Goal: Information Seeking & Learning: Learn about a topic

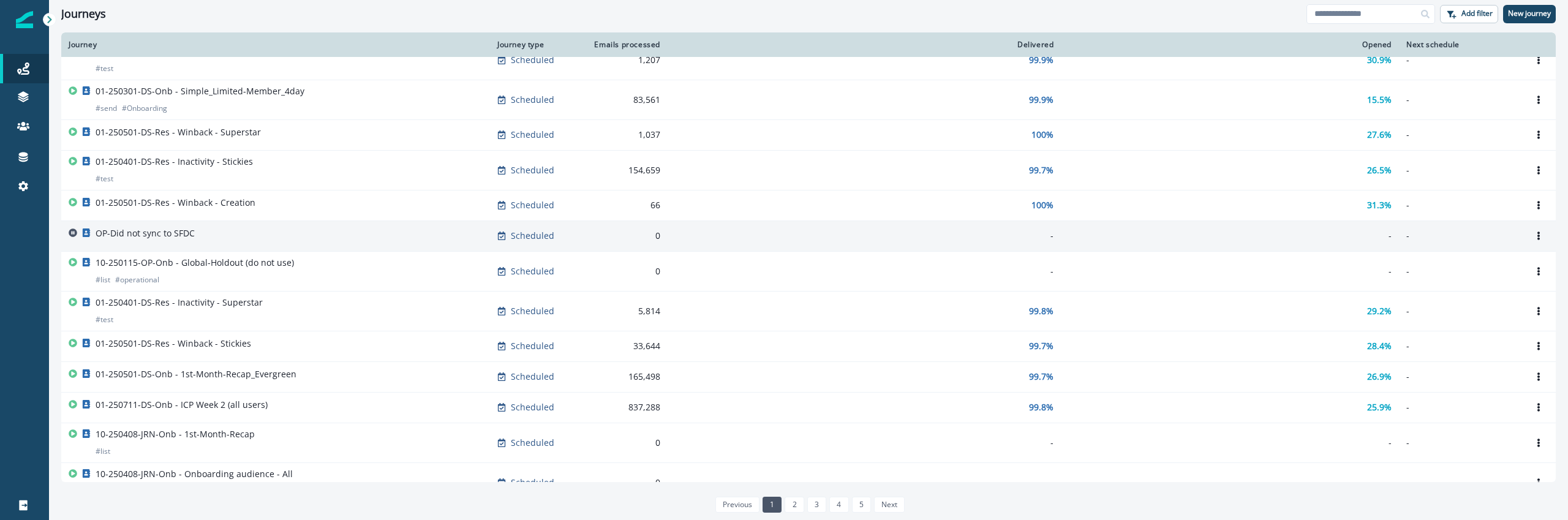
scroll to position [688, 0]
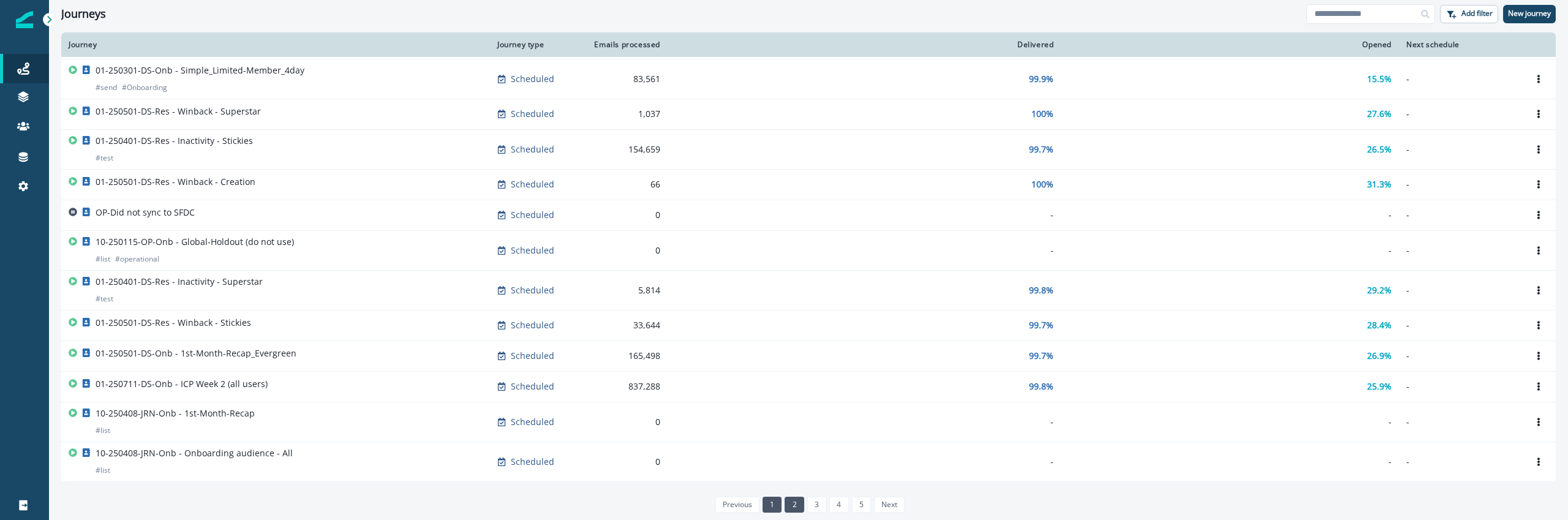
click at [791, 508] on link "2" at bounding box center [794, 505] width 19 height 16
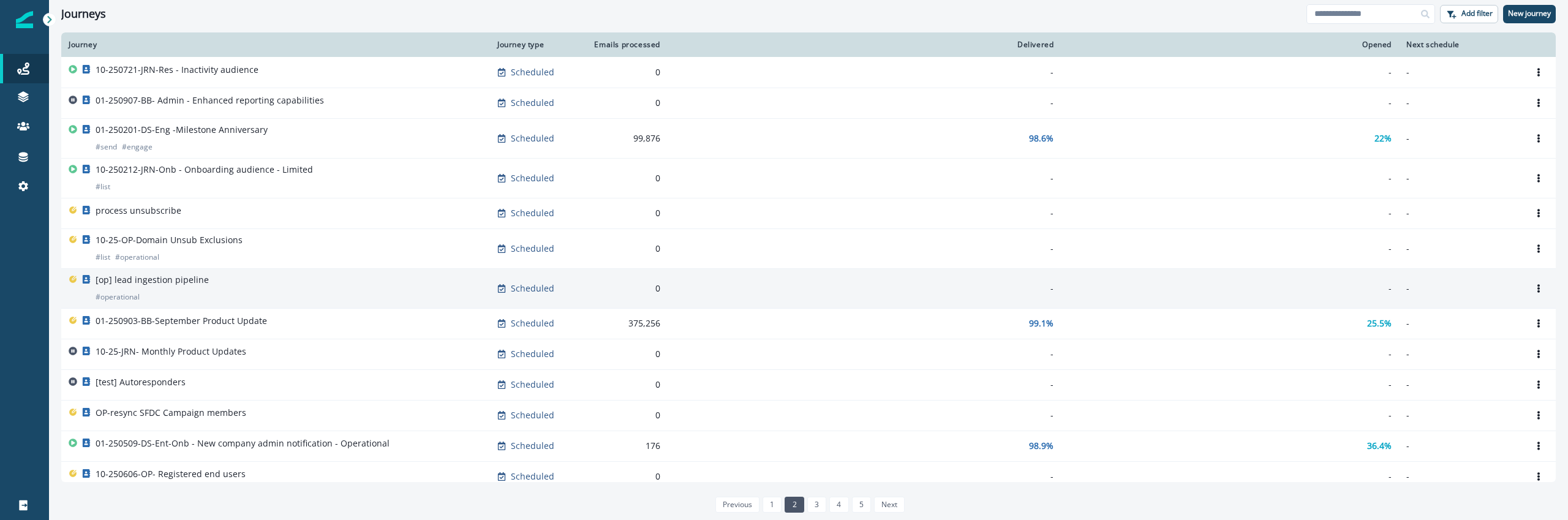
click at [234, 299] on div "[op] lead ingestion pipeline # operational" at bounding box center [276, 288] width 414 height 29
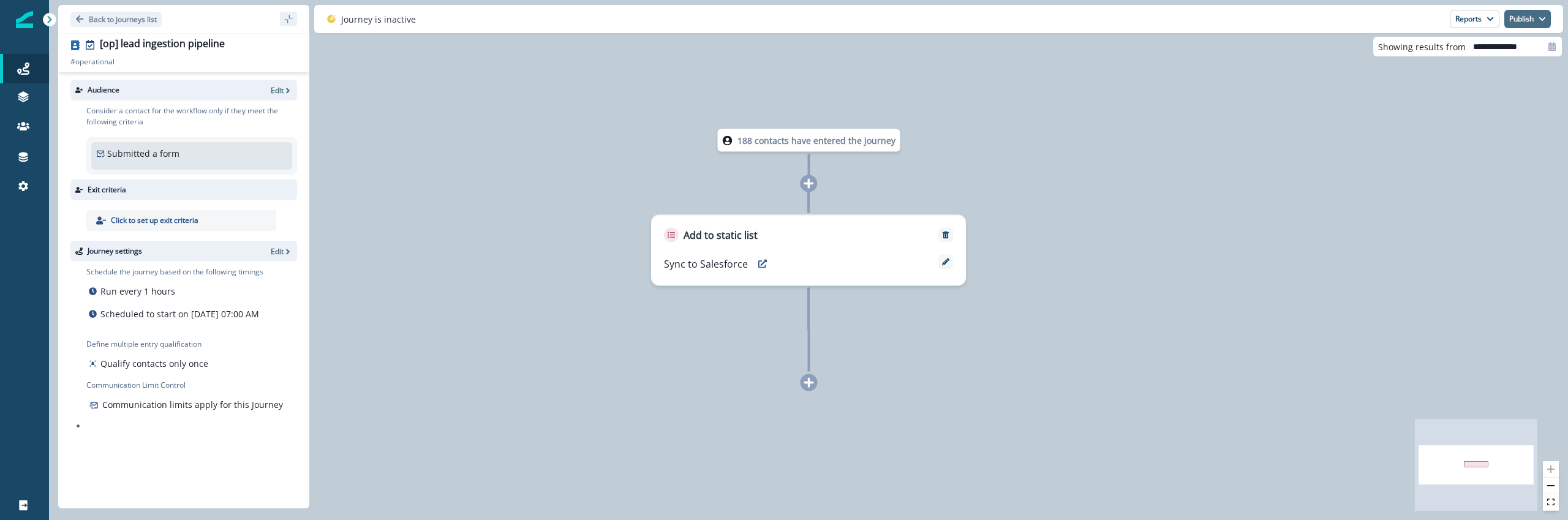
click at [1530, 20] on button "Publish" at bounding box center [1527, 19] width 47 height 19
click at [1470, 52] on button "as active journey" at bounding box center [1483, 49] width 136 height 22
click at [1551, 53] on div at bounding box center [1552, 46] width 19 height 19
select select "*"
select select "****"
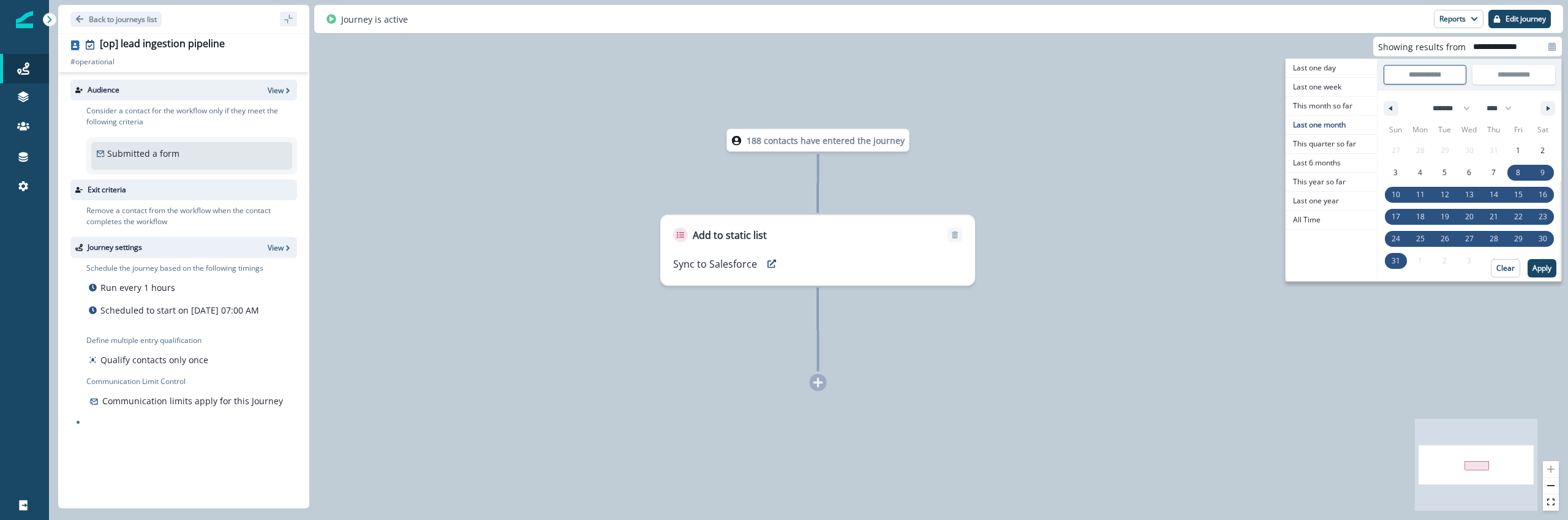
click at [1551, 53] on div at bounding box center [1552, 46] width 19 height 19
select select "*"
select select "****"
click at [1108, 220] on div "188 contacts have entered the journey Add to static list Sync to Salesforce" at bounding box center [808, 260] width 1519 height 520
click at [480, 158] on div "188 contacts have entered the journey Add to static list Sync to Salesforce" at bounding box center [808, 260] width 1519 height 520
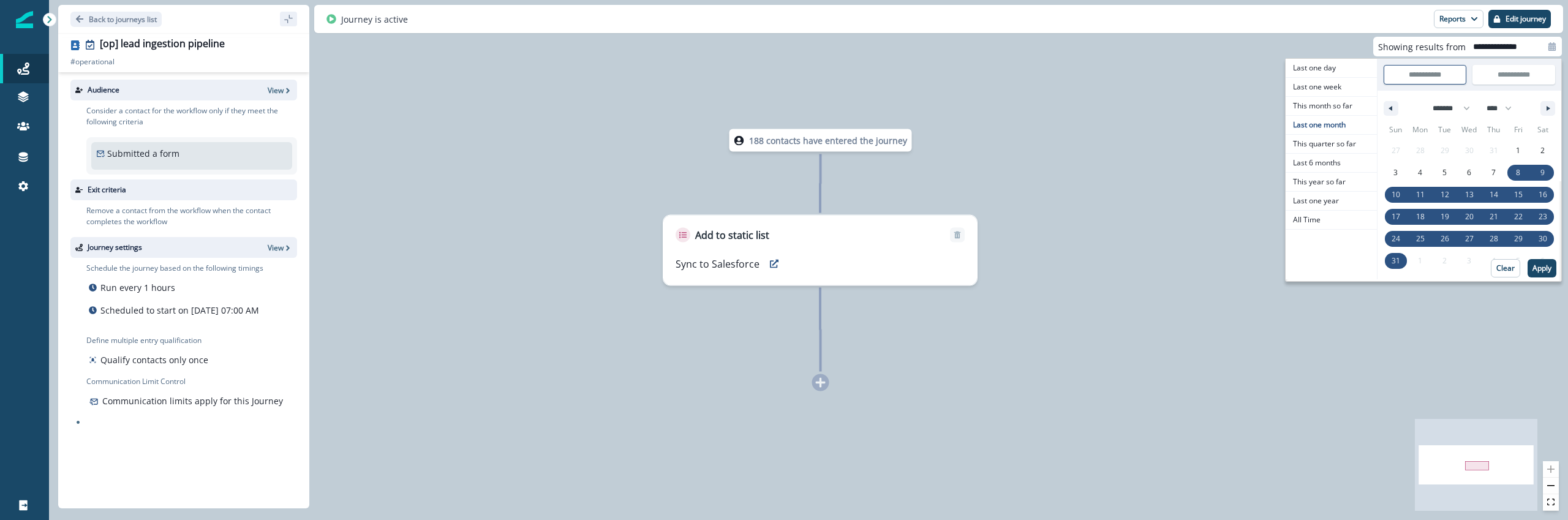
click at [480, 158] on div "188 contacts have entered the journey Add to static list Sync to Salesforce" at bounding box center [808, 260] width 1519 height 520
click at [543, 70] on div "188 contacts have entered the journey Add to static list Sync to Salesforce" at bounding box center [808, 260] width 1519 height 520
click at [48, 14] on div at bounding box center [49, 19] width 14 height 14
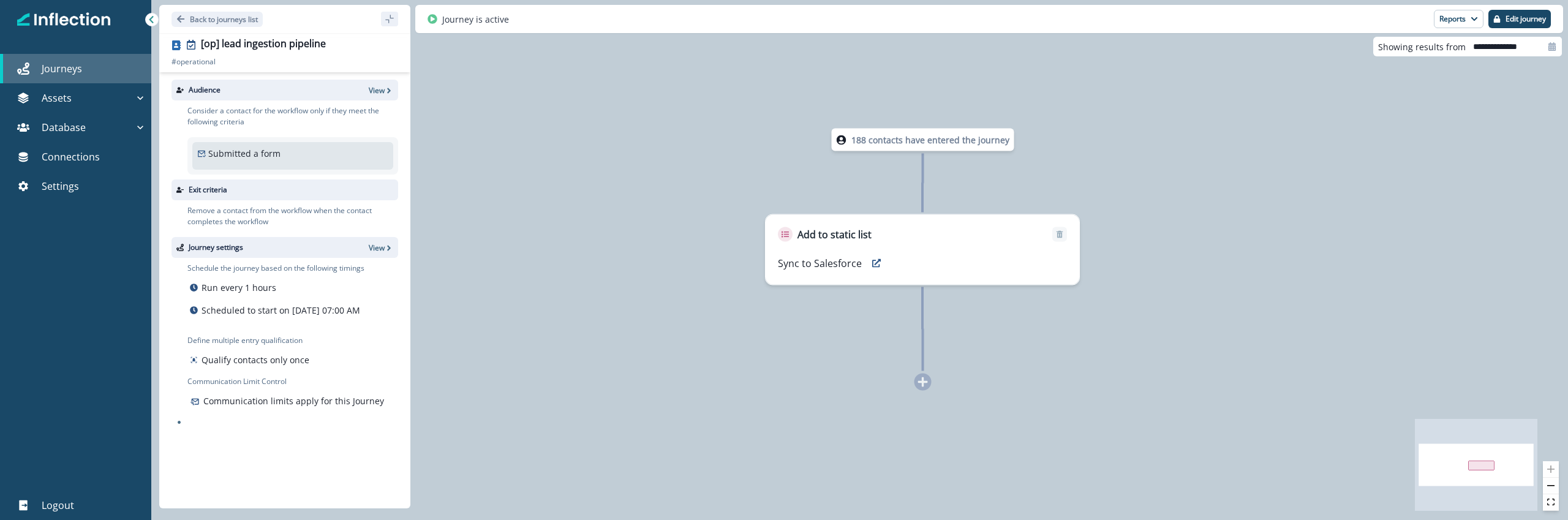
click at [69, 75] on p "Journeys" at bounding box center [62, 69] width 40 height 15
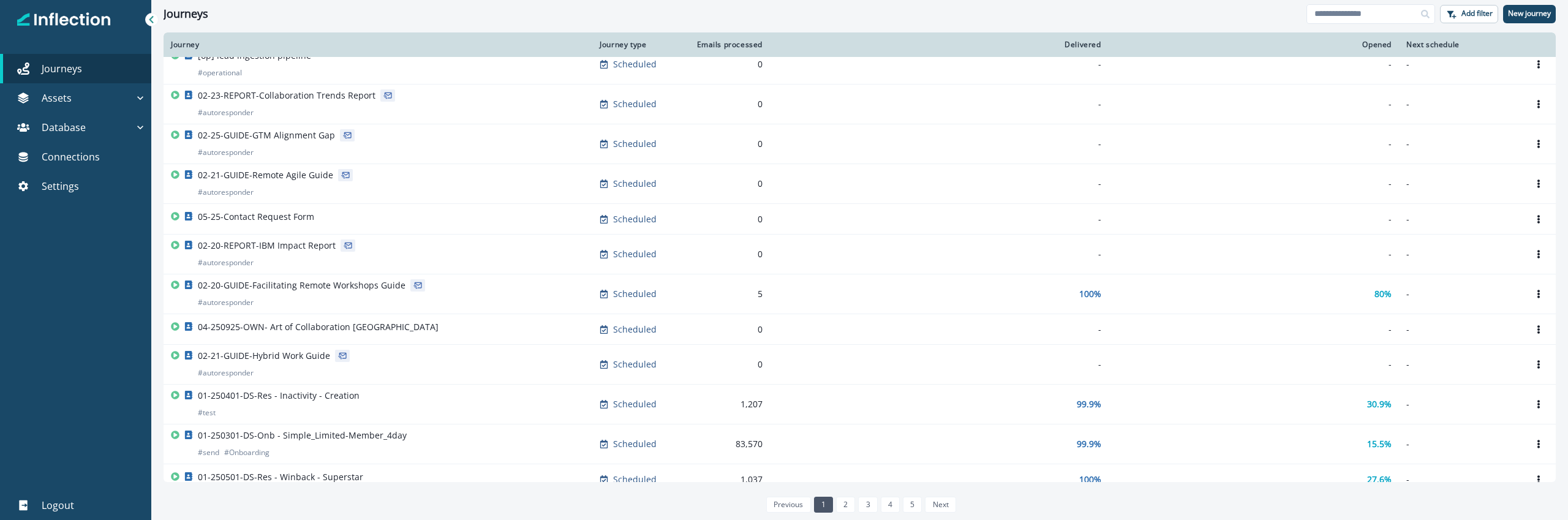
scroll to position [688, 0]
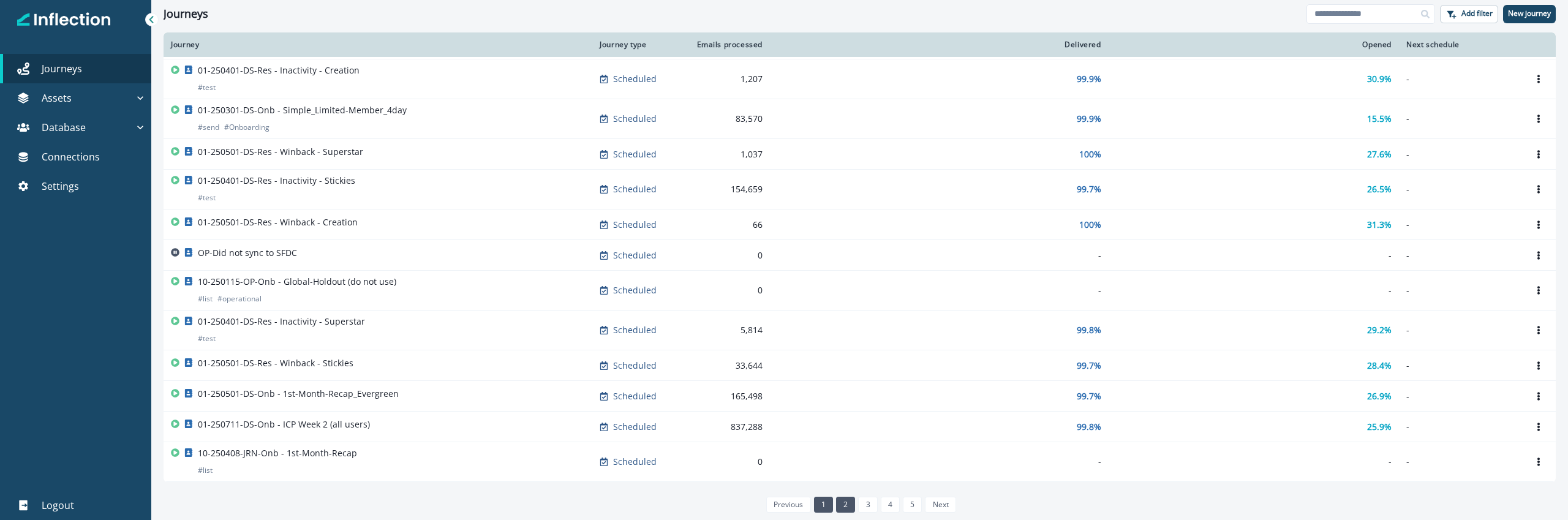
click at [848, 505] on link "2" at bounding box center [845, 505] width 19 height 16
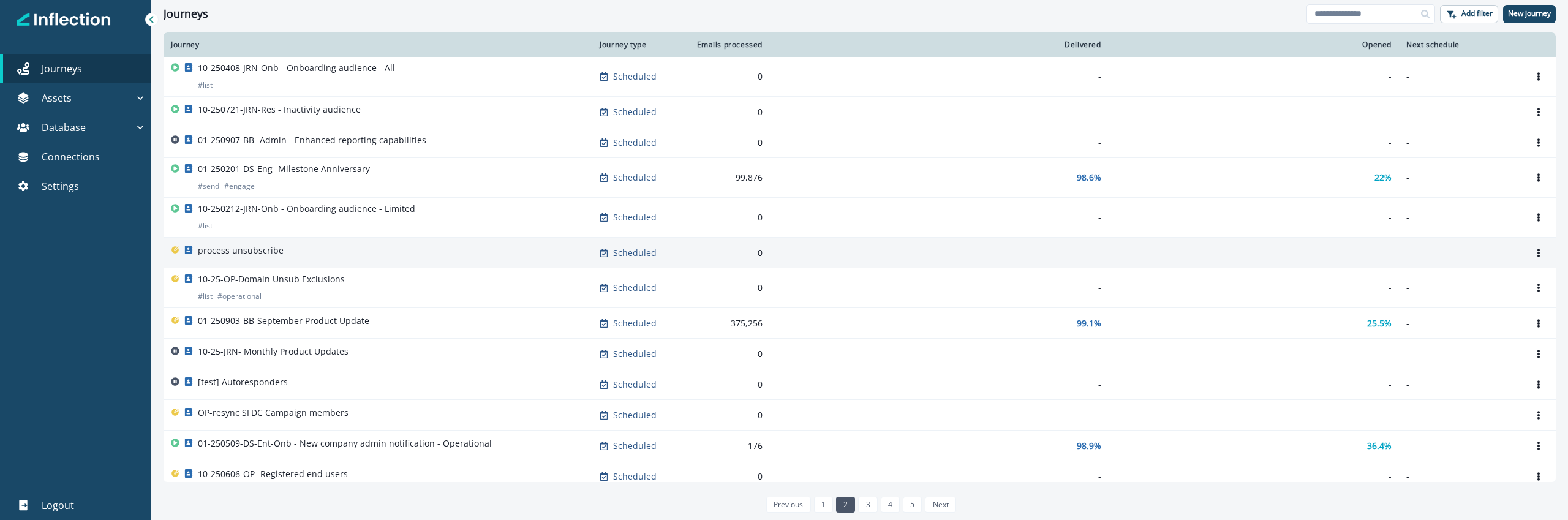
click at [402, 246] on div "process unsubscribe" at bounding box center [378, 253] width 414 height 17
click at [1539, 256] on icon "Options" at bounding box center [1539, 253] width 2 height 9
click at [1536, 251] on icon "Options" at bounding box center [1539, 253] width 9 height 9
click at [1477, 325] on button "Remove" at bounding box center [1480, 321] width 136 height 19
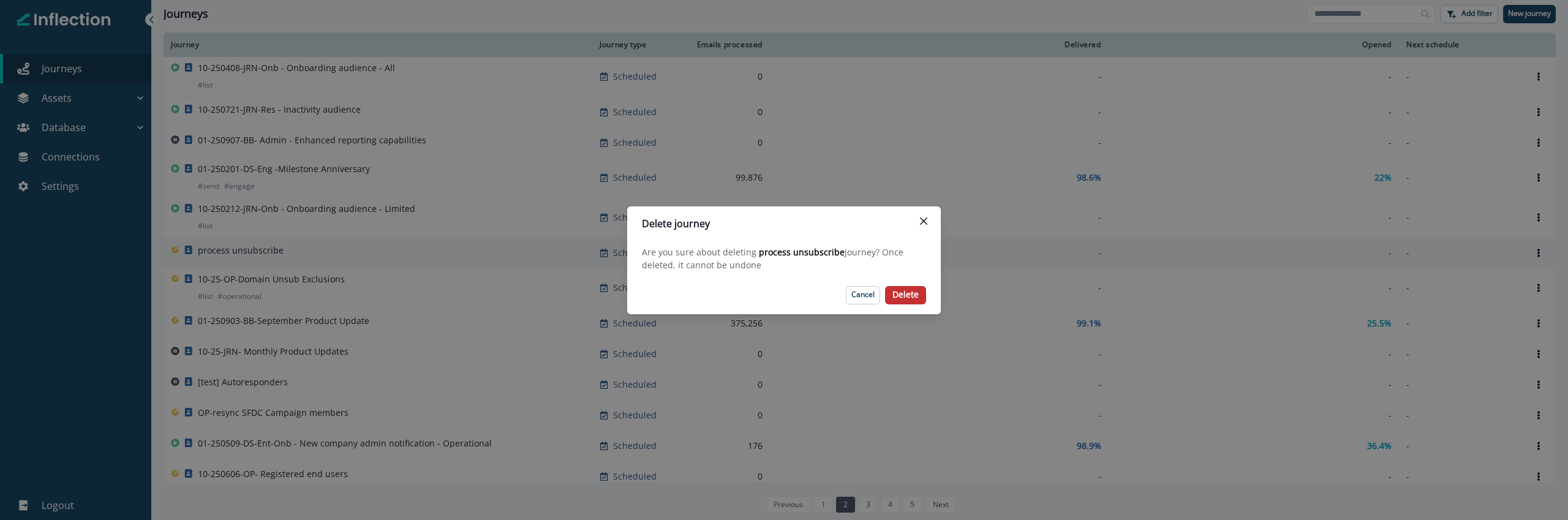
click at [918, 294] on p "Delete" at bounding box center [905, 295] width 27 height 11
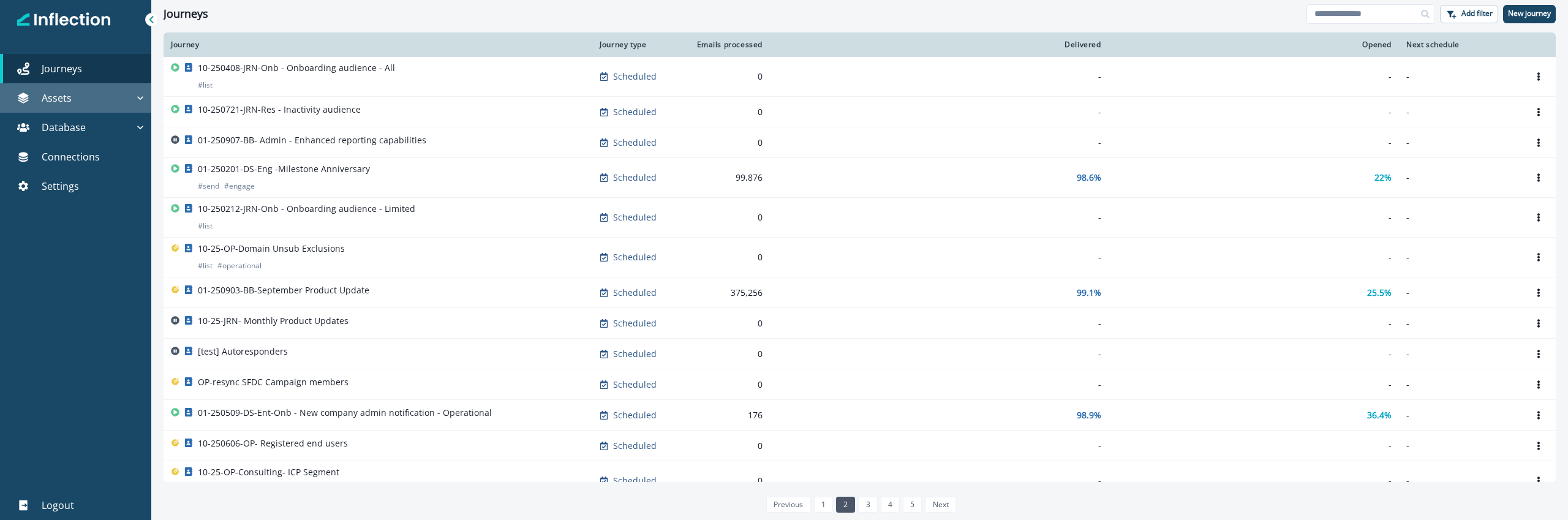
click at [95, 109] on button "Assets" at bounding box center [75, 97] width 151 height 29
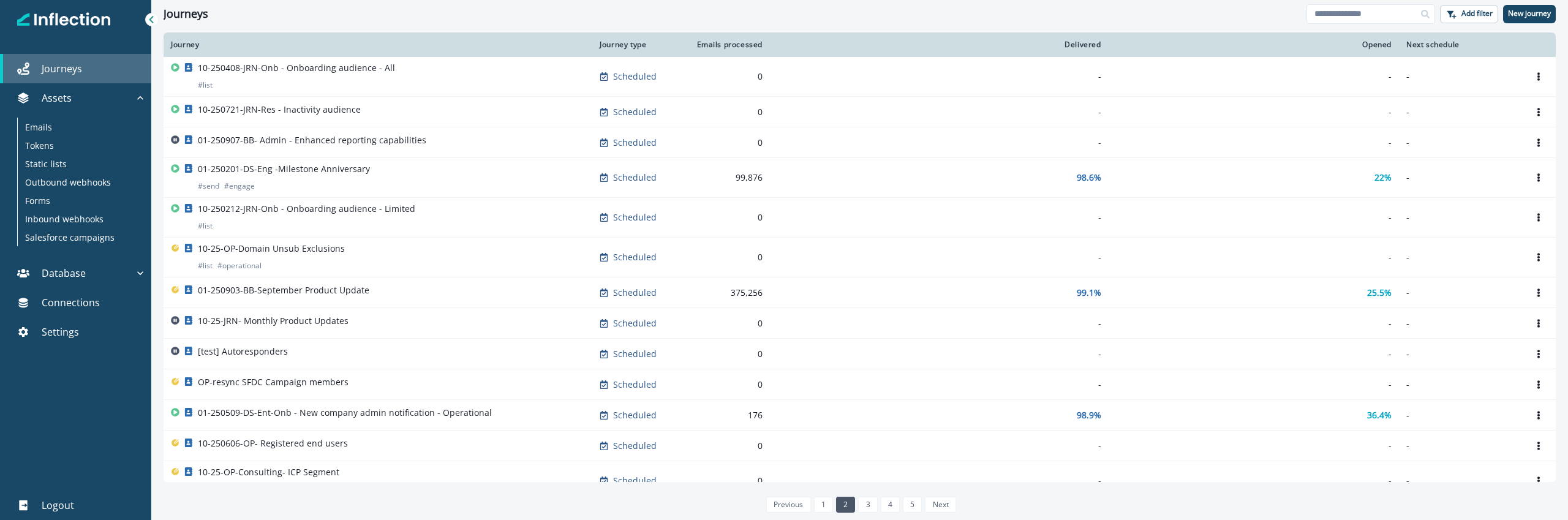
click at [92, 67] on div "Journeys" at bounding box center [76, 69] width 142 height 15
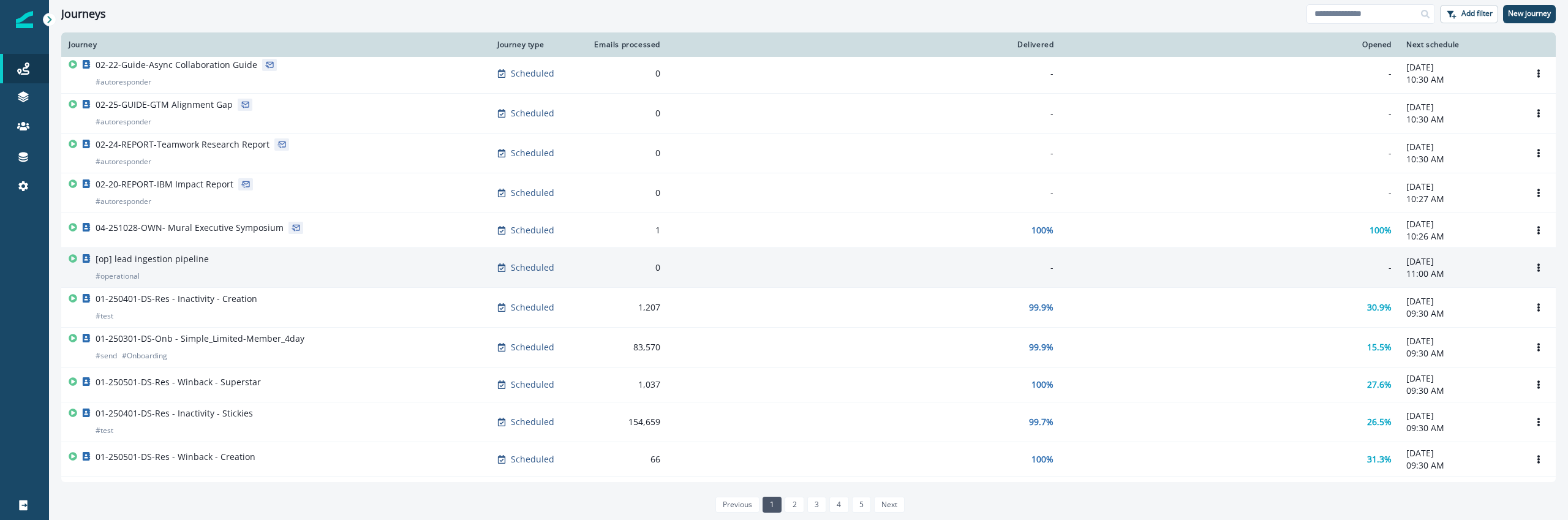
scroll to position [472, 0]
click at [388, 265] on div "[op] lead ingestion pipeline # operational" at bounding box center [276, 266] width 414 height 29
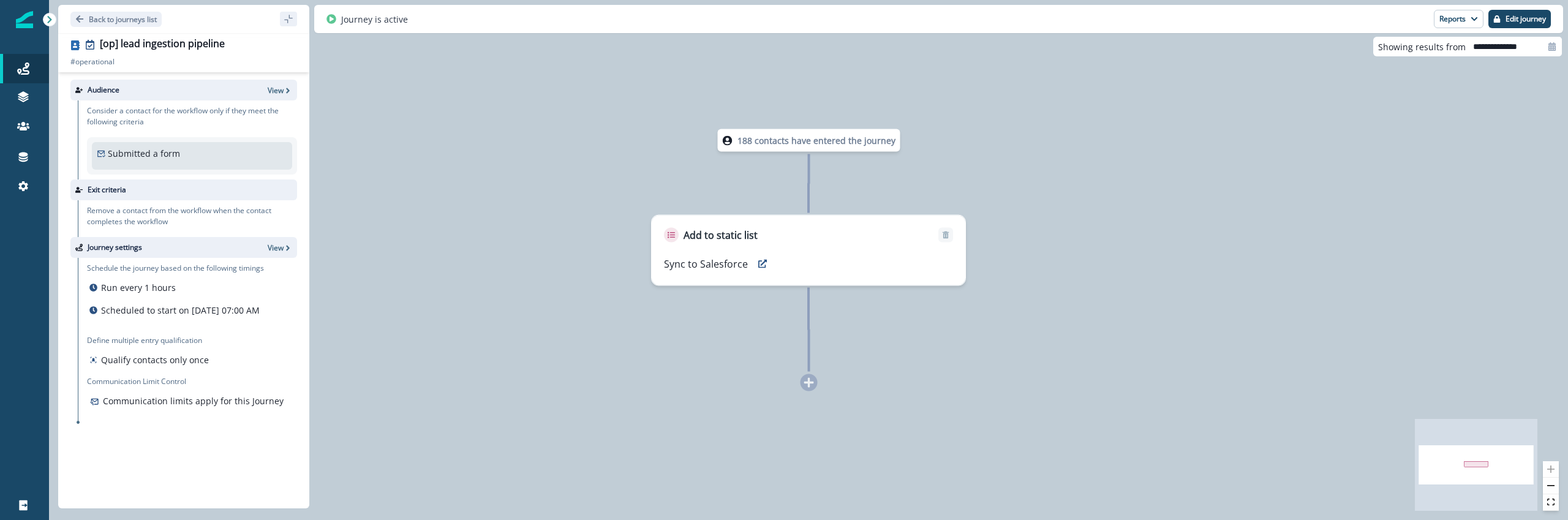
click at [840, 142] on p "188 contacts have entered the journey" at bounding box center [817, 140] width 158 height 13
click at [1438, 50] on p "Showing results from" at bounding box center [1422, 47] width 87 height 13
click at [1450, 22] on button "Reports" at bounding box center [1458, 19] width 49 height 19
click at [1428, 77] on p "Journey Member Report" at bounding box center [1420, 72] width 112 height 15
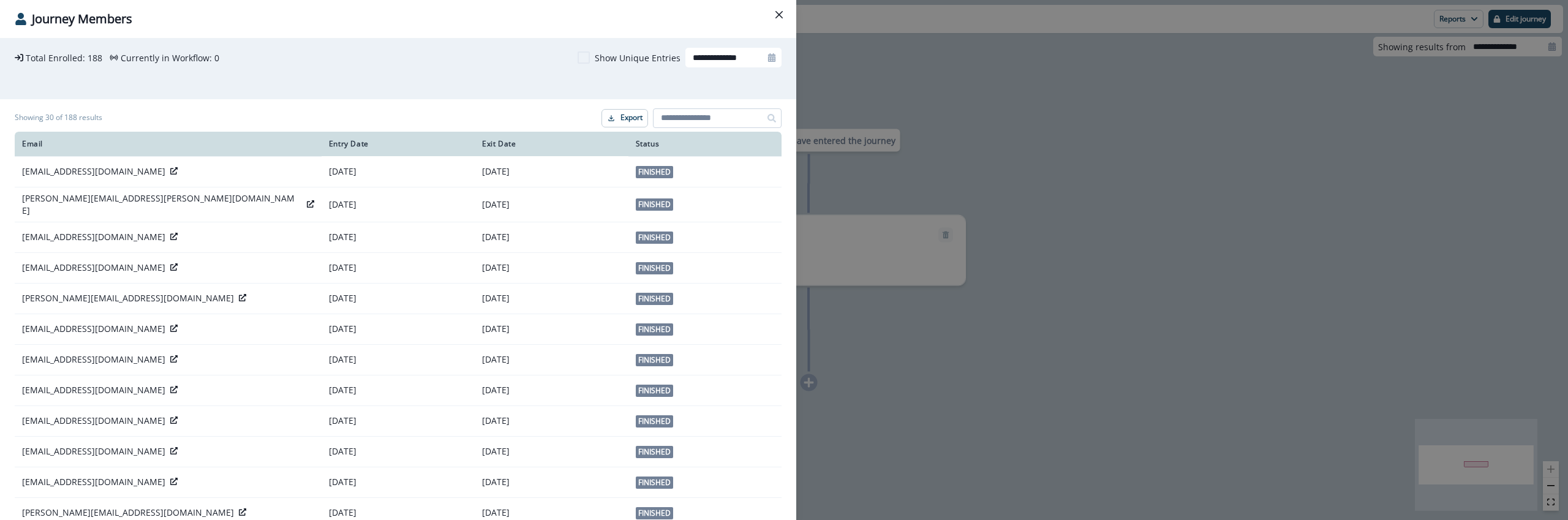
click at [726, 122] on input at bounding box center [718, 117] width 129 height 19
paste input "**********"
type input "**********"
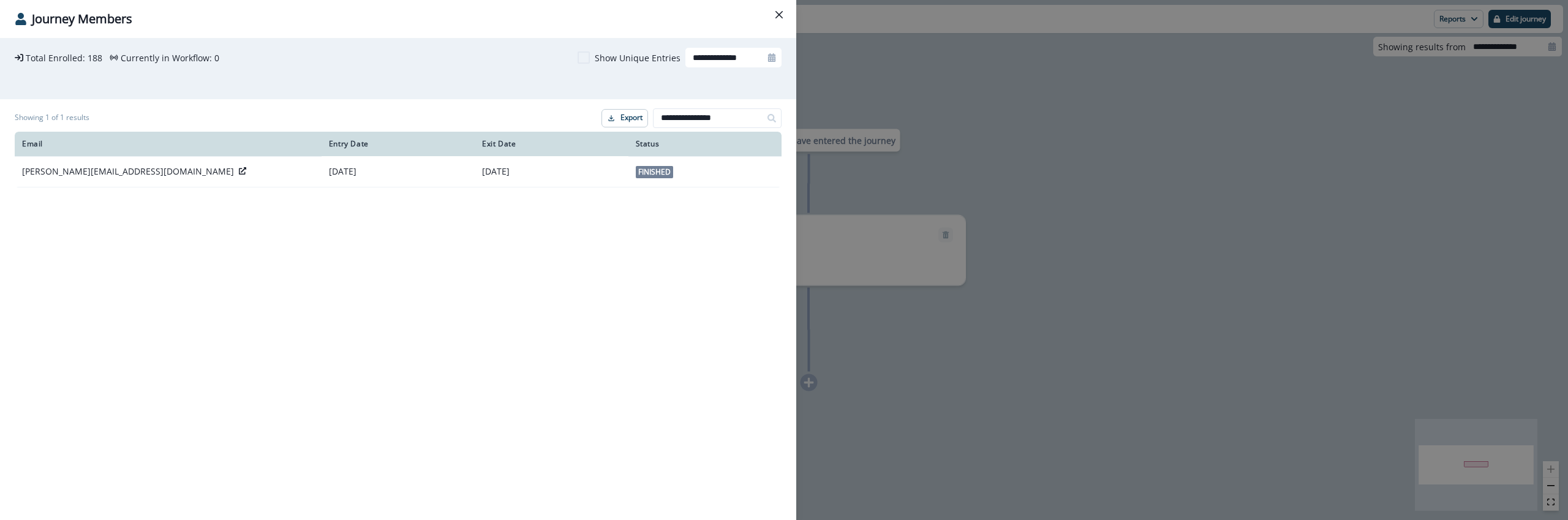
click at [923, 327] on div "**********" at bounding box center [784, 260] width 1568 height 520
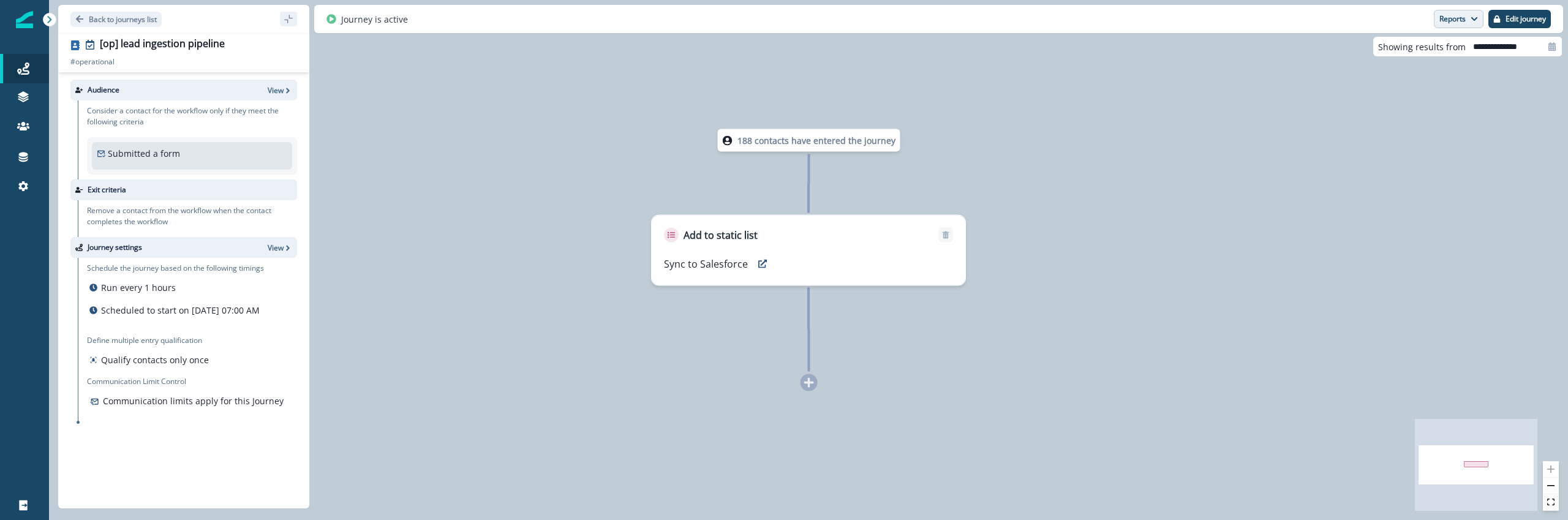
click at [1459, 23] on button "Reports" at bounding box center [1458, 19] width 49 height 19
click at [1453, 16] on button "Reports" at bounding box center [1458, 19] width 49 height 19
click at [1429, 71] on p "Journey Member Report" at bounding box center [1420, 72] width 112 height 15
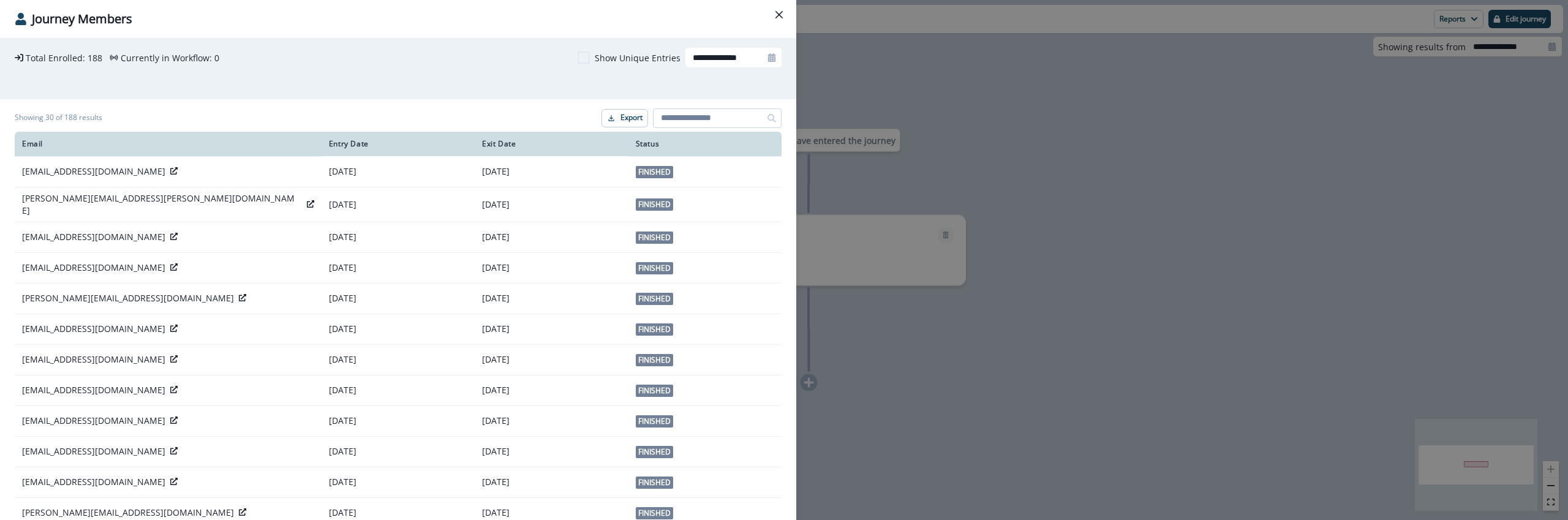
click at [726, 120] on input at bounding box center [718, 117] width 129 height 19
paste input "**********"
type input "**********"
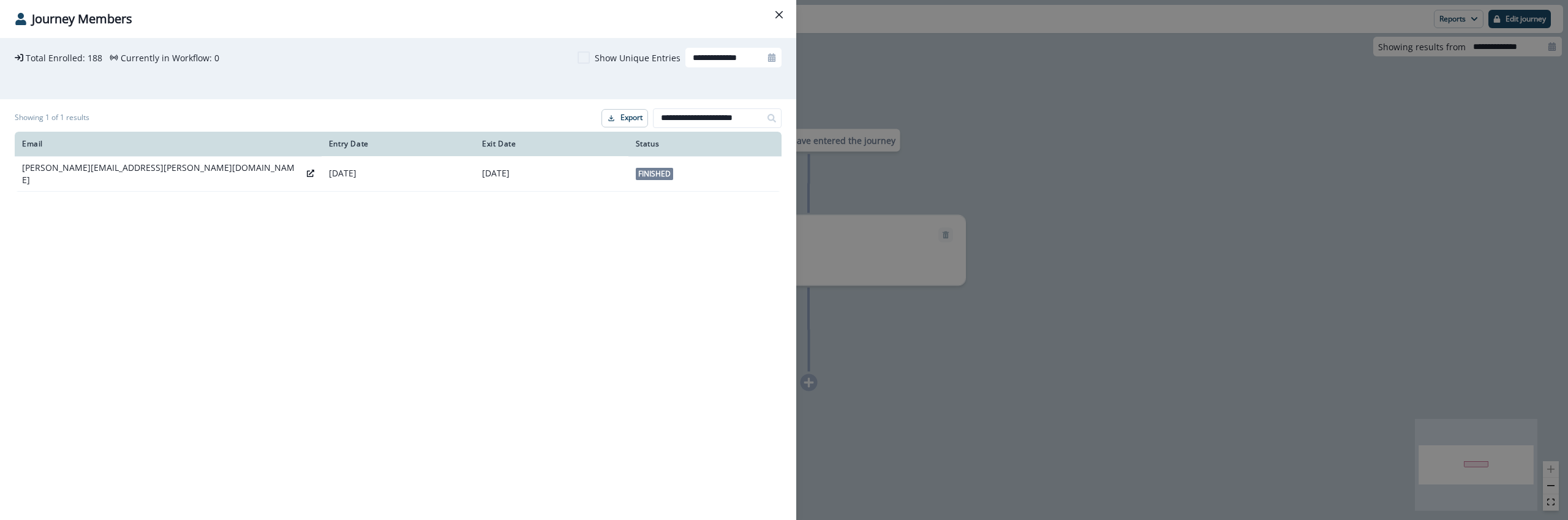
click at [857, 114] on div "**********" at bounding box center [784, 260] width 1568 height 520
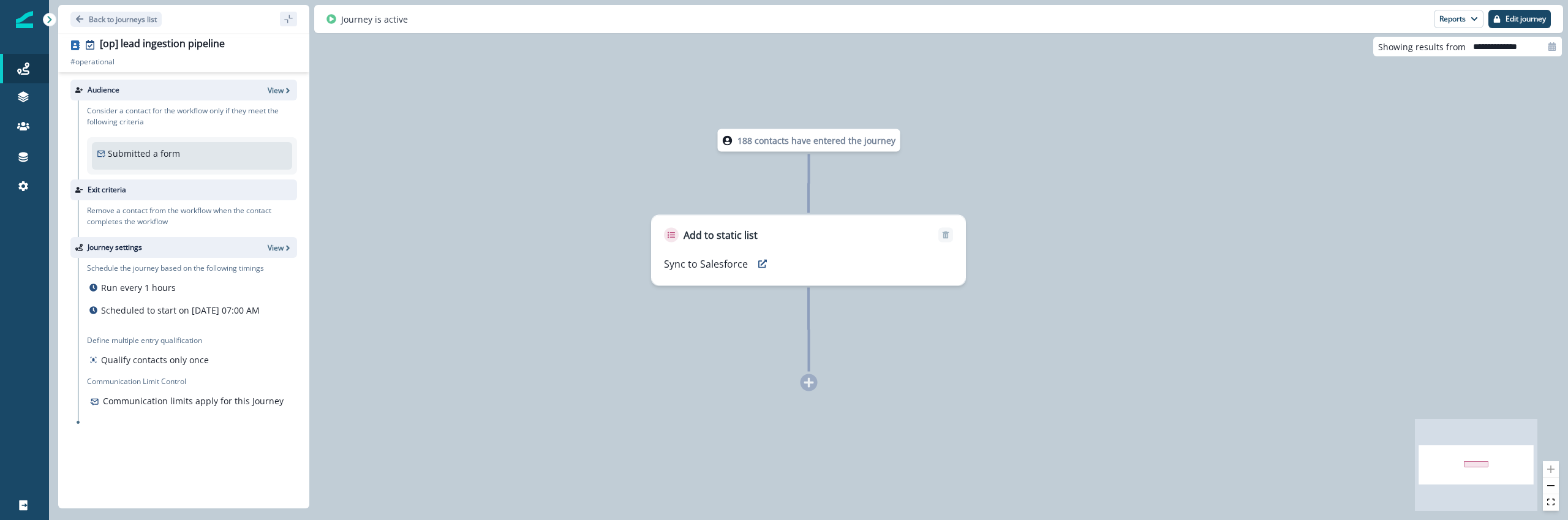
click at [497, 327] on div "188 contacts have entered the journey Add to static list Sync to Salesforce" at bounding box center [808, 260] width 1519 height 520
click at [27, 66] on icon at bounding box center [23, 68] width 12 height 12
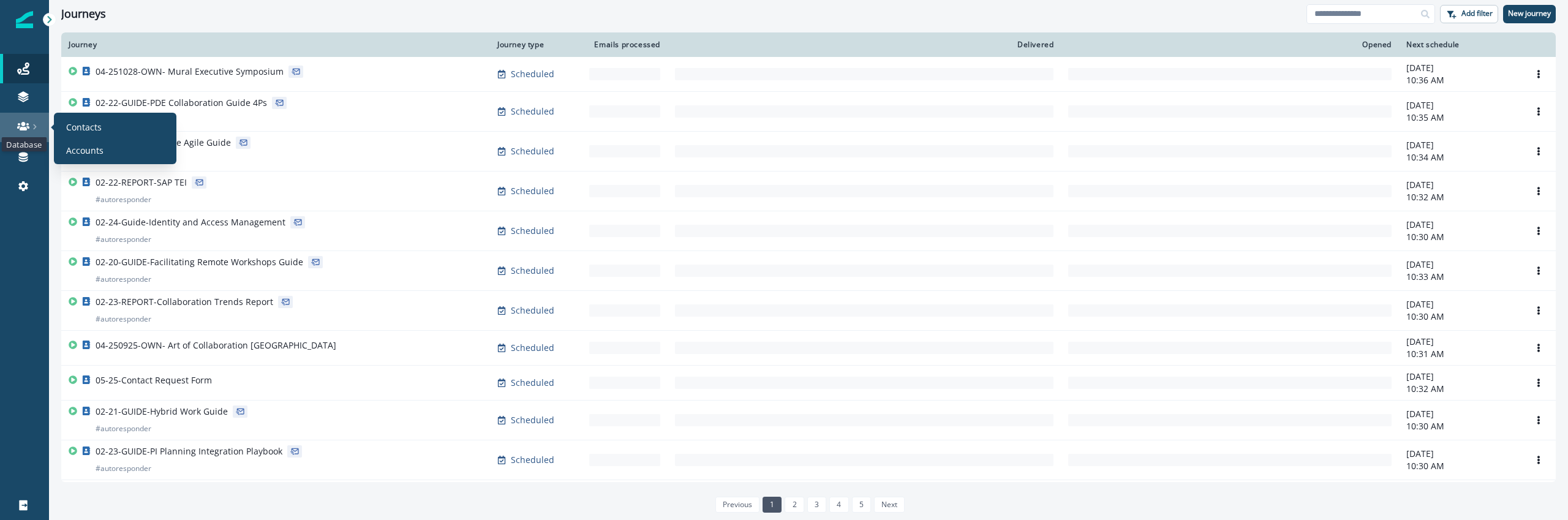
click at [28, 127] on icon at bounding box center [23, 126] width 12 height 9
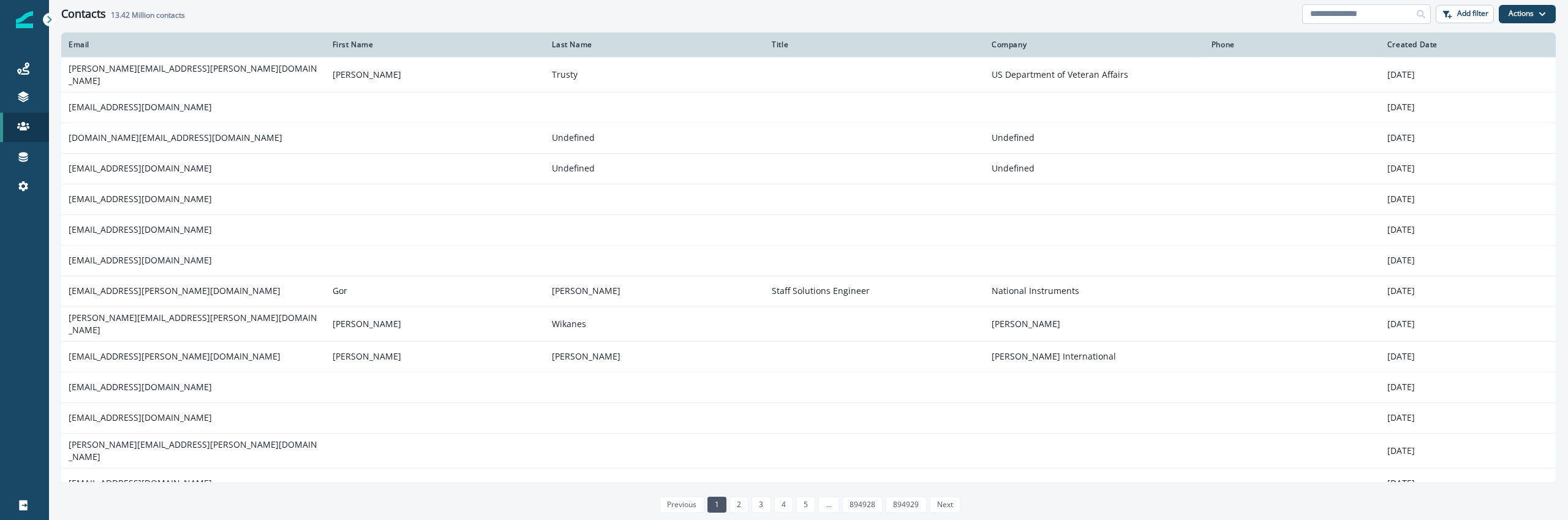
click at [1367, 20] on input at bounding box center [1367, 14] width 129 height 19
paste input "**********"
type input "**********"
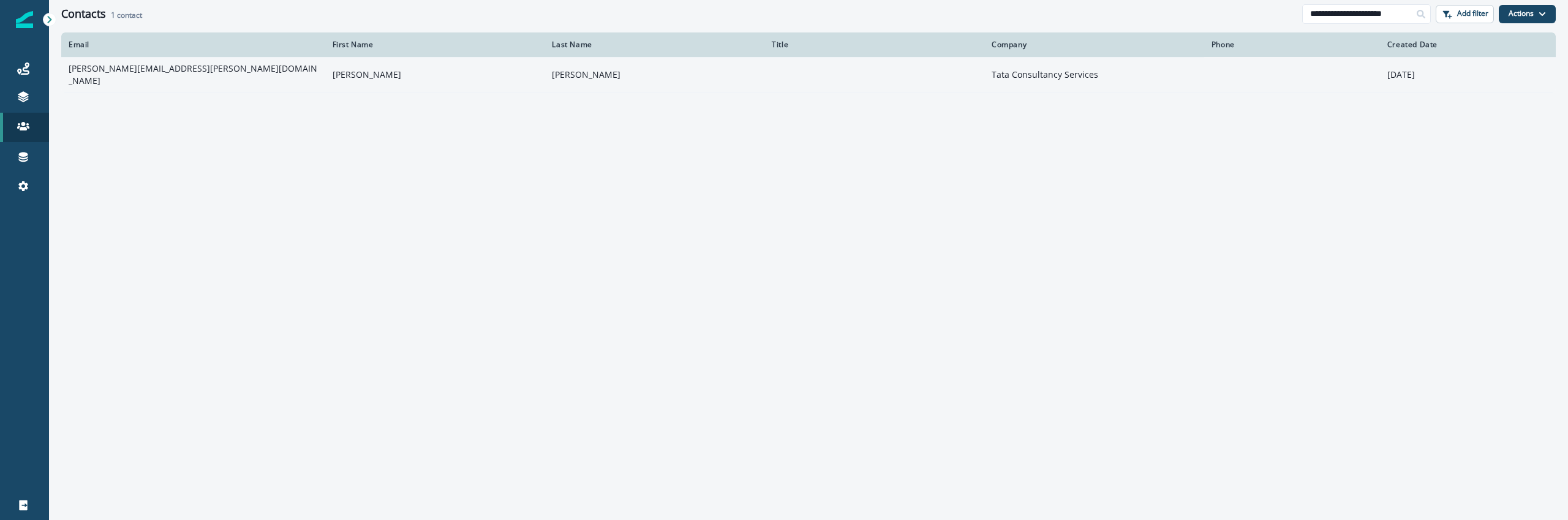
click at [275, 83] on td "michael.rawling@tcs.com" at bounding box center [193, 74] width 264 height 35
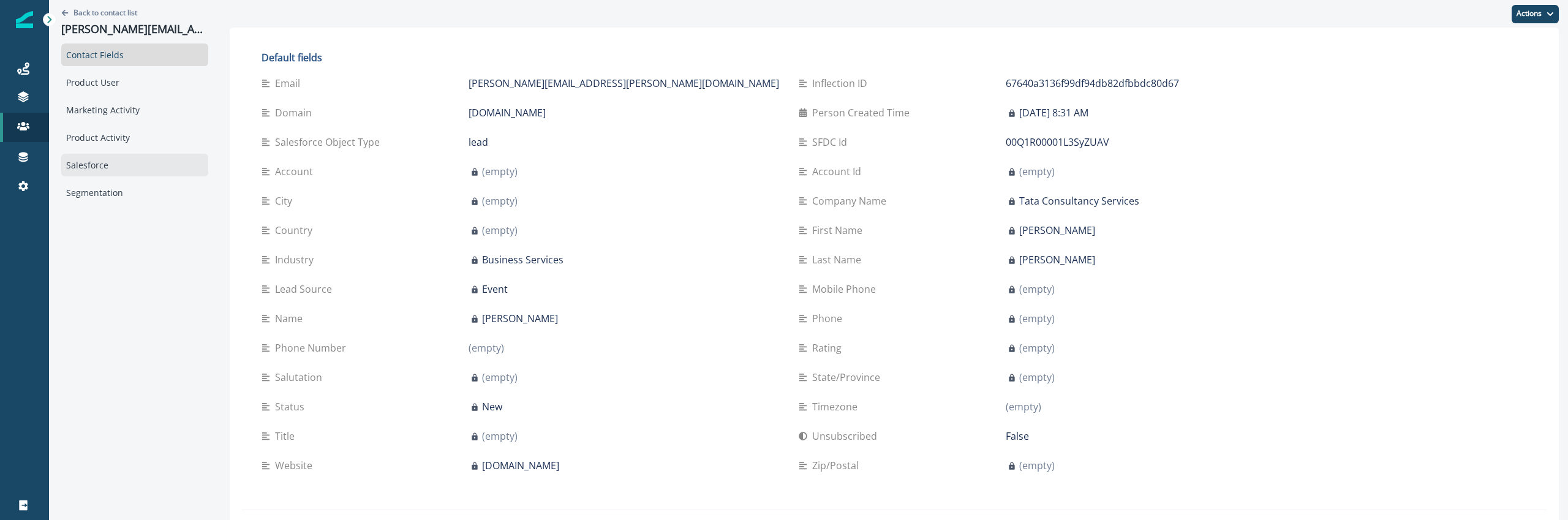
click at [114, 171] on div "Salesforce" at bounding box center [135, 165] width 147 height 23
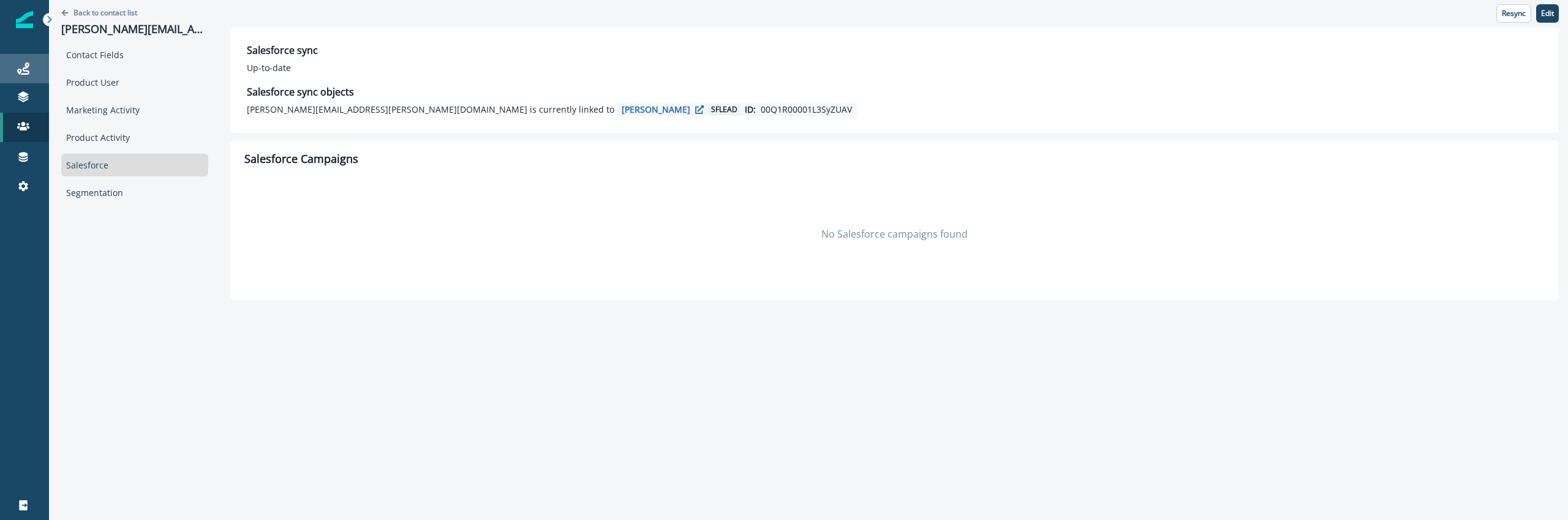
click at [23, 82] on link "Journeys" at bounding box center [24, 68] width 49 height 29
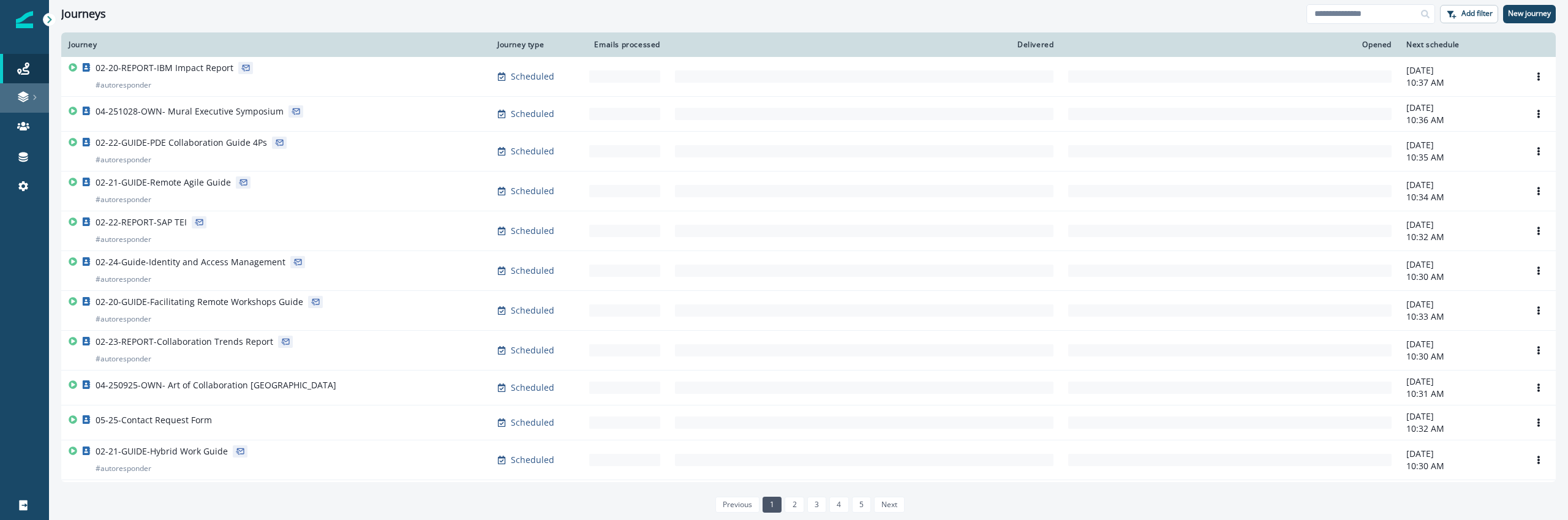
click at [27, 97] on icon at bounding box center [23, 97] width 11 height 4
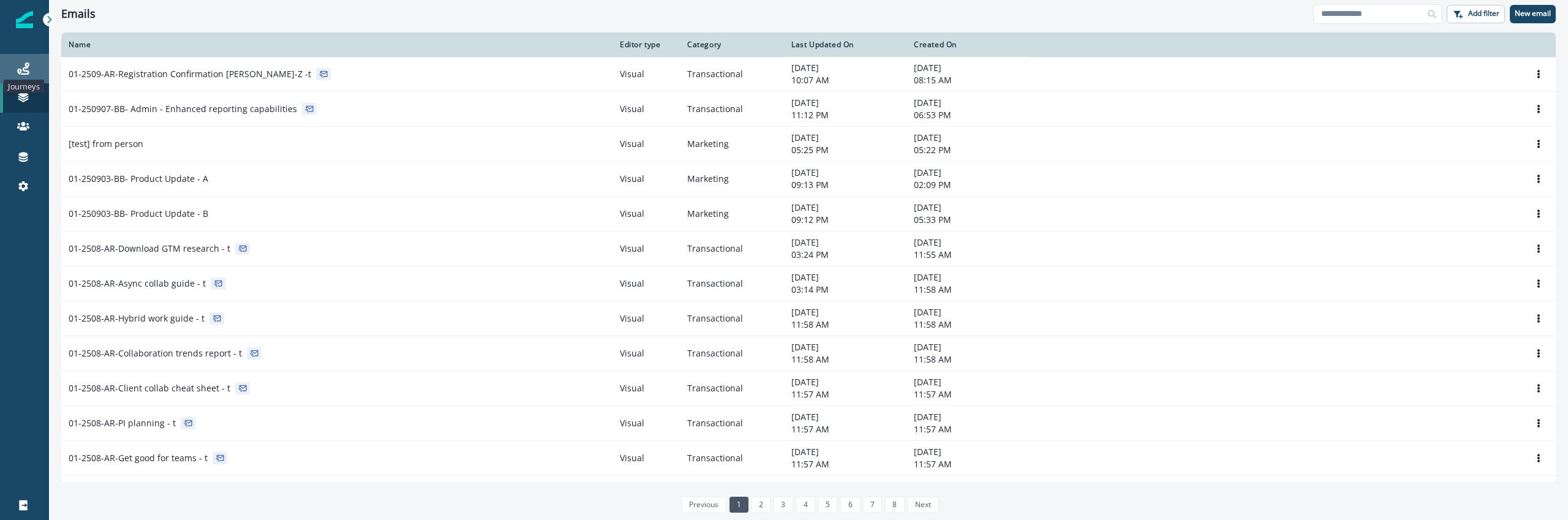
click at [27, 74] on div "Journeys" at bounding box center [24, 69] width 39 height 15
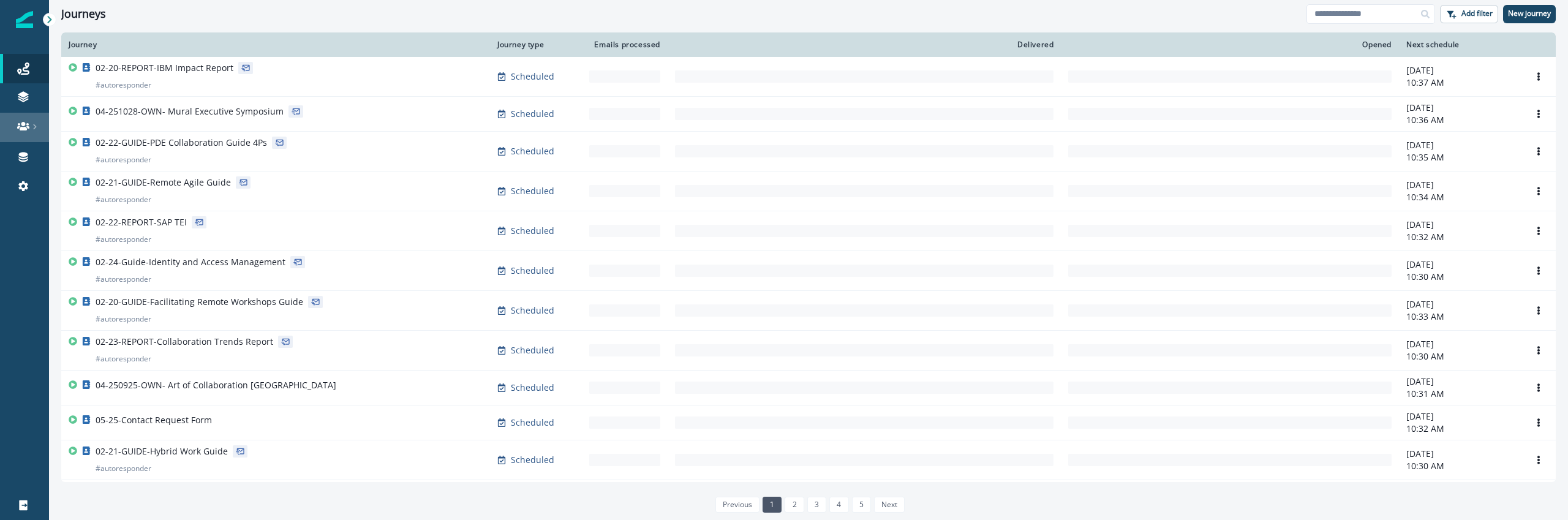
click at [30, 138] on link at bounding box center [24, 127] width 49 height 29
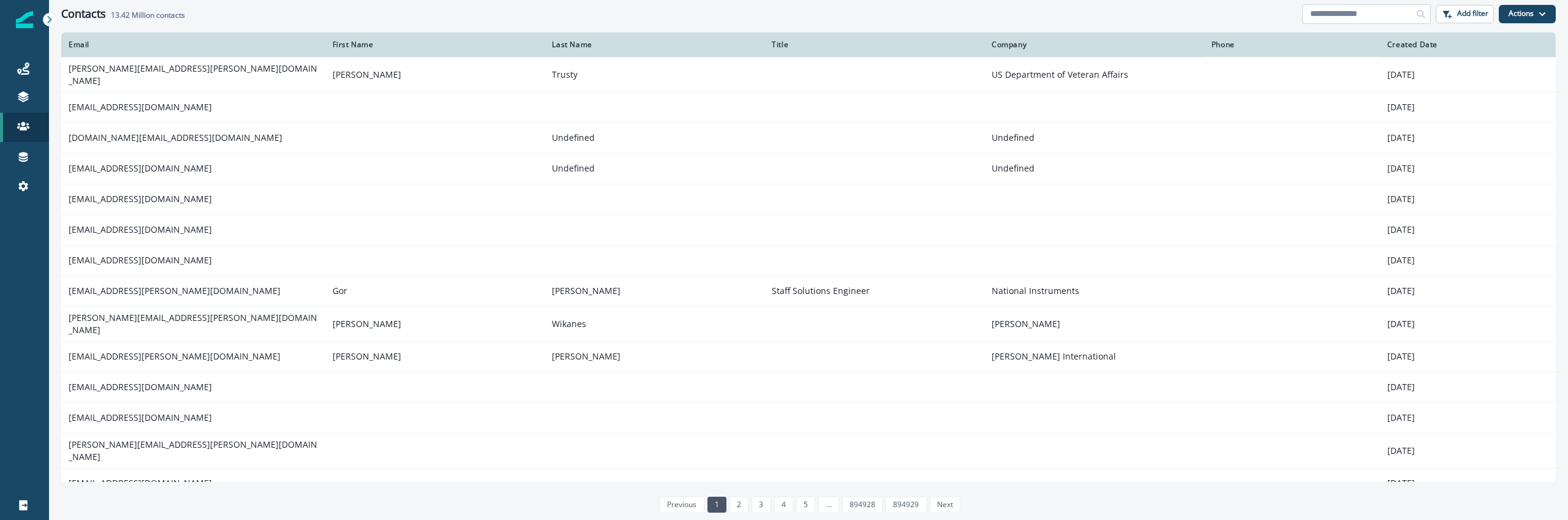
click at [1352, 14] on input at bounding box center [1367, 14] width 129 height 19
paste input "**********"
type input "**********"
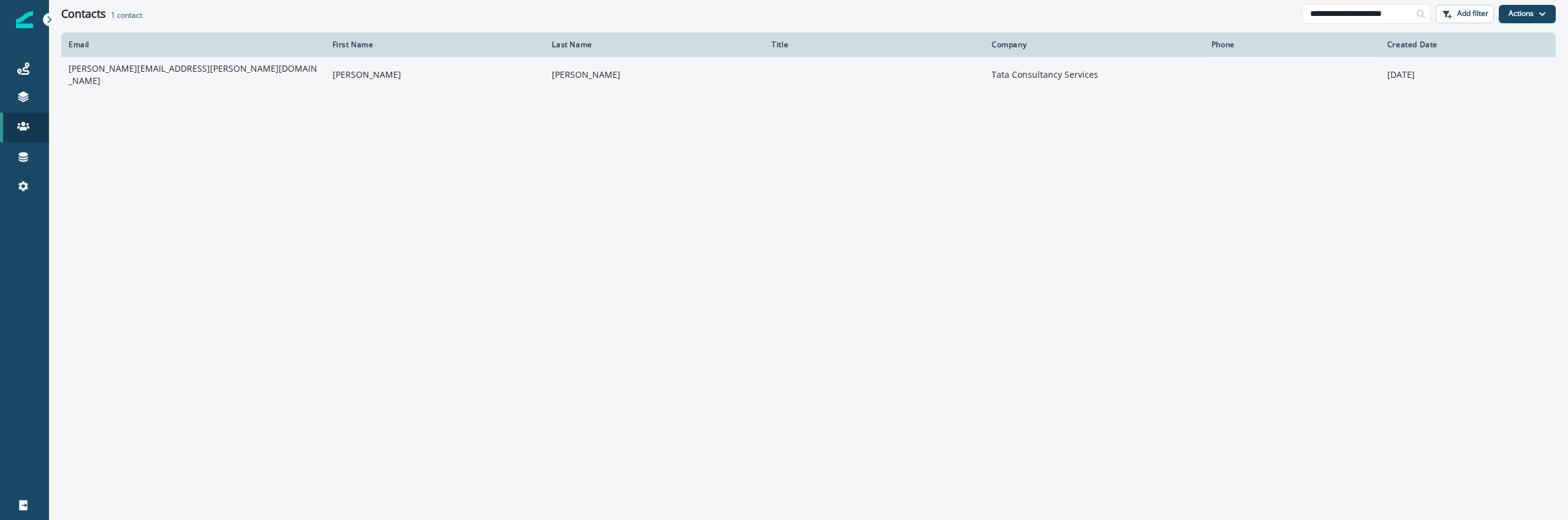
click at [200, 76] on td "michael.rawling@tcs.com" at bounding box center [193, 74] width 264 height 35
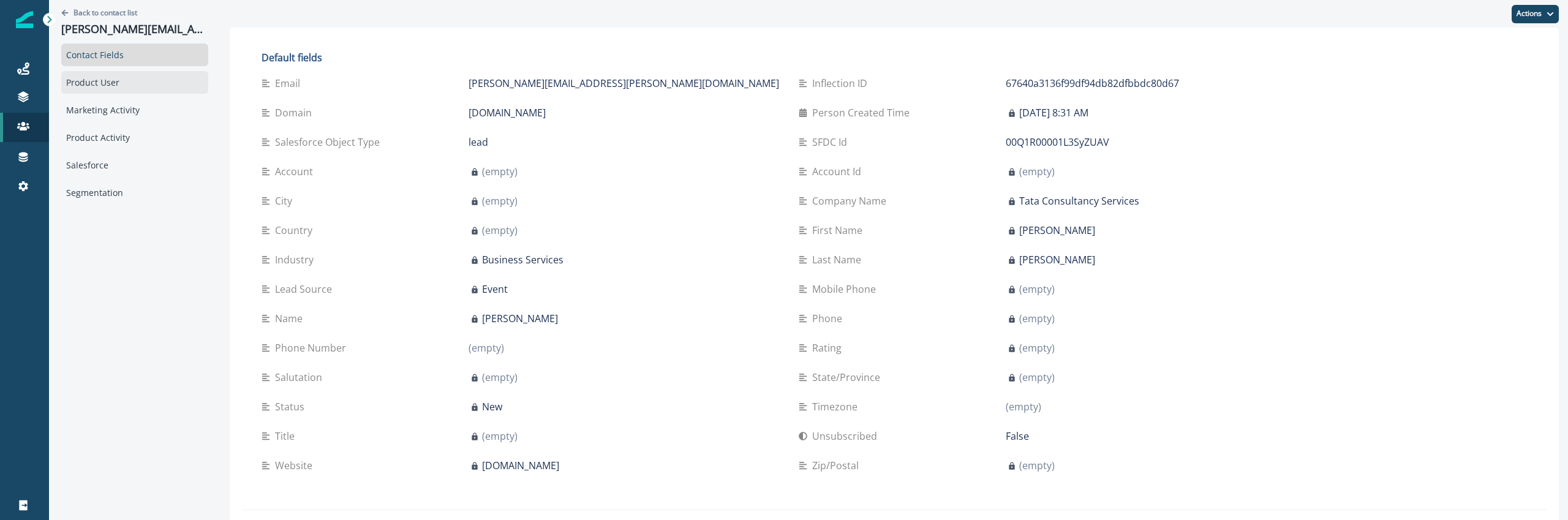
click at [127, 87] on div "Product User" at bounding box center [135, 82] width 147 height 23
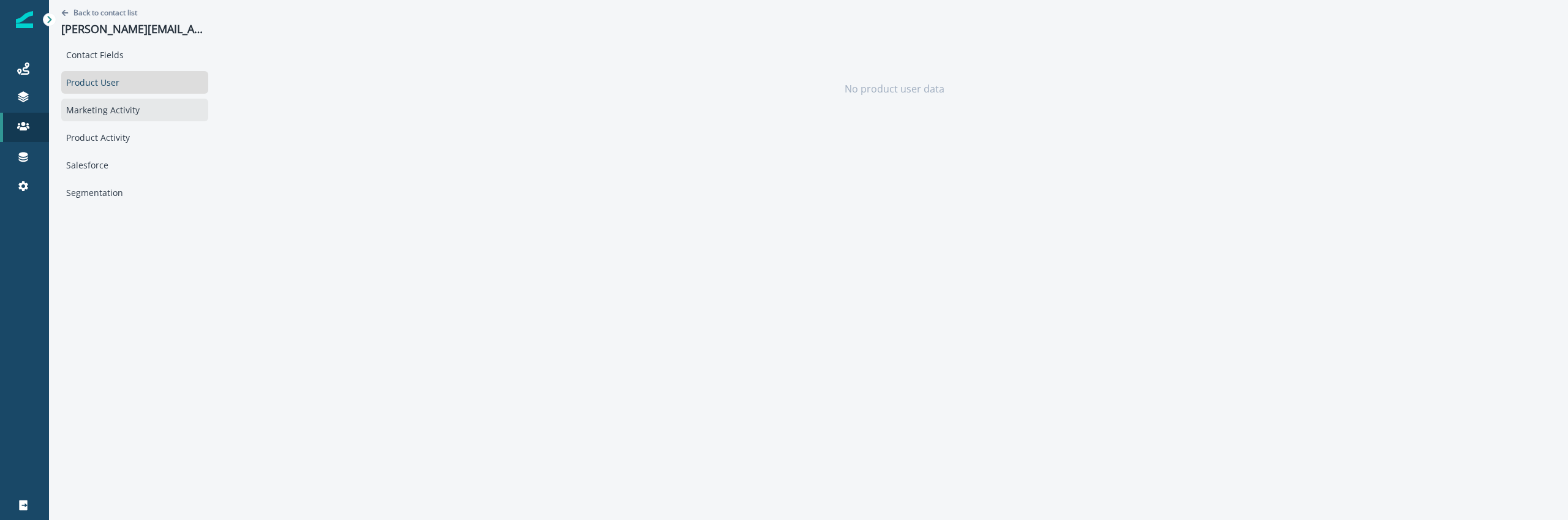
click at [128, 108] on div "Marketing Activity" at bounding box center [135, 110] width 147 height 23
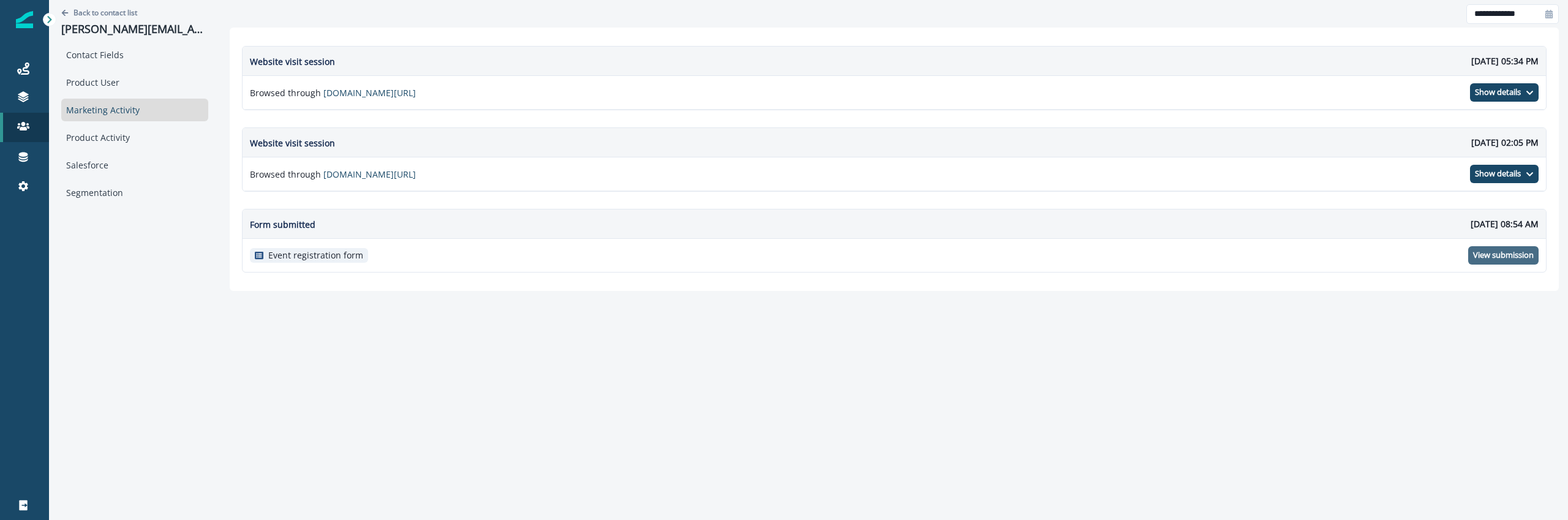
click at [1482, 256] on p "View submission" at bounding box center [1504, 256] width 61 height 10
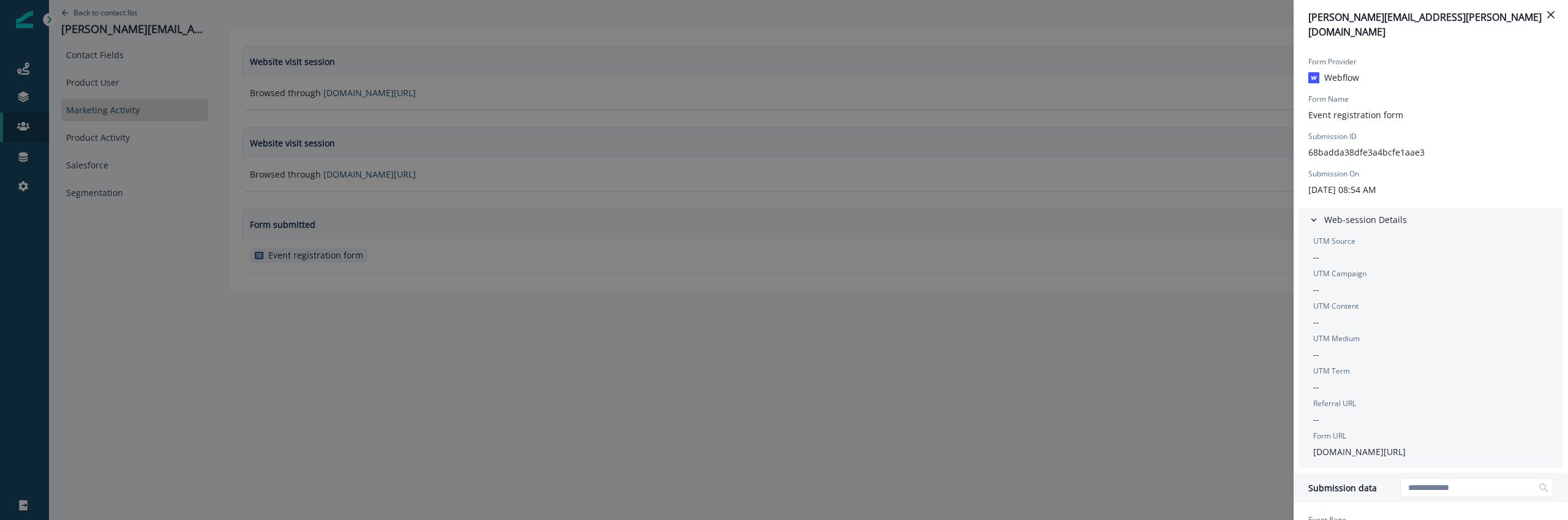
click at [1039, 423] on div "michael.rawling@tcs.com Form Provider Webflow Form Name Event registration form…" at bounding box center [784, 260] width 1568 height 520
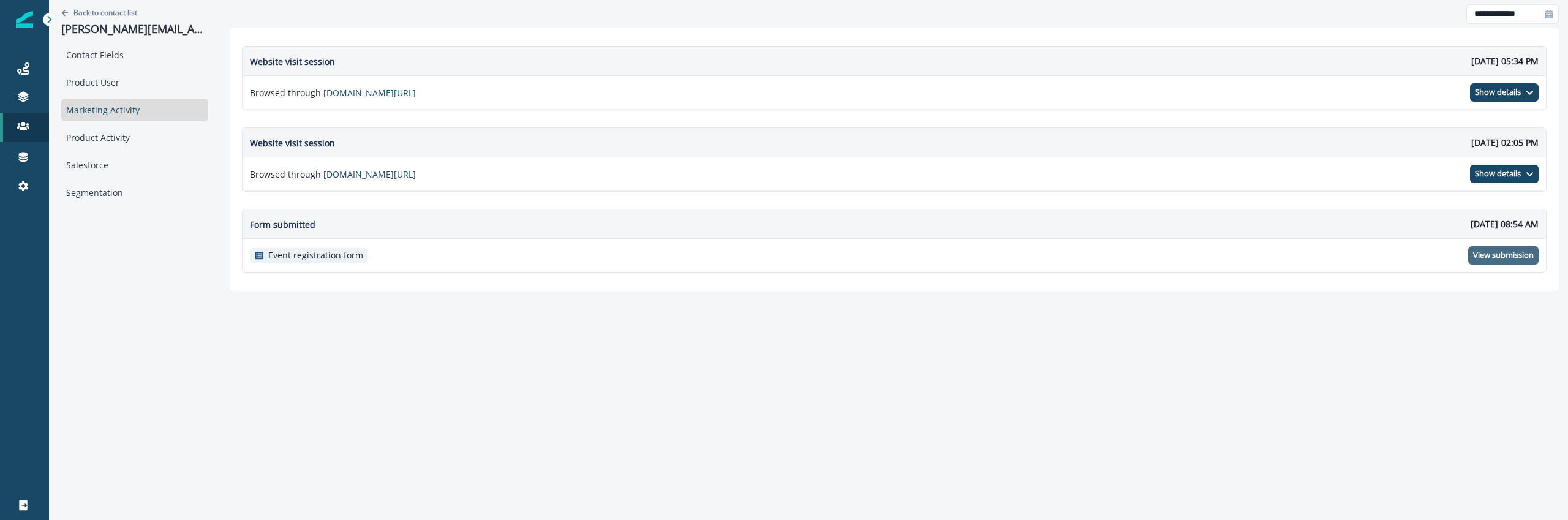
click at [84, 194] on p "Forms" at bounding box center [78, 191] width 25 height 13
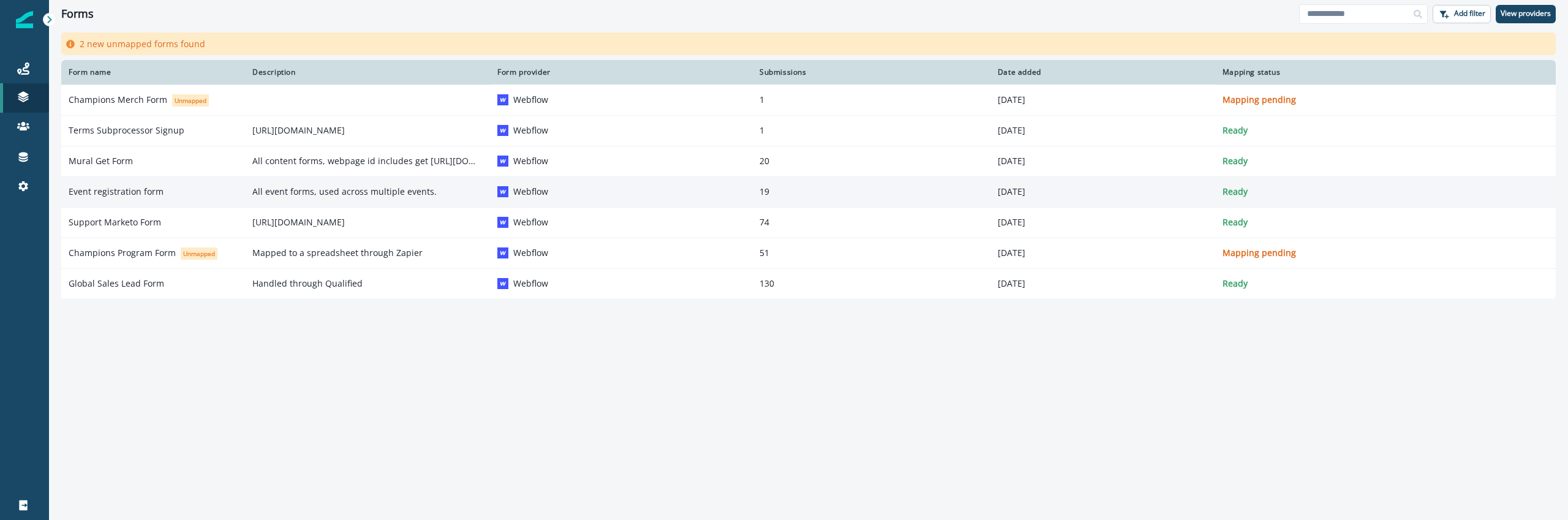
click at [156, 193] on p "Event registration form" at bounding box center [116, 191] width 95 height 12
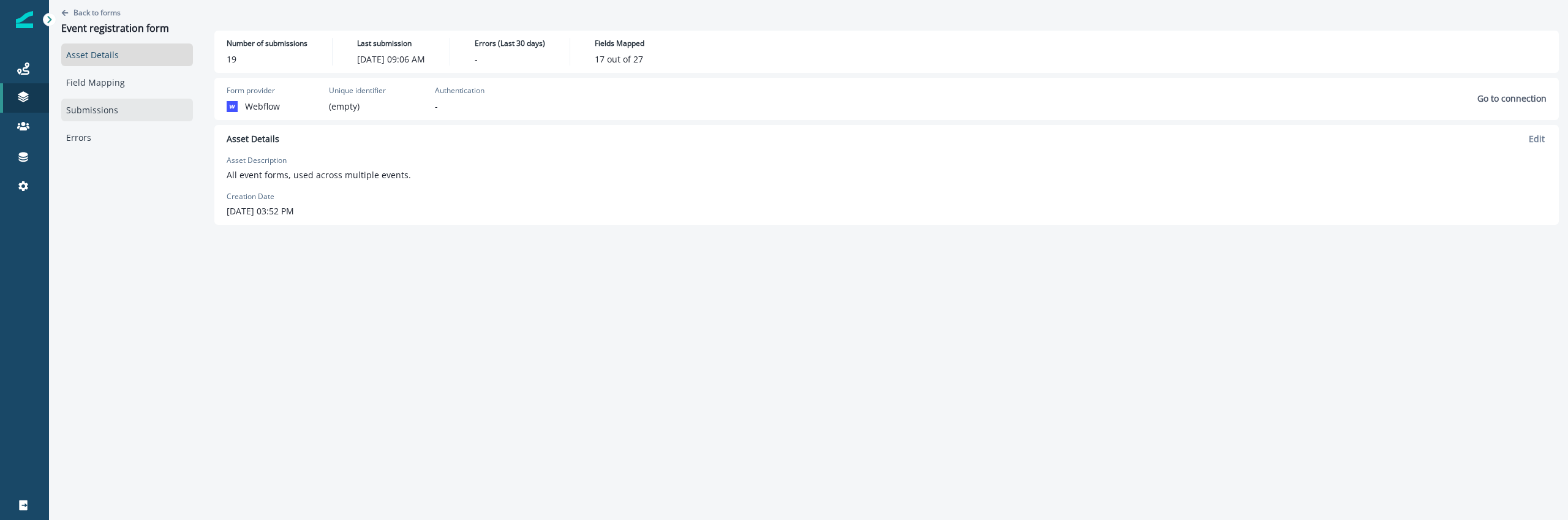
click at [108, 108] on link "Submissions" at bounding box center [128, 110] width 132 height 23
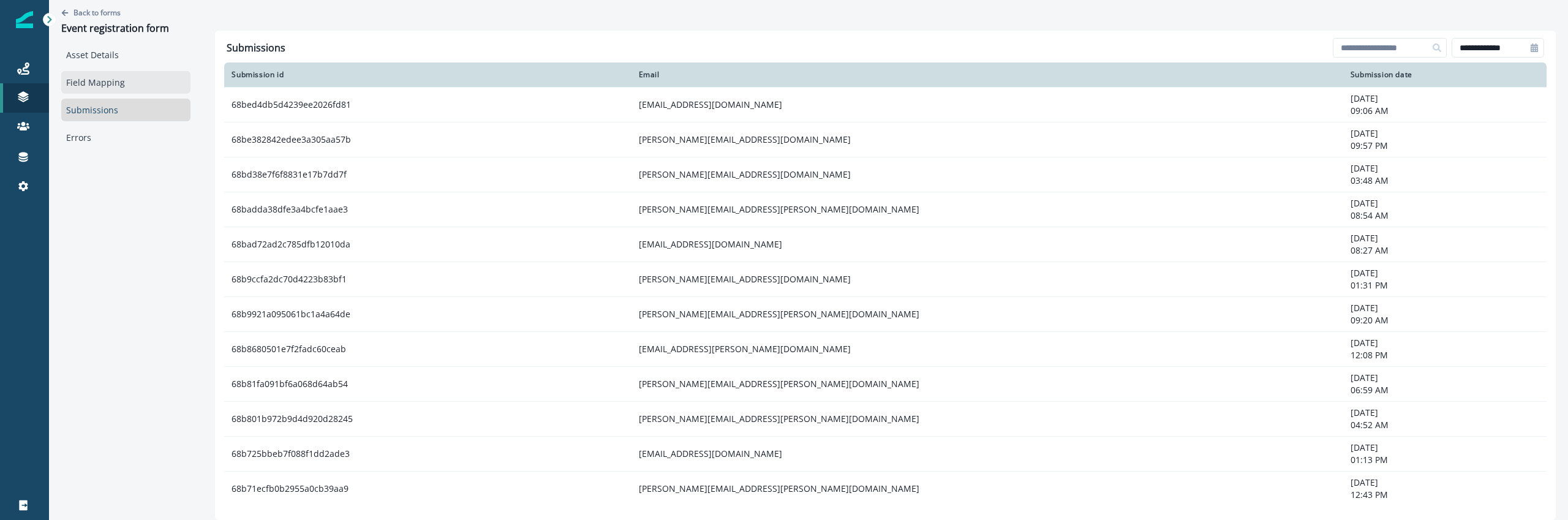
click at [112, 87] on link "Field Mapping" at bounding box center [126, 82] width 129 height 23
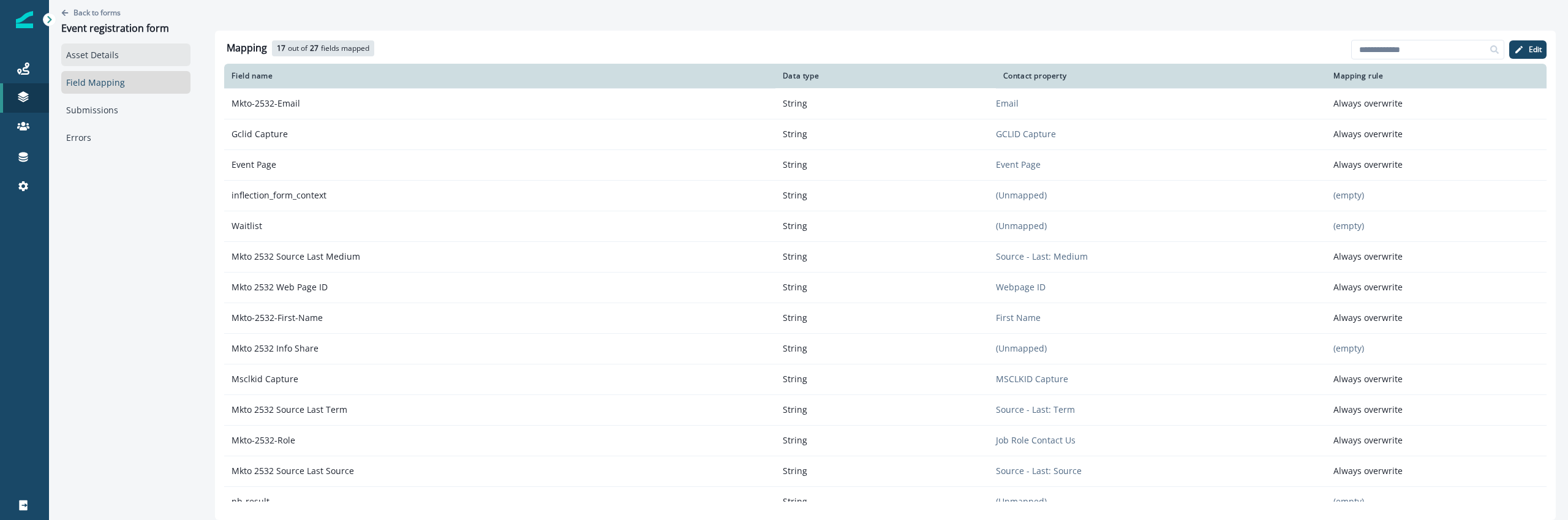
click at [115, 62] on link "Asset Details" at bounding box center [126, 55] width 129 height 23
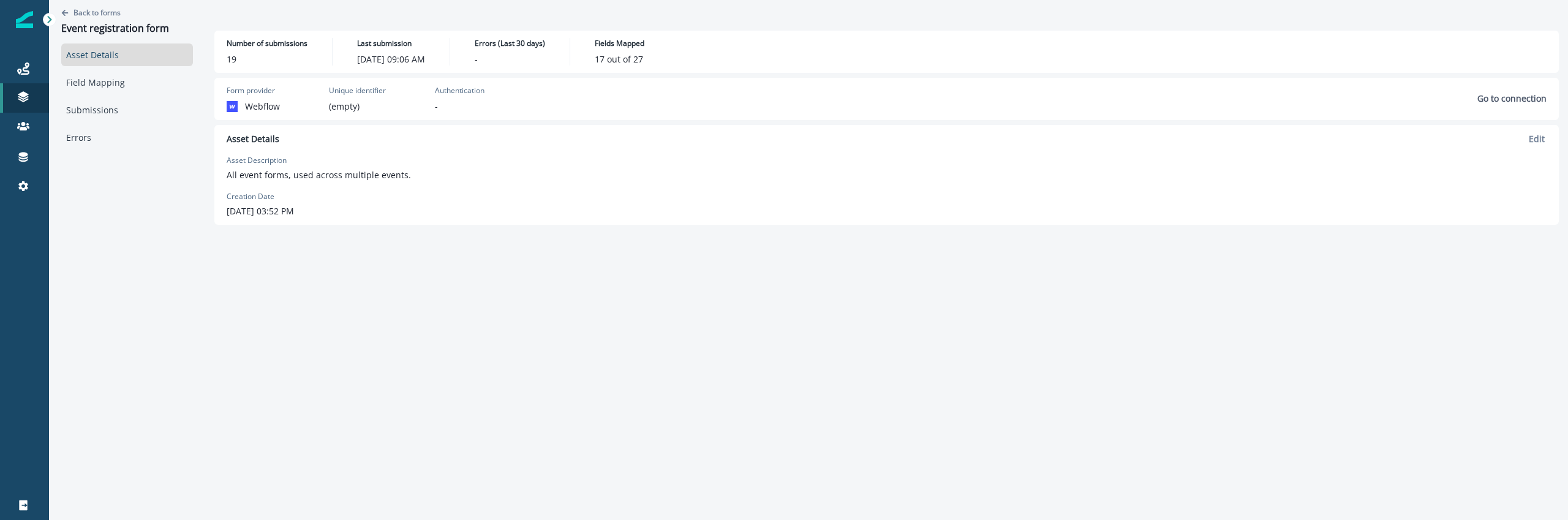
click at [208, 368] on div "Number of submissions 19 Last submission September 8, 2025 at 09:06 AM Errors (…" at bounding box center [887, 275] width 1363 height 489
click at [134, 114] on link "Submissions" at bounding box center [128, 110] width 132 height 23
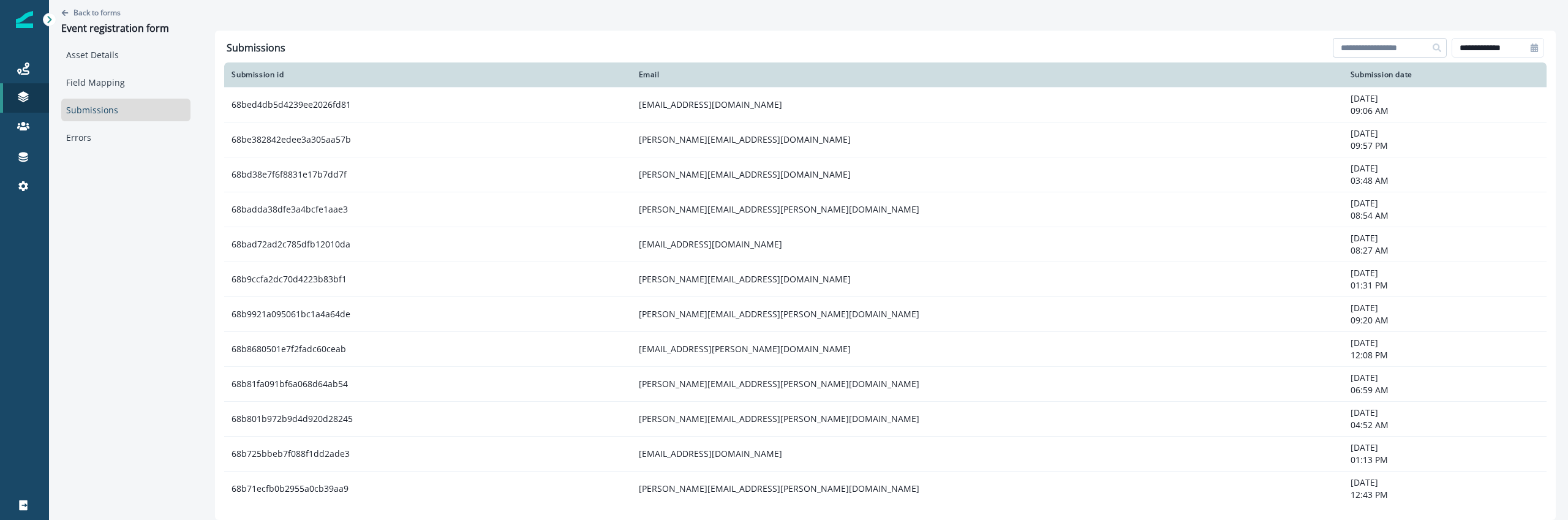
click at [1399, 47] on input at bounding box center [1390, 47] width 114 height 19
paste input "**********"
type input "**********"
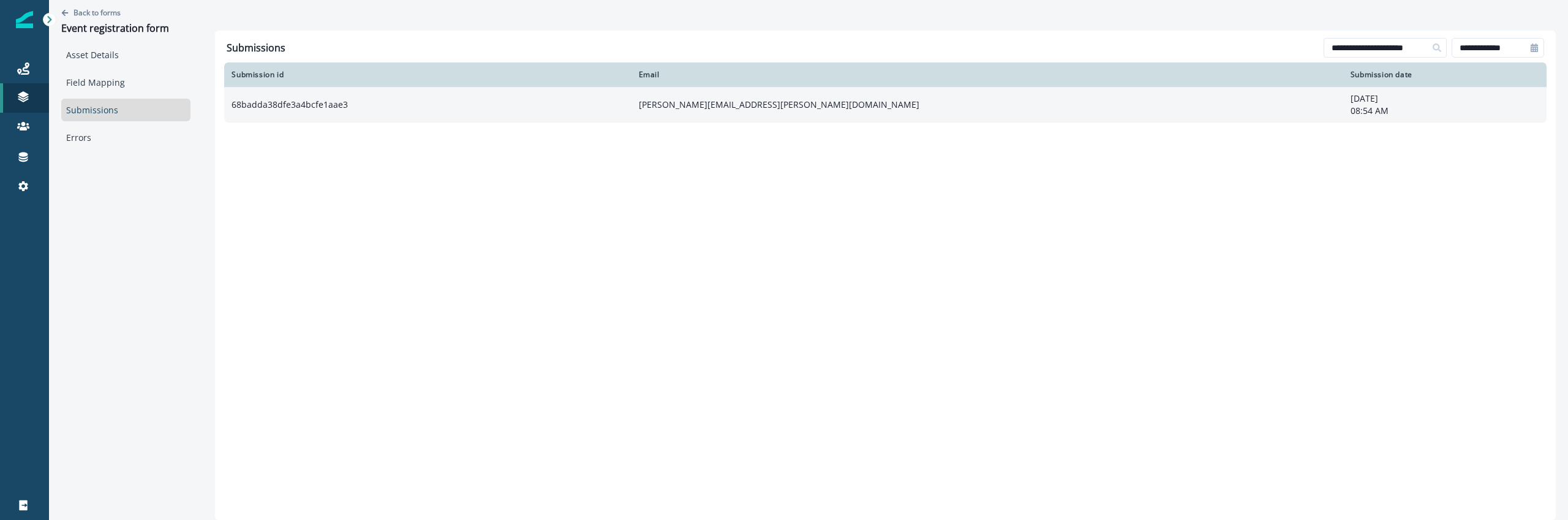
click at [791, 111] on td "michael.rawling@tcs.com" at bounding box center [988, 104] width 712 height 35
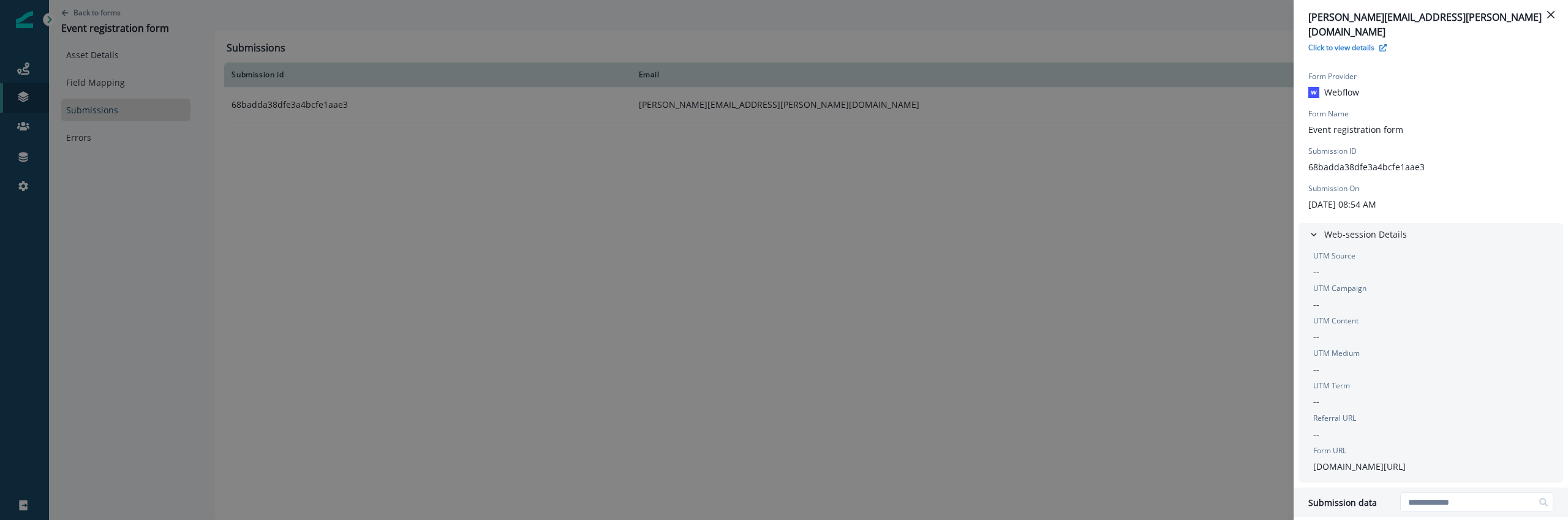
click at [1166, 391] on div "michael.rawling@tcs.com Click to view details Form Provider Webflow Form Name E…" at bounding box center [784, 260] width 1568 height 520
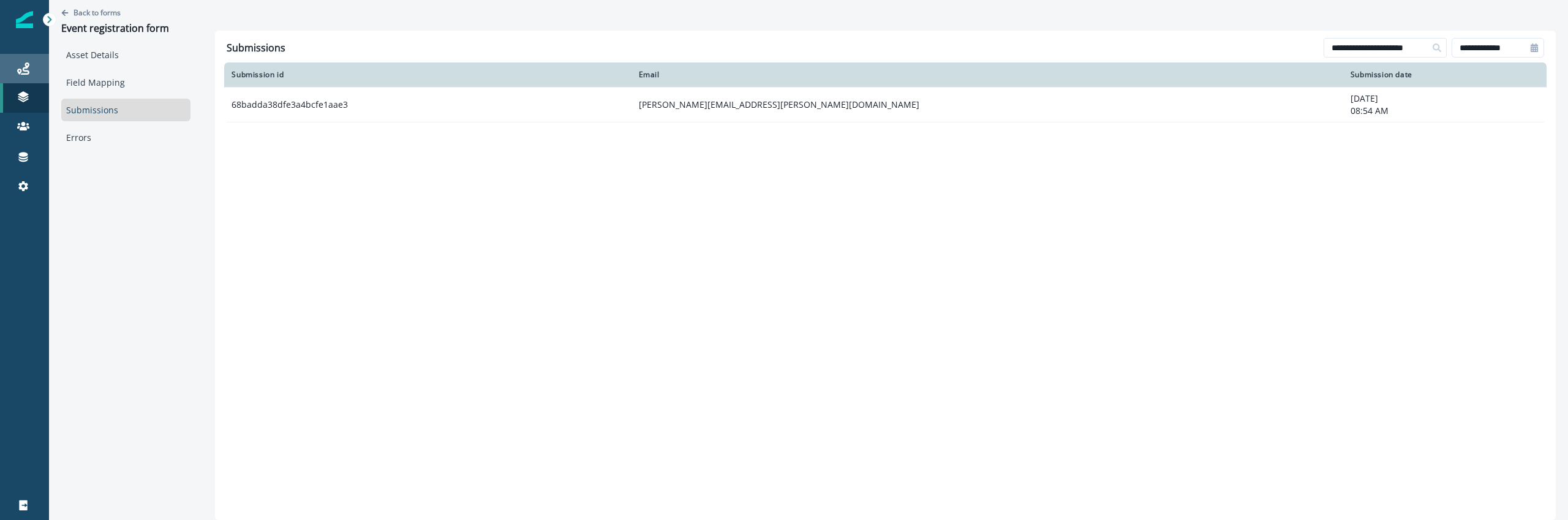
click at [29, 74] on div "Journeys" at bounding box center [24, 69] width 39 height 15
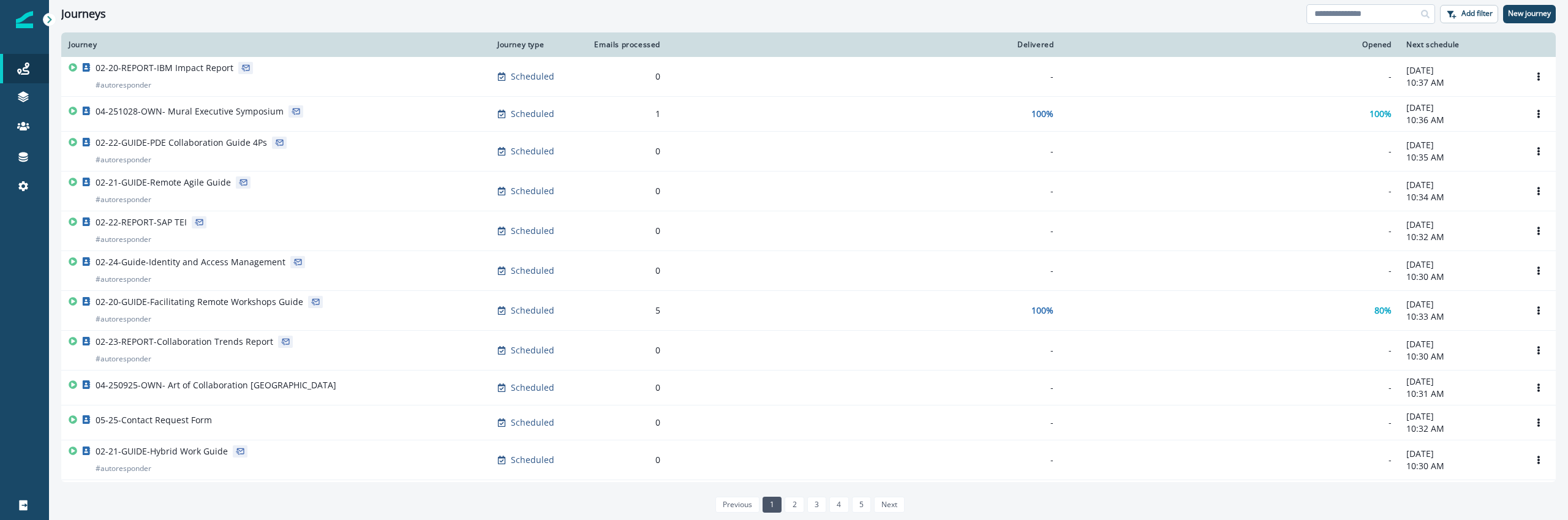
click at [1339, 23] on input at bounding box center [1371, 14] width 129 height 19
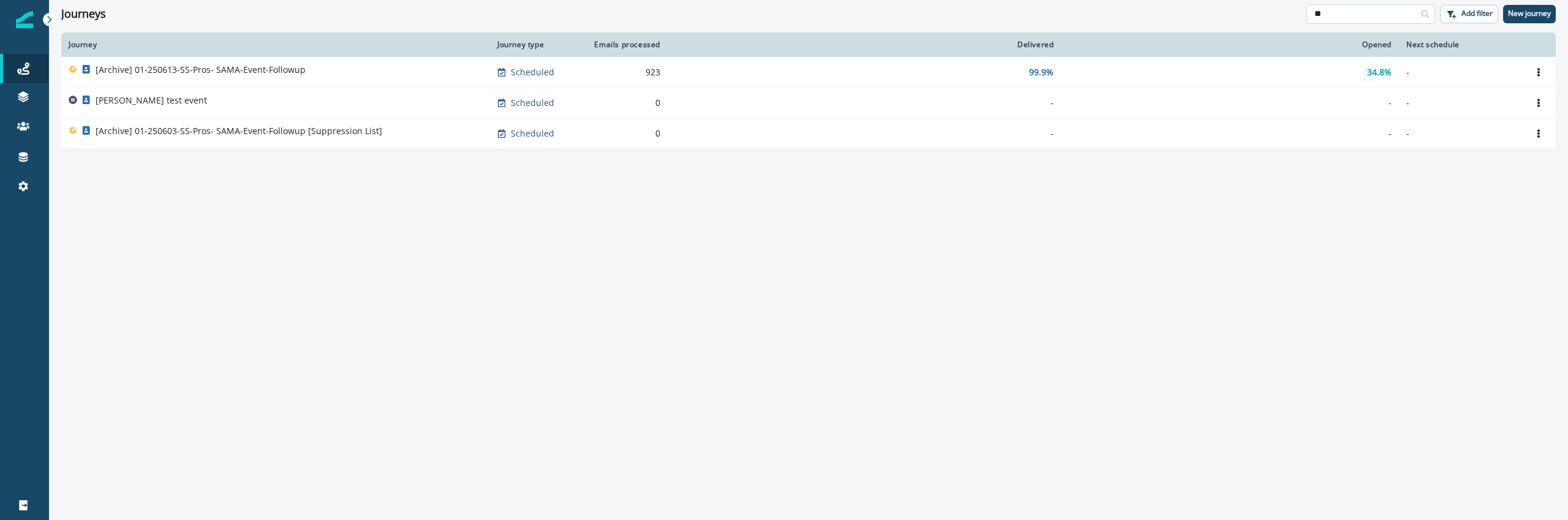
type input "*"
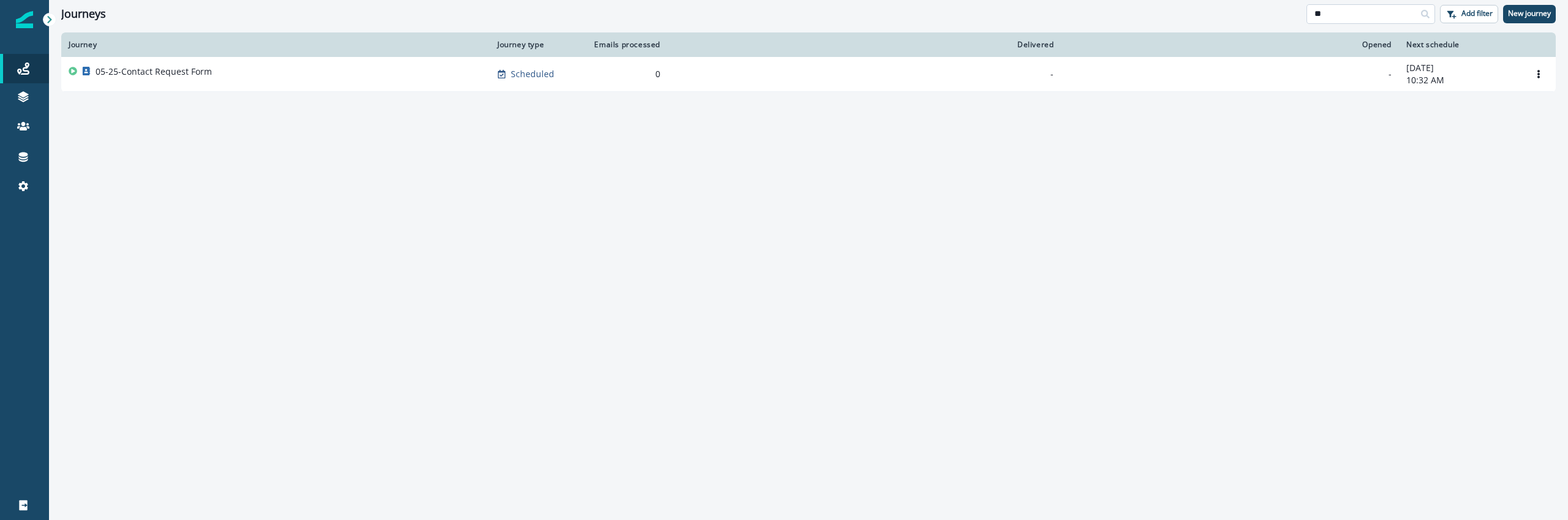
type input "*"
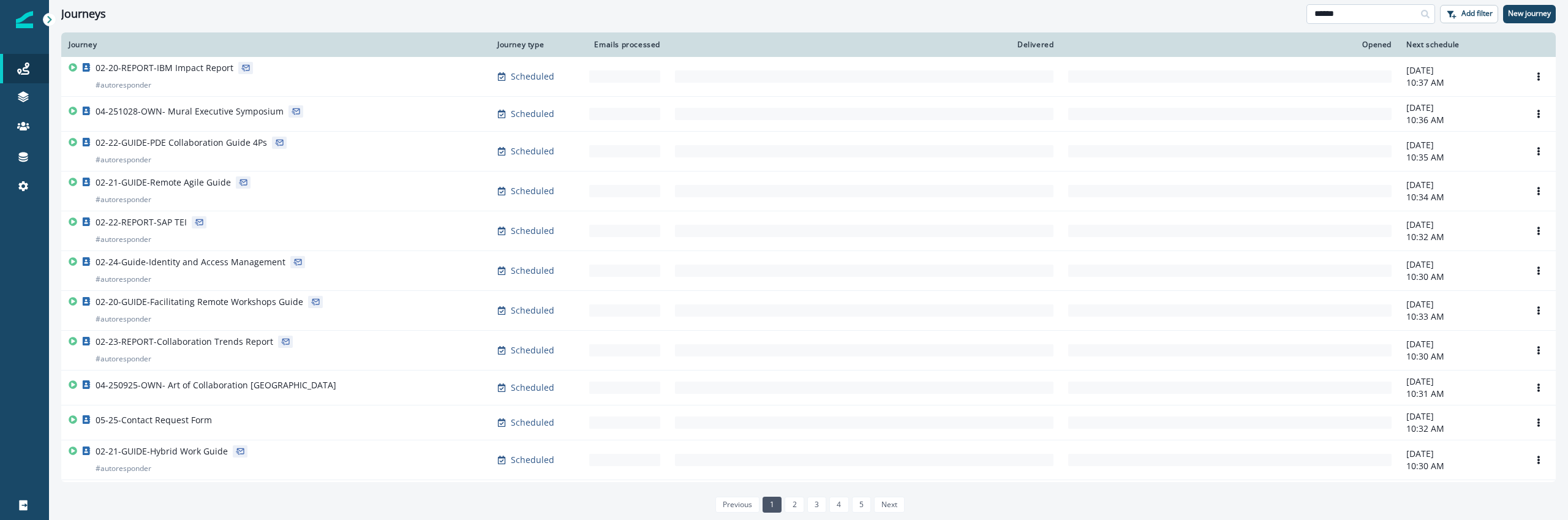
type input "******"
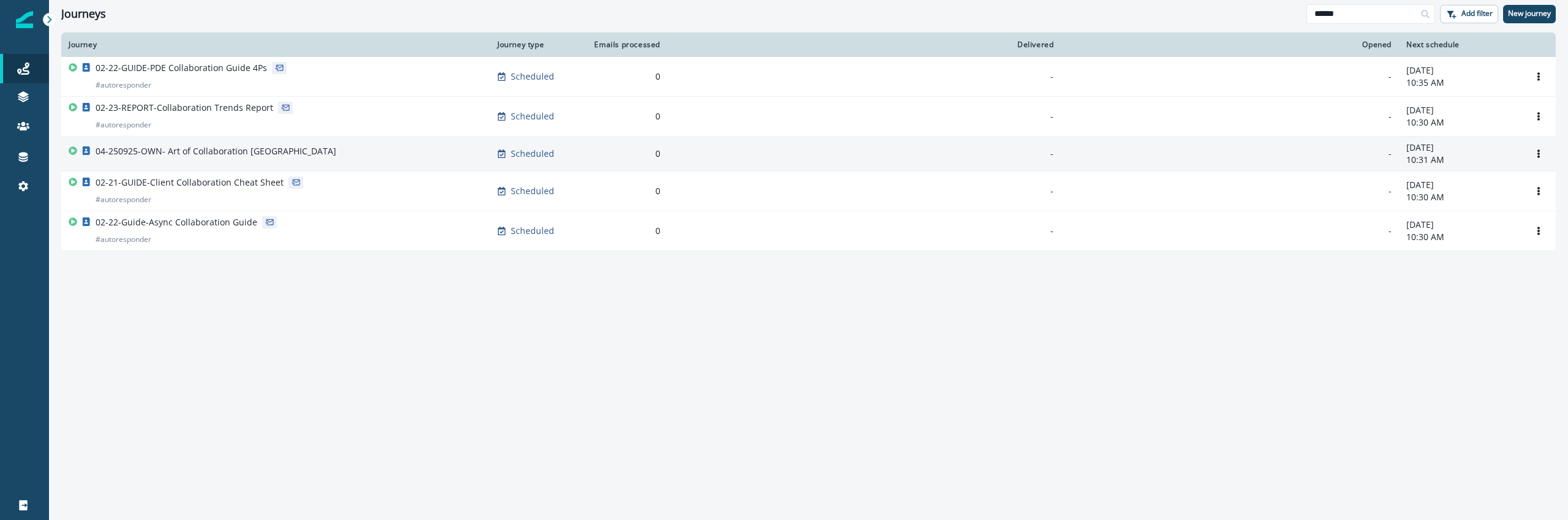
click at [192, 149] on p "04-250925-OWN- Art of Collaboration London" at bounding box center [216, 151] width 241 height 12
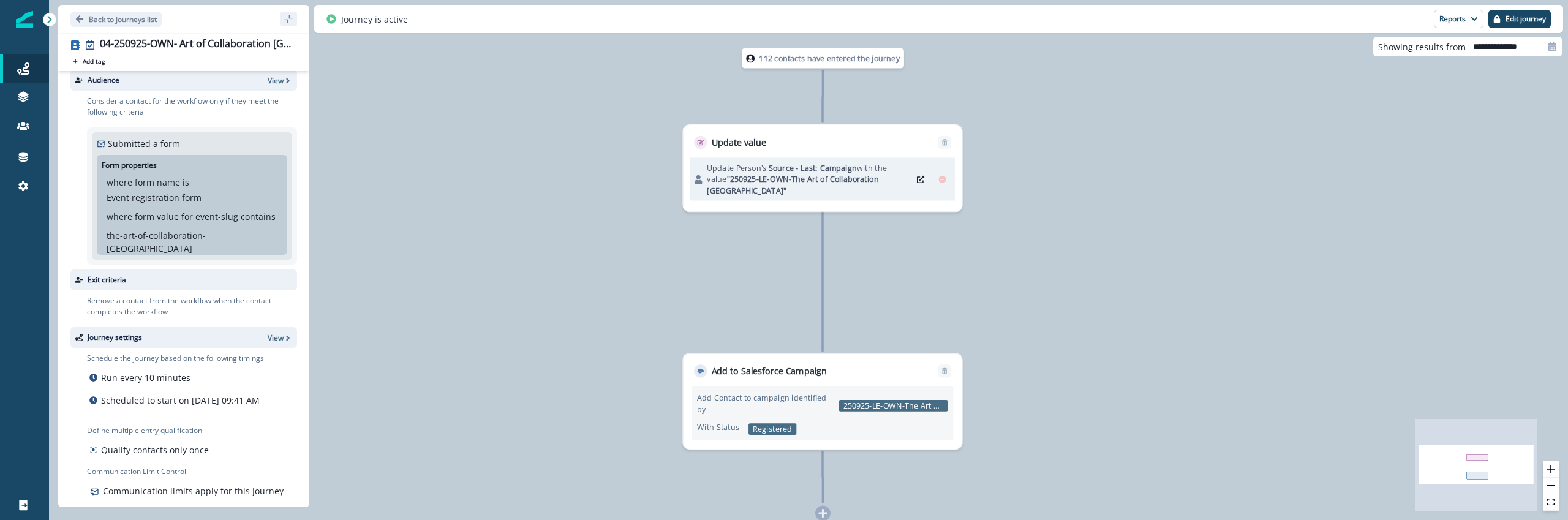
scroll to position [8, 0]
click at [1462, 10] on button "Reports" at bounding box center [1458, 19] width 49 height 19
click at [1431, 70] on p "Journey Member Report" at bounding box center [1420, 72] width 112 height 15
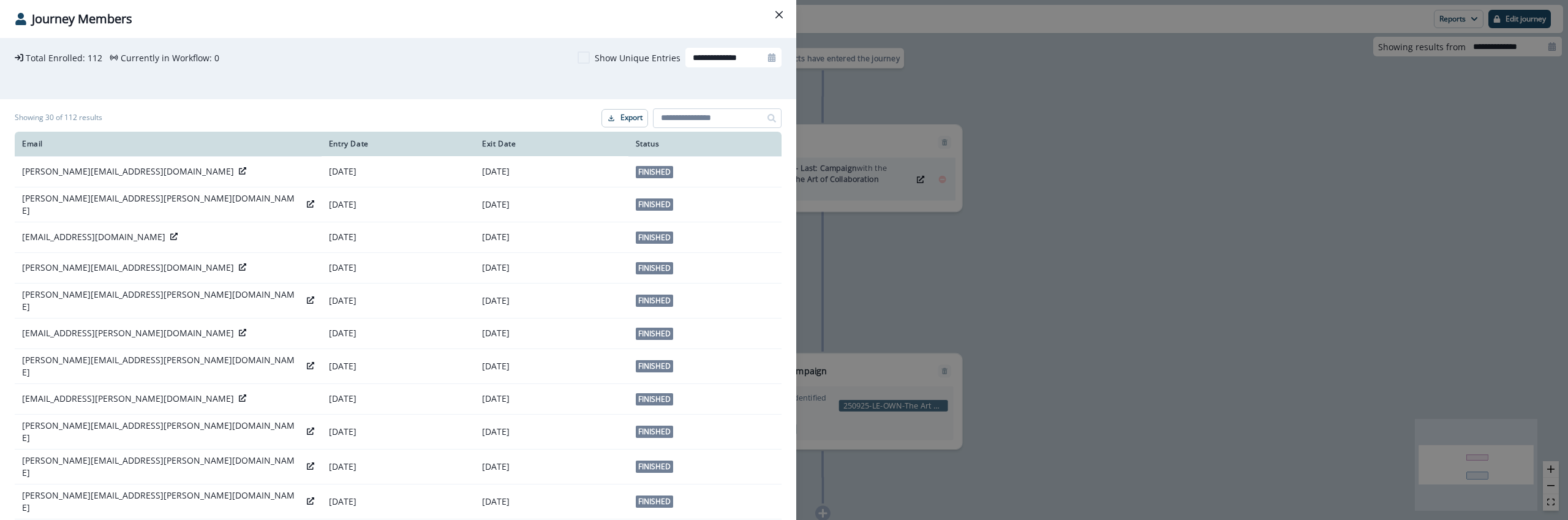
click at [691, 108] on input at bounding box center [718, 117] width 129 height 19
paste input "**********"
type input "**********"
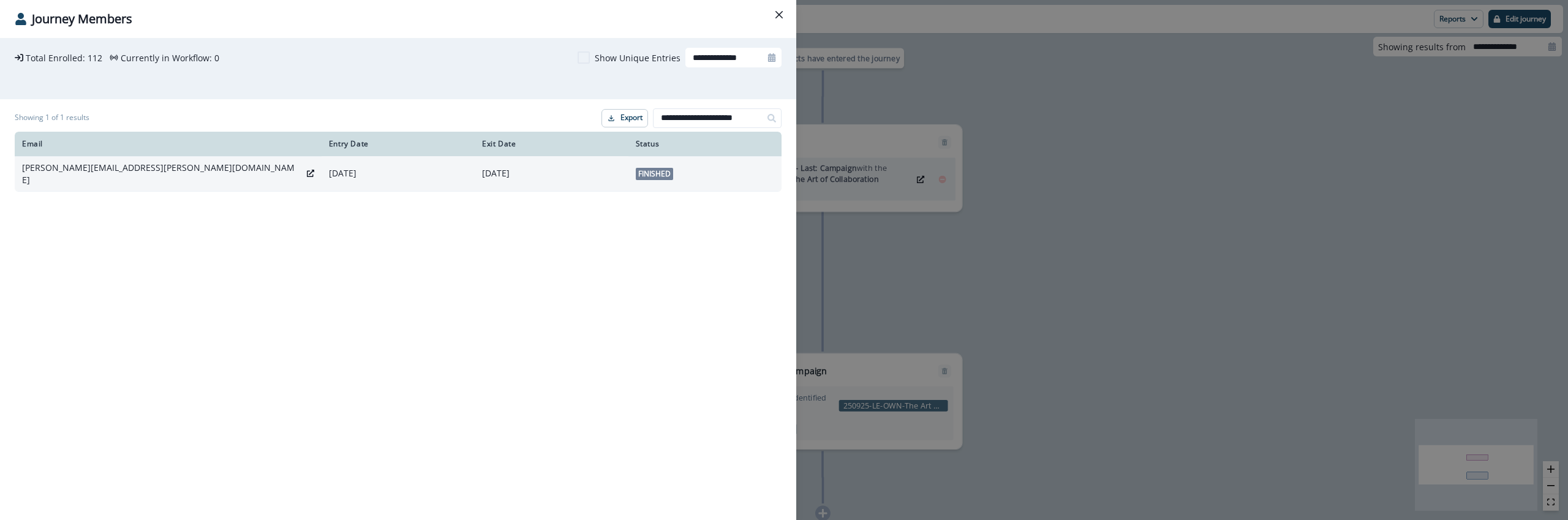
click at [163, 166] on div "michael.rawling@tcs.com" at bounding box center [168, 174] width 292 height 24
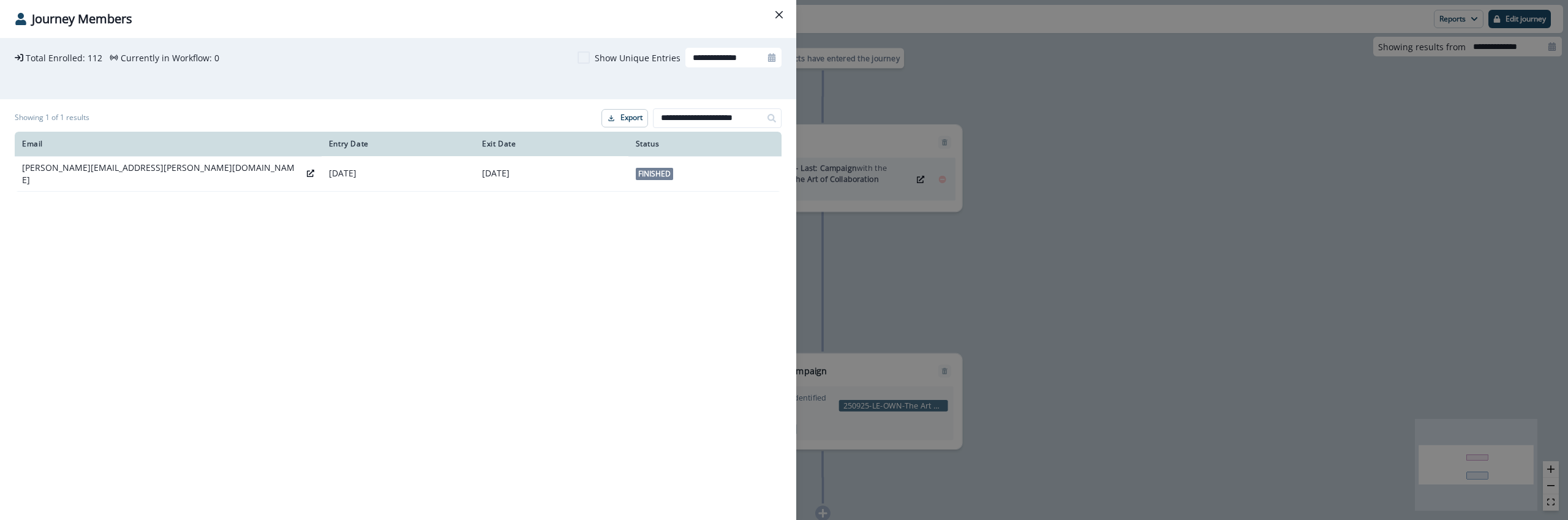
click at [1066, 277] on div "**********" at bounding box center [784, 260] width 1568 height 520
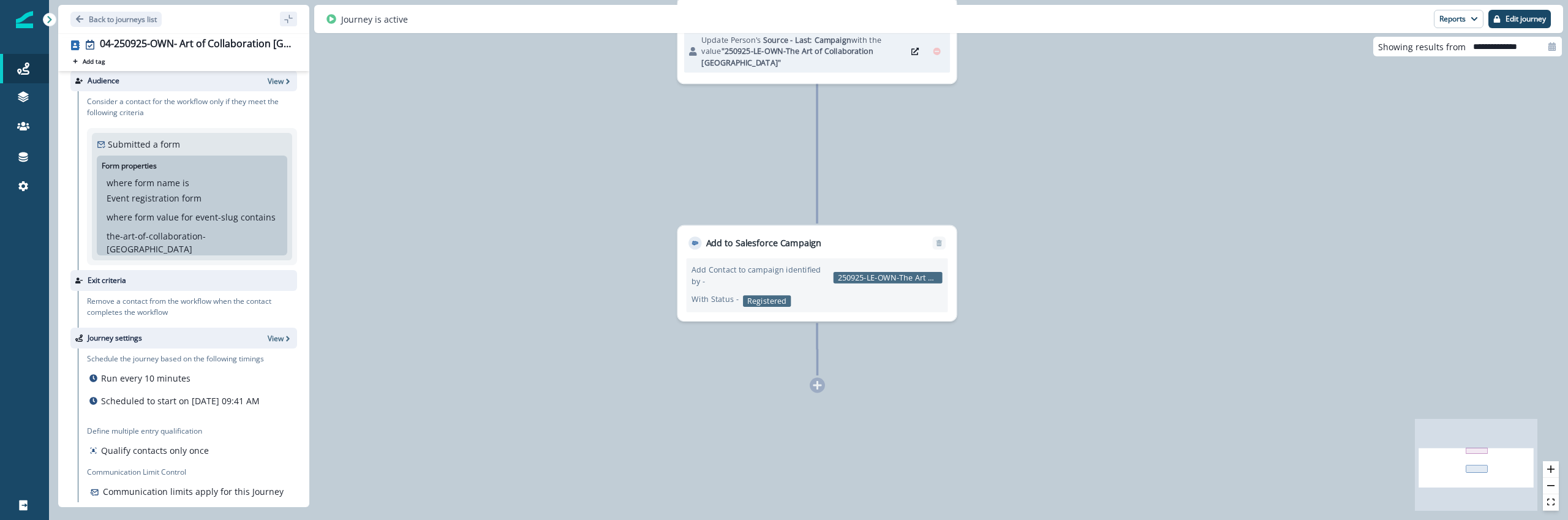
scroll to position [26, 0]
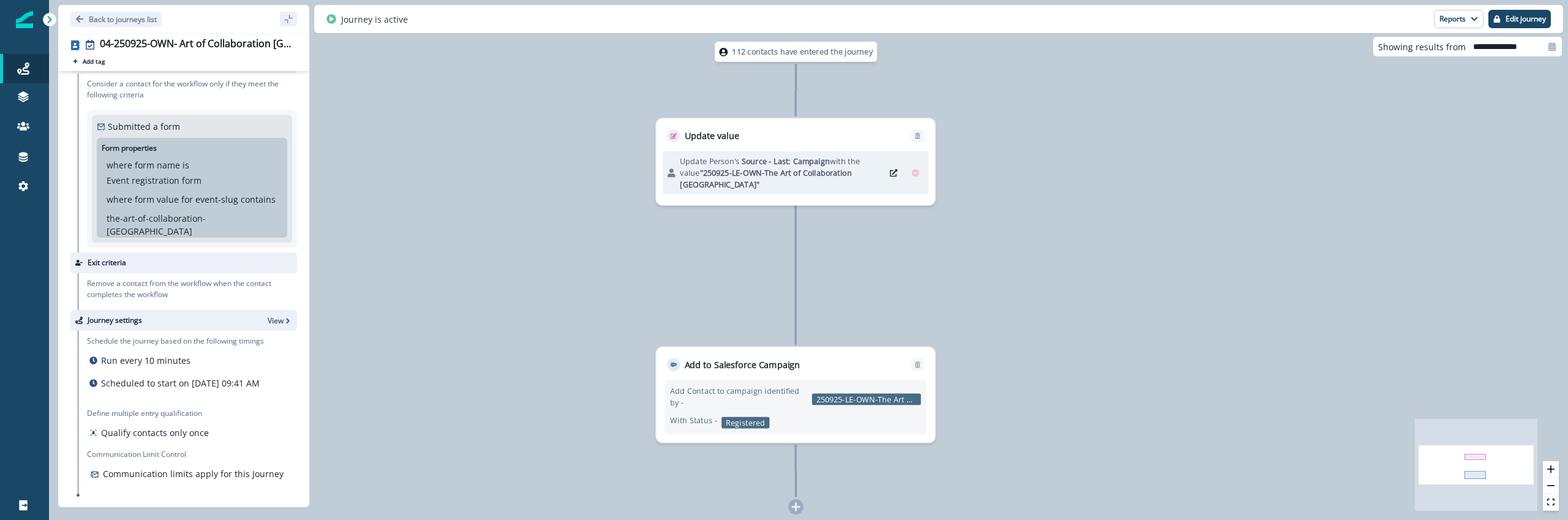
click at [799, 58] on div "112 contacts have entered the journey" at bounding box center [796, 52] width 163 height 20
click at [1453, 10] on button "Reports" at bounding box center [1458, 19] width 49 height 19
click at [1407, 78] on p "Journey Member Report" at bounding box center [1420, 72] width 112 height 15
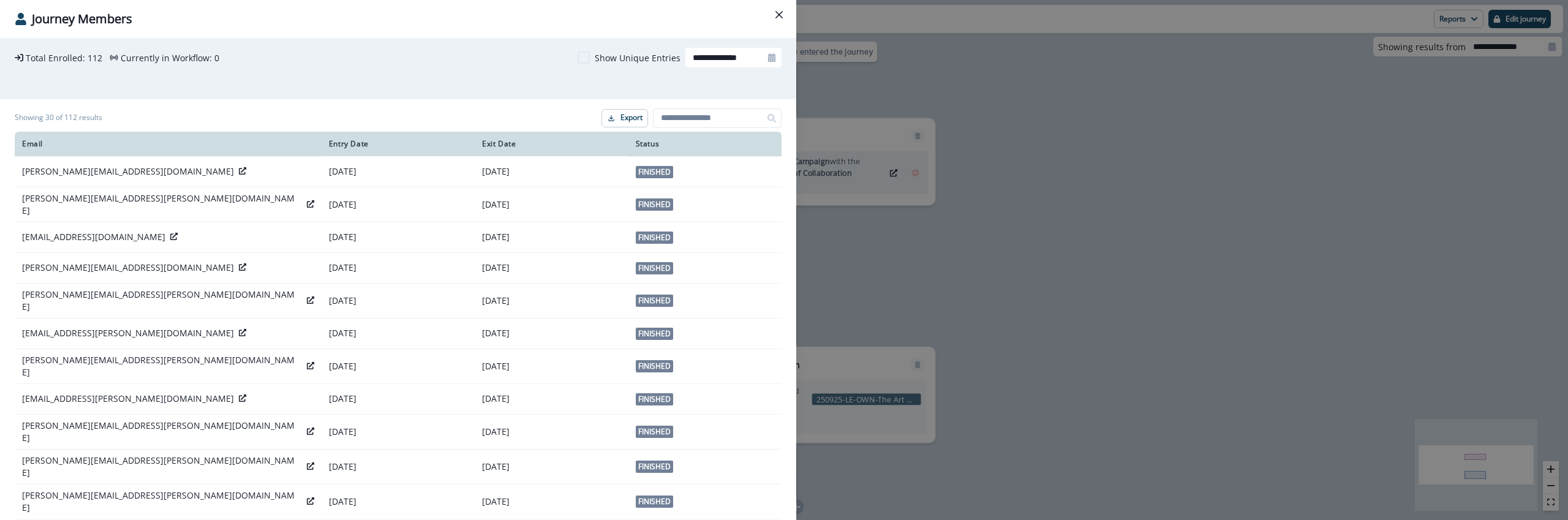
click at [982, 341] on div "**********" at bounding box center [784, 260] width 1568 height 520
click at [982, 341] on div "112 contacts have entered the journey Update value Update Person's Source - Las…" at bounding box center [808, 260] width 1519 height 520
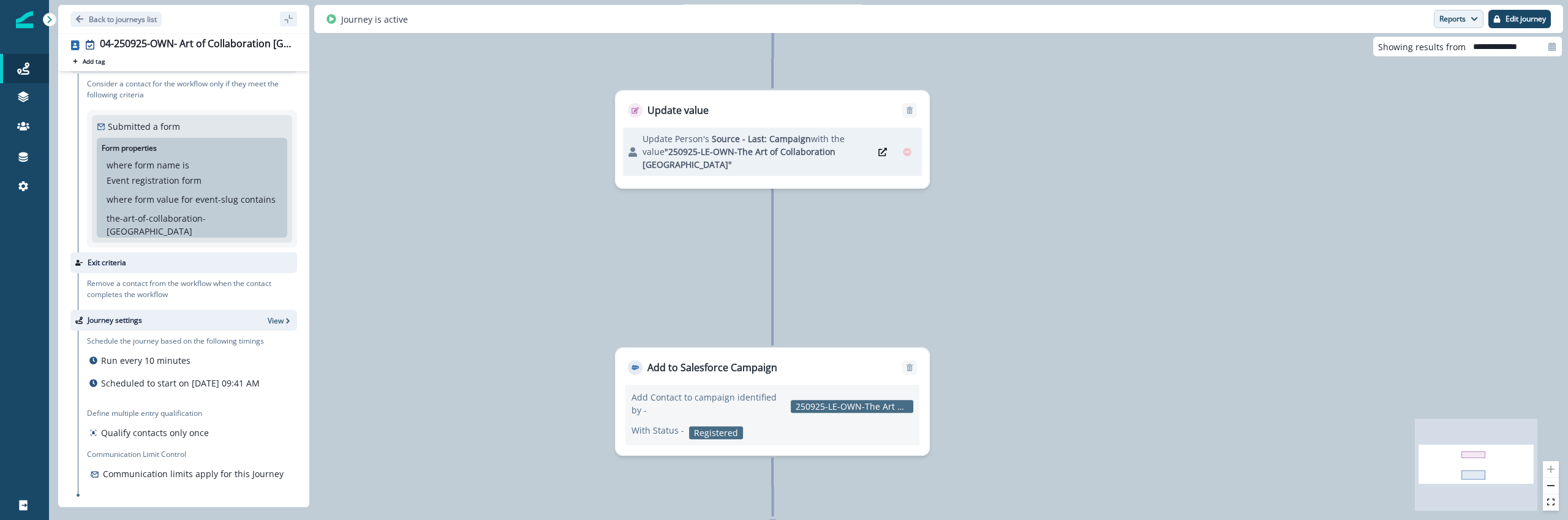
click at [1464, 24] on button "Reports" at bounding box center [1458, 19] width 49 height 19
click at [1403, 78] on p "Journey Member Report" at bounding box center [1420, 72] width 112 height 15
click at [1453, 23] on button "Reports" at bounding box center [1458, 19] width 49 height 19
click at [1441, 68] on p "Journey Member Report" at bounding box center [1420, 72] width 112 height 15
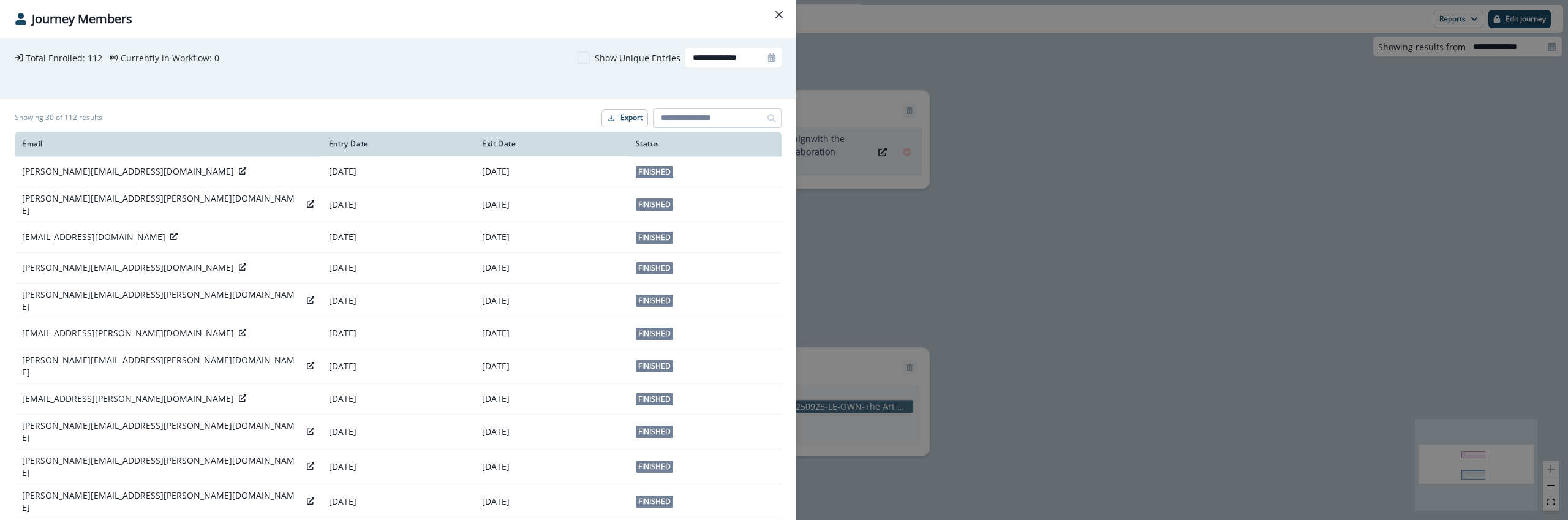
click at [677, 118] on input at bounding box center [718, 117] width 129 height 19
paste input "**********"
type input "**********"
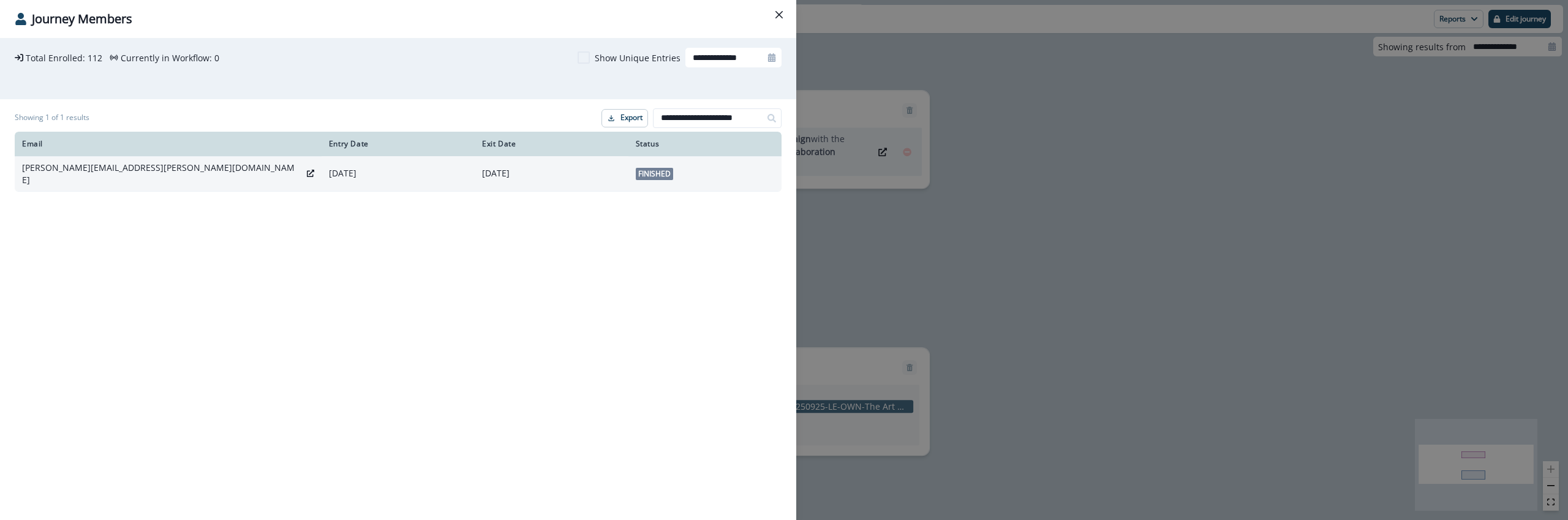
click at [307, 170] on icon at bounding box center [310, 173] width 7 height 7
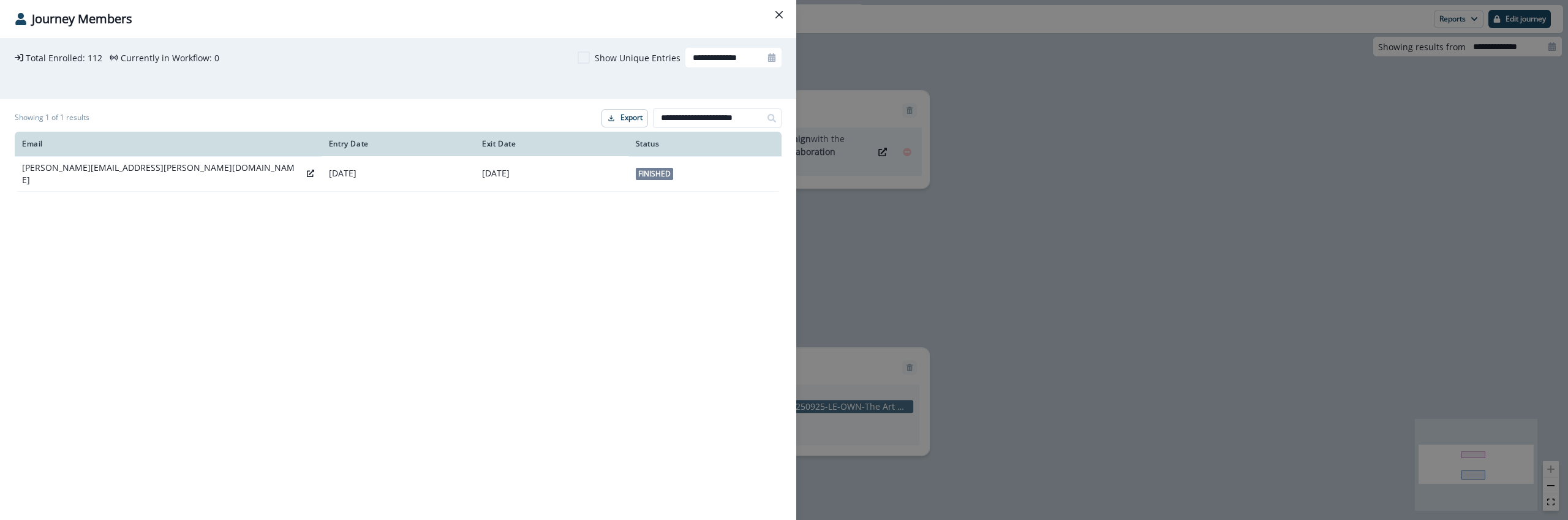
click at [1003, 248] on div "**********" at bounding box center [784, 260] width 1568 height 520
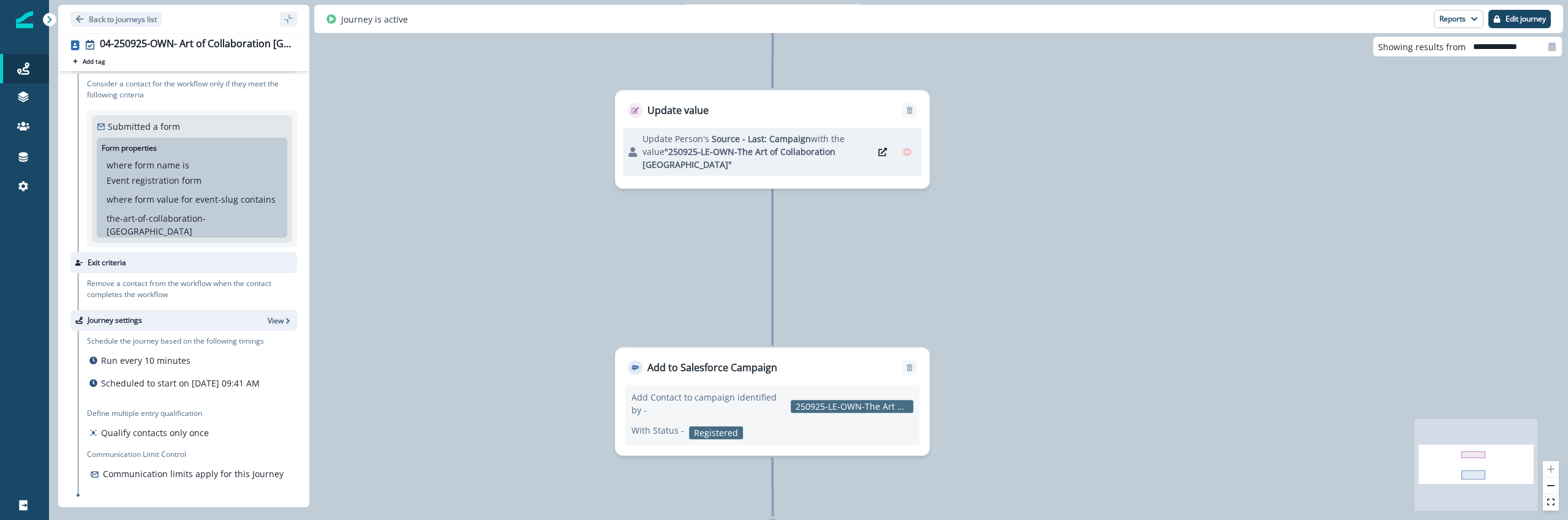
click at [1003, 248] on div "112 contacts have entered the journey Update value Update Person's Source - Las…" at bounding box center [808, 260] width 1519 height 520
click at [728, 369] on p "Add to Salesforce Campaign" at bounding box center [712, 367] width 130 height 15
click at [862, 375] on div "Add to Salesforce Campaign" at bounding box center [773, 362] width 314 height 27
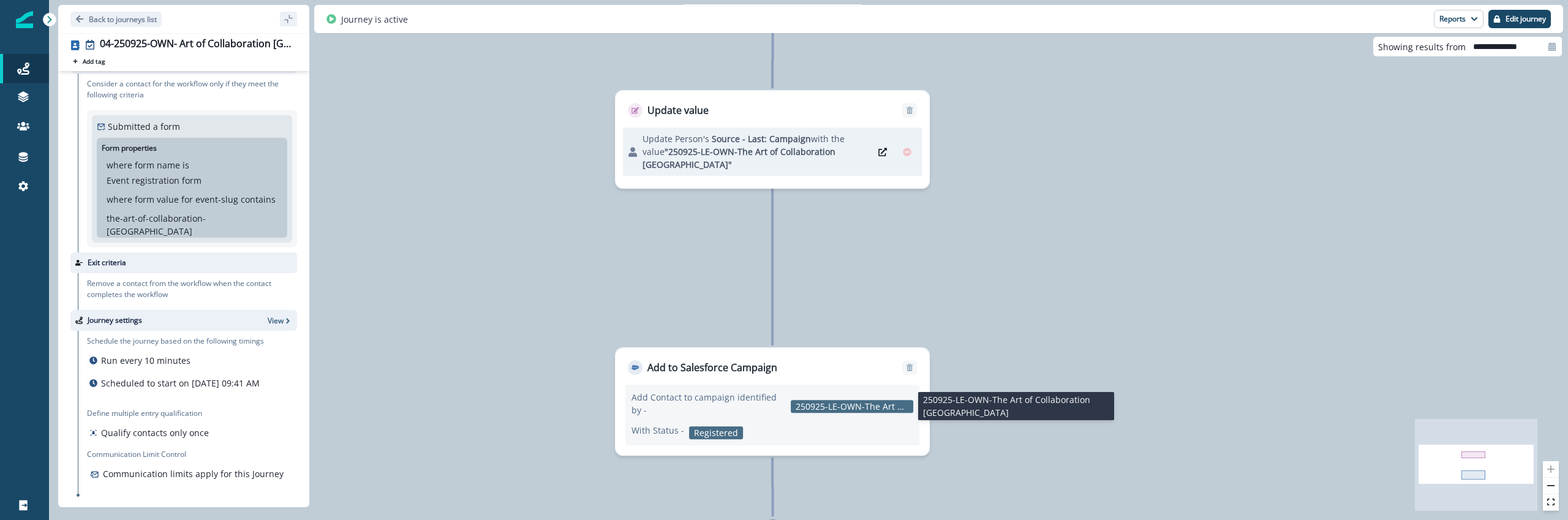
click at [855, 409] on p "250925-LE-OWN-The Art of Collaboration [GEOGRAPHIC_DATA]" at bounding box center [852, 406] width 122 height 13
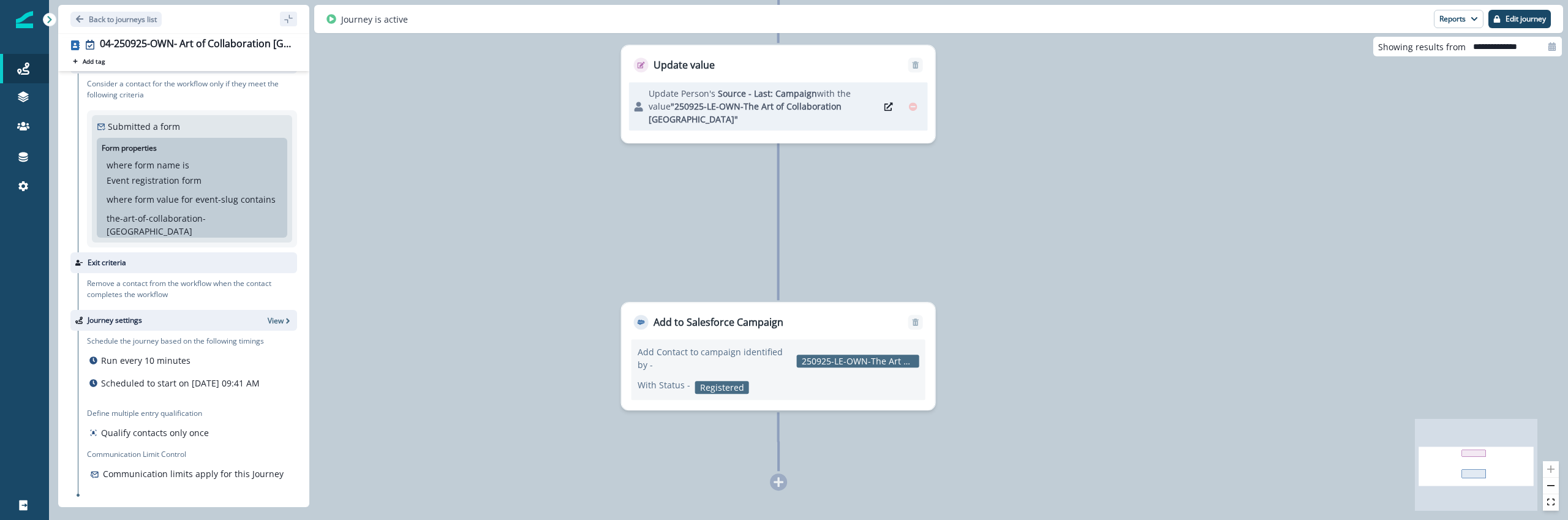
click at [854, 340] on div "Add Contact to campaign identified by - 250925-LE-OWN-The Art of Collaboration …" at bounding box center [779, 370] width 294 height 61
click at [1551, 50] on icon at bounding box center [1552, 47] width 7 height 9
select select "*"
select select "****"
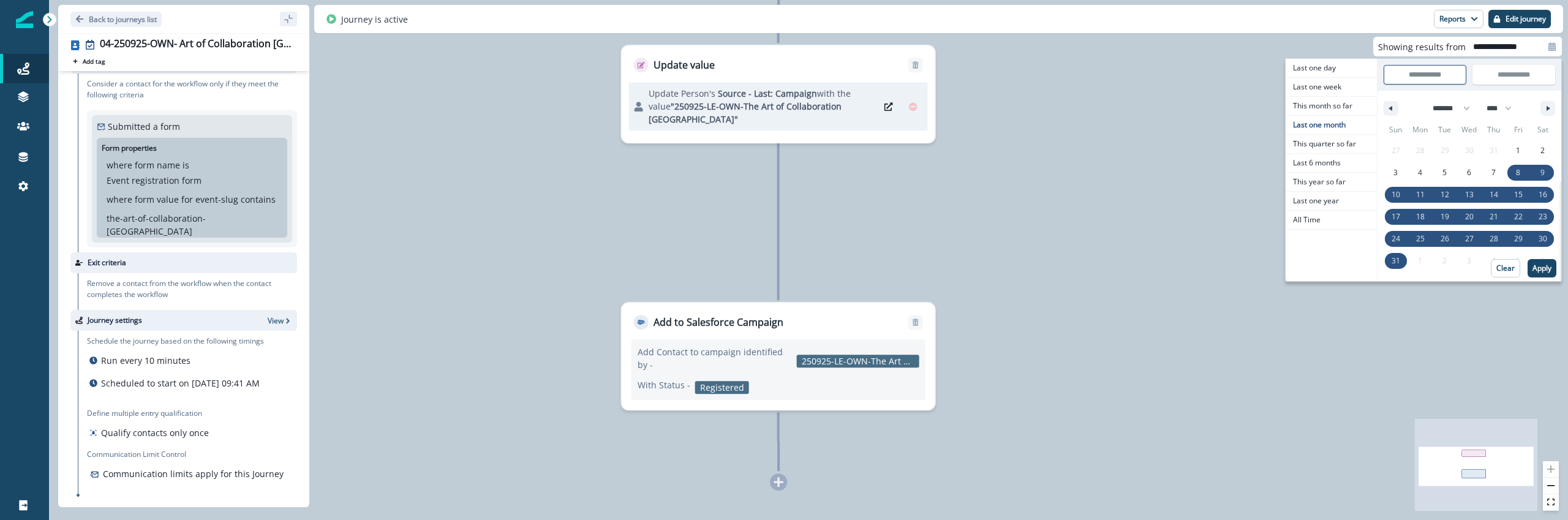
click at [984, 256] on div "112 contacts have entered the journey Update value Update Person's Source - Las…" at bounding box center [808, 260] width 1519 height 520
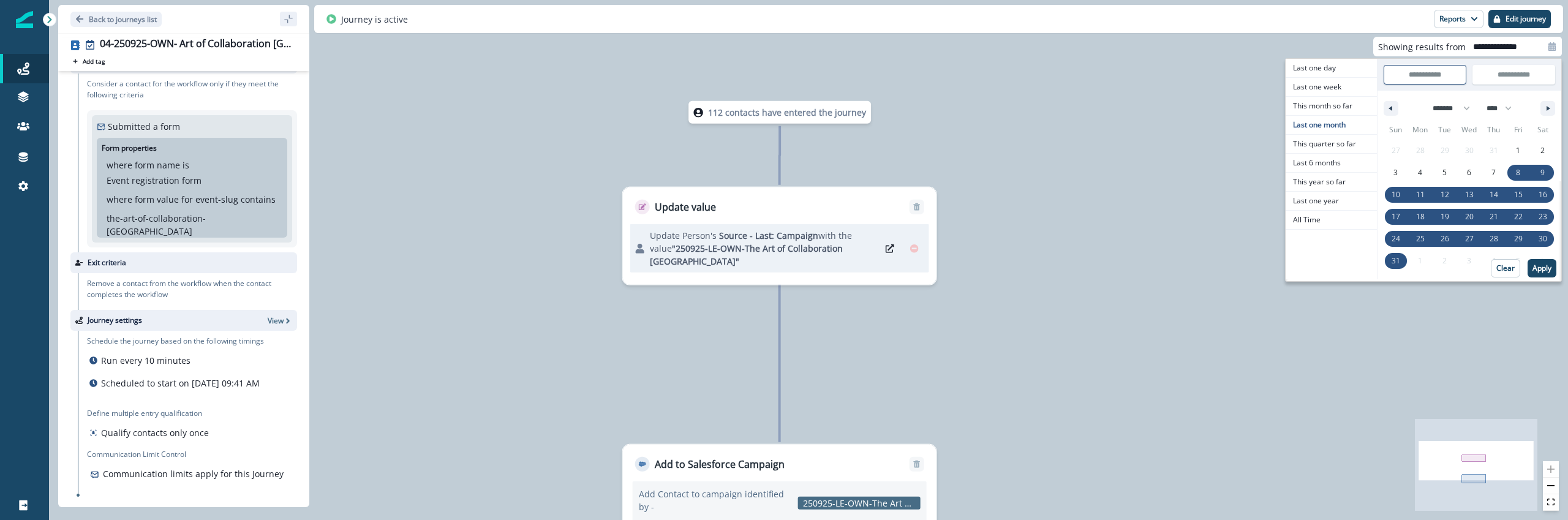
click at [213, 417] on div "Schedule the journey based on the following timings Run every 10 minutes Schedu…" at bounding box center [191, 389] width 210 height 106
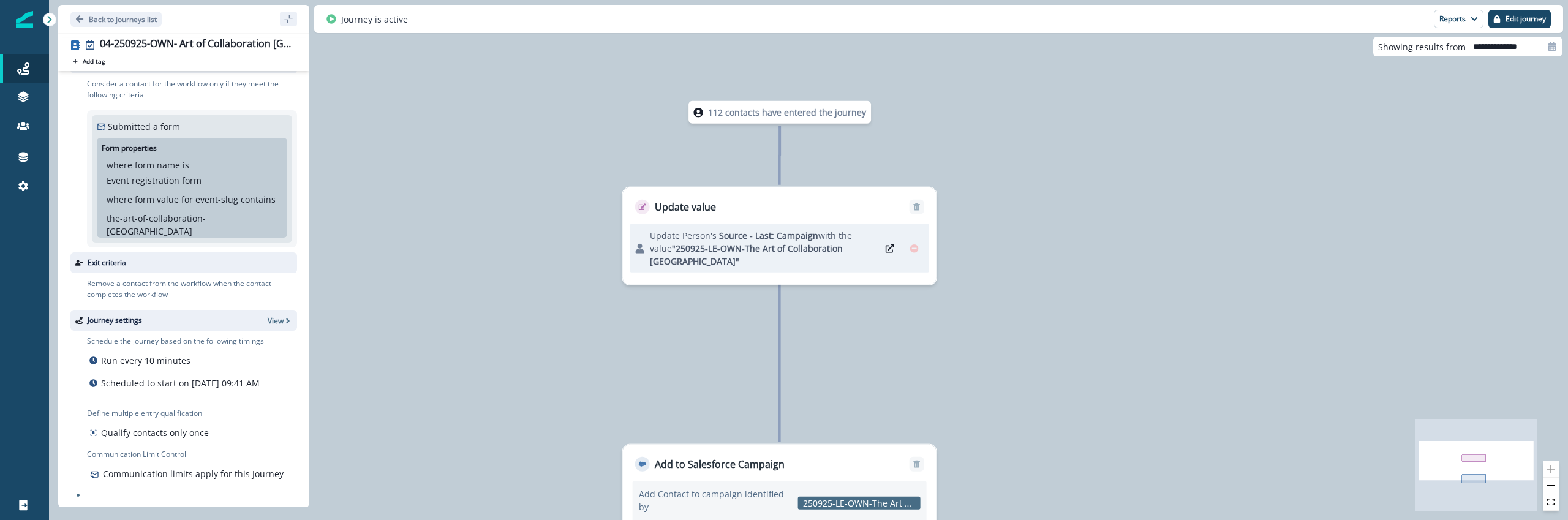
click at [256, 180] on div "where form name is Event registration form" at bounding box center [192, 173] width 171 height 28
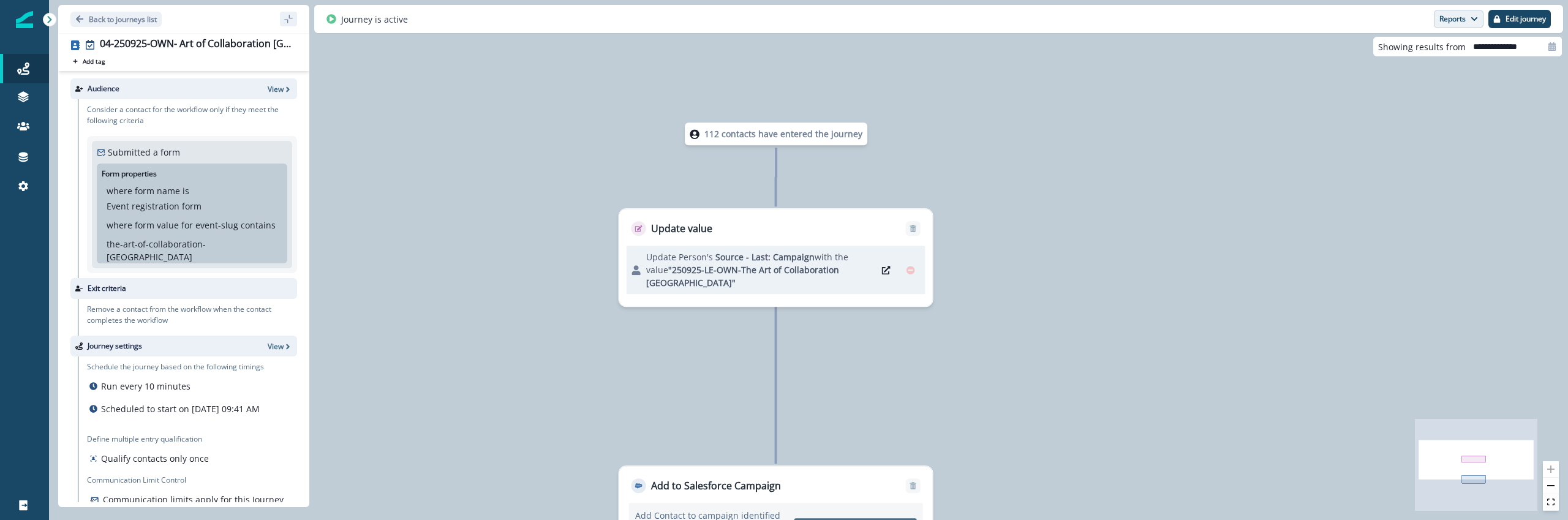
click at [1461, 19] on button "Reports" at bounding box center [1458, 19] width 49 height 19
click at [1425, 81] on button "Journey Member Report" at bounding box center [1413, 72] width 138 height 22
click at [1463, 11] on button "Reports" at bounding box center [1458, 19] width 49 height 19
click at [1405, 70] on p "Journey Member Report" at bounding box center [1420, 72] width 112 height 15
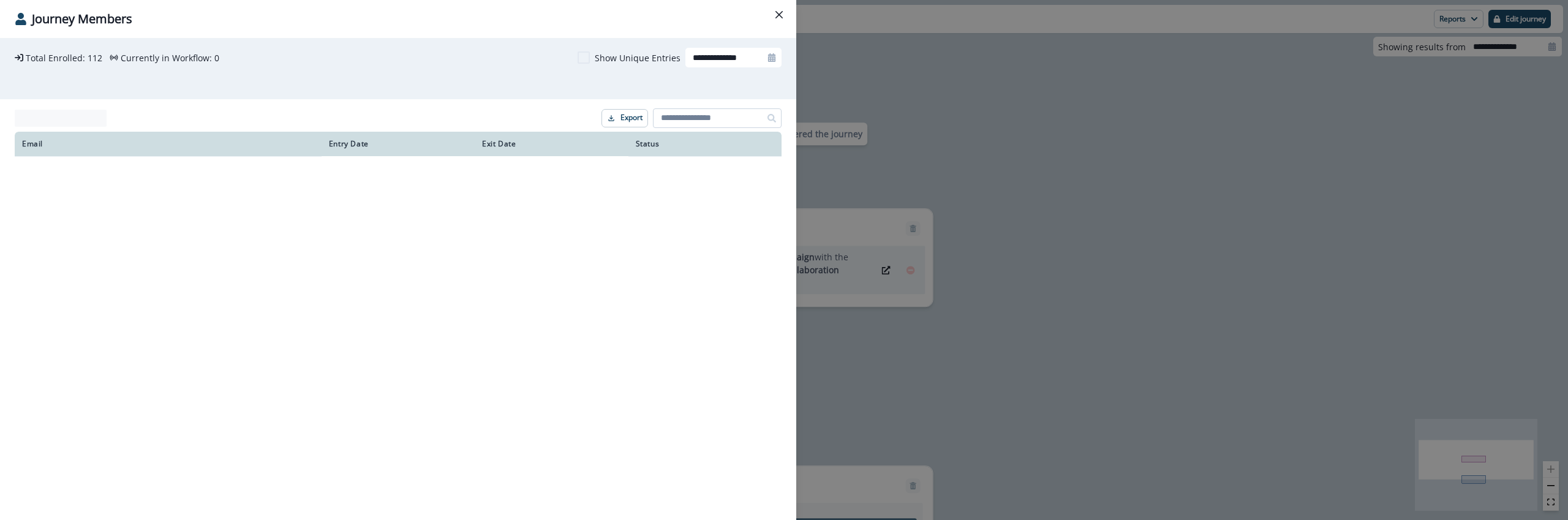
click at [704, 112] on input at bounding box center [718, 117] width 129 height 19
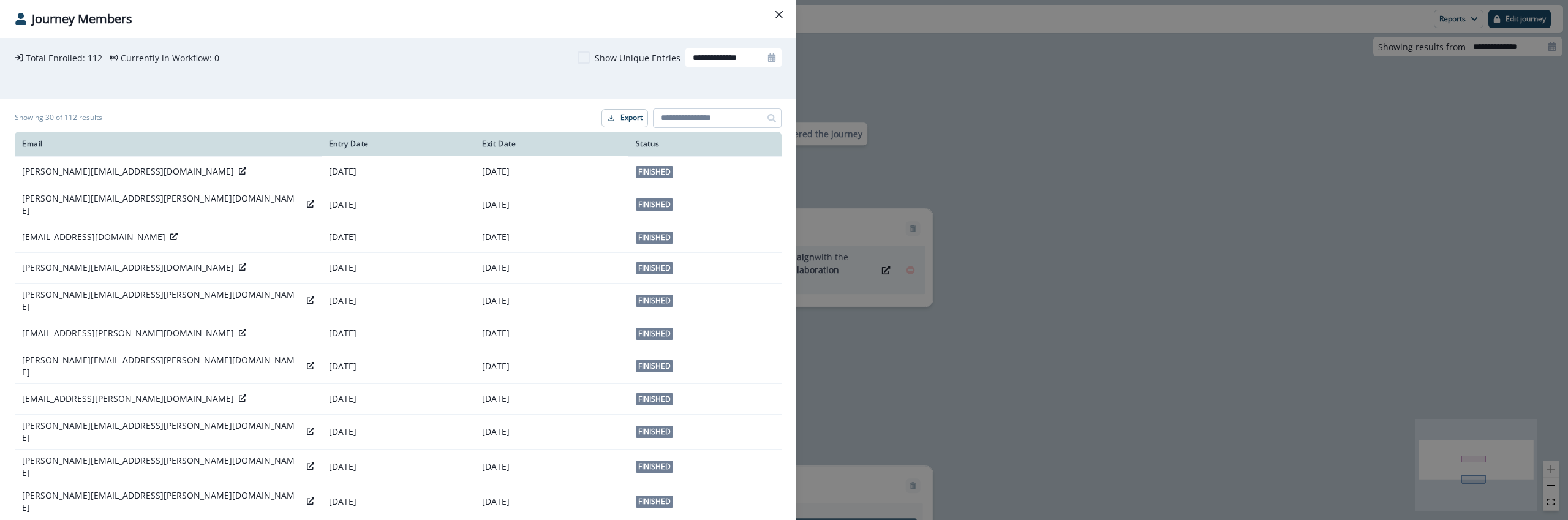
paste input "**********"
type input "**********"
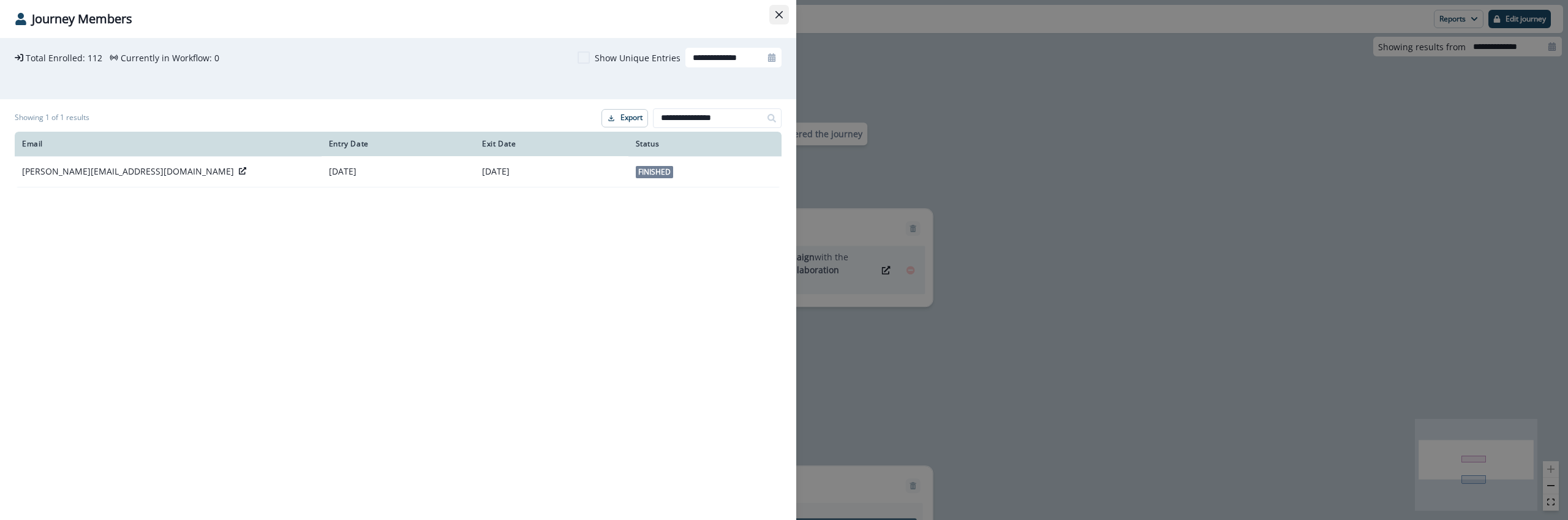
click at [778, 21] on button "Close" at bounding box center [779, 14] width 19 height 19
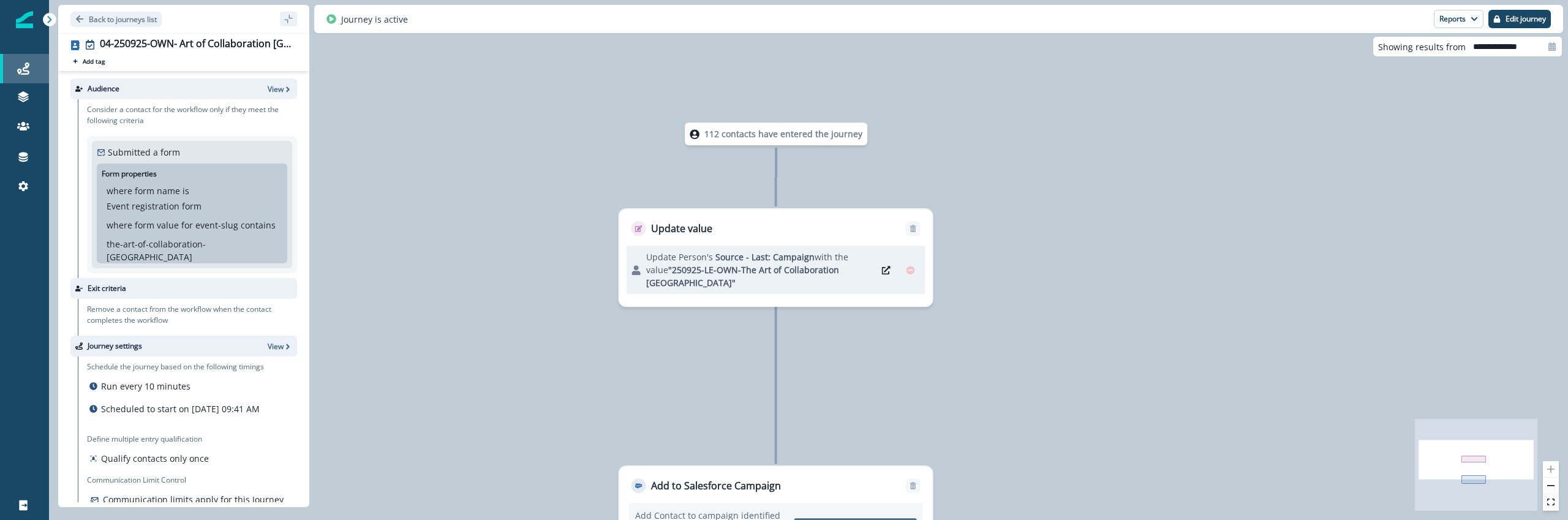
click at [23, 74] on icon at bounding box center [23, 68] width 12 height 12
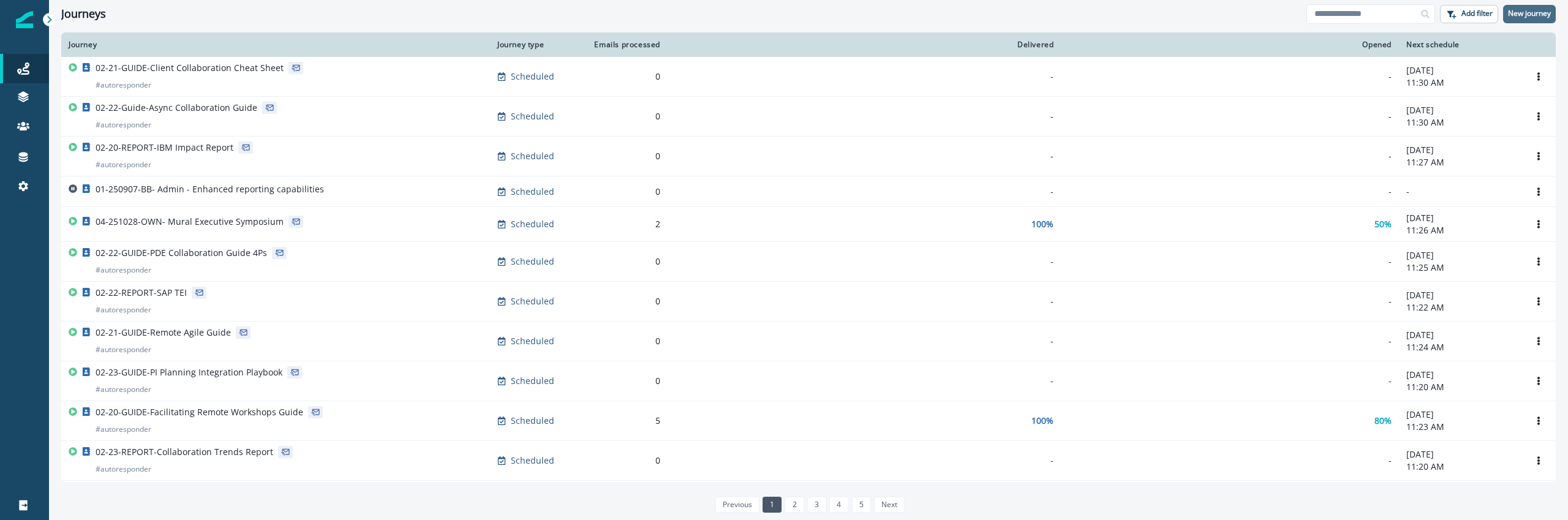
click at [1531, 12] on p "New journey" at bounding box center [1530, 14] width 43 height 9
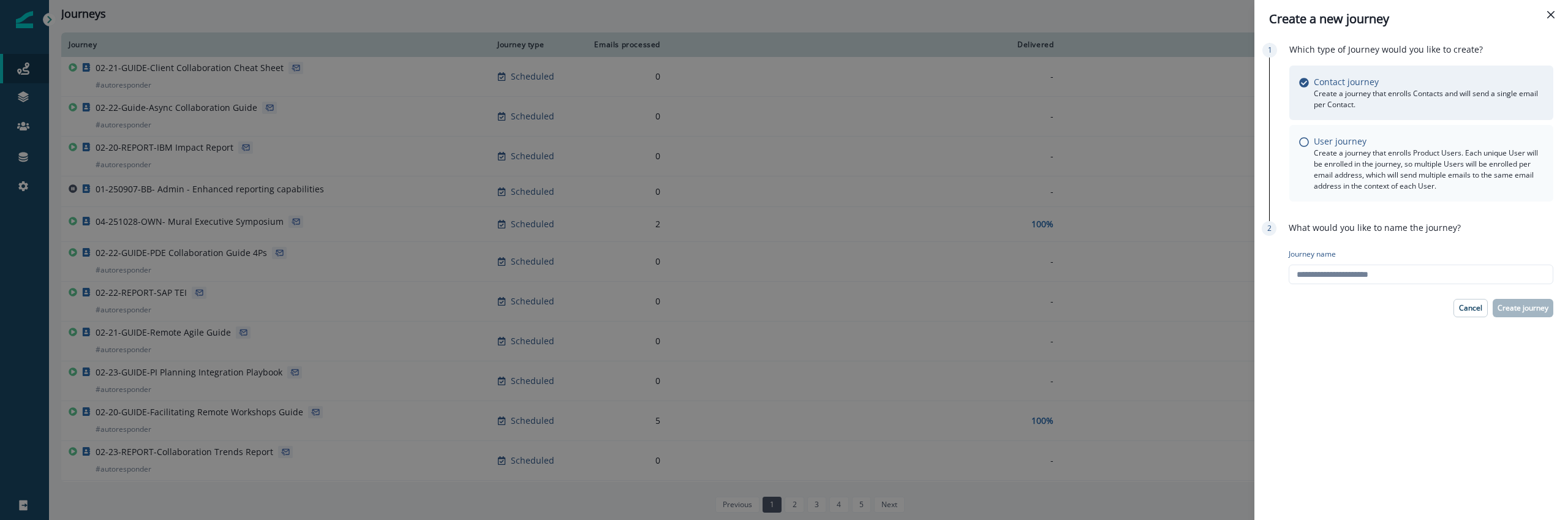
click at [1420, 146] on div "User journey" at bounding box center [1428, 141] width 230 height 13
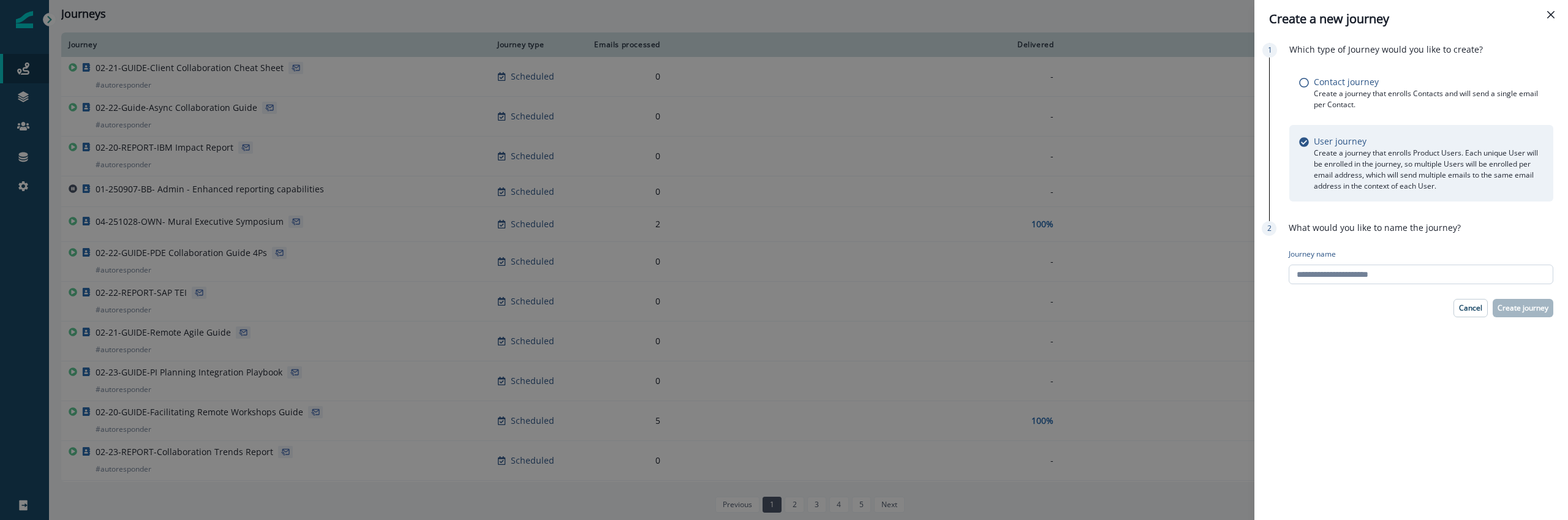
click at [1392, 270] on input "Journey name" at bounding box center [1420, 274] width 264 height 19
type input "**********"
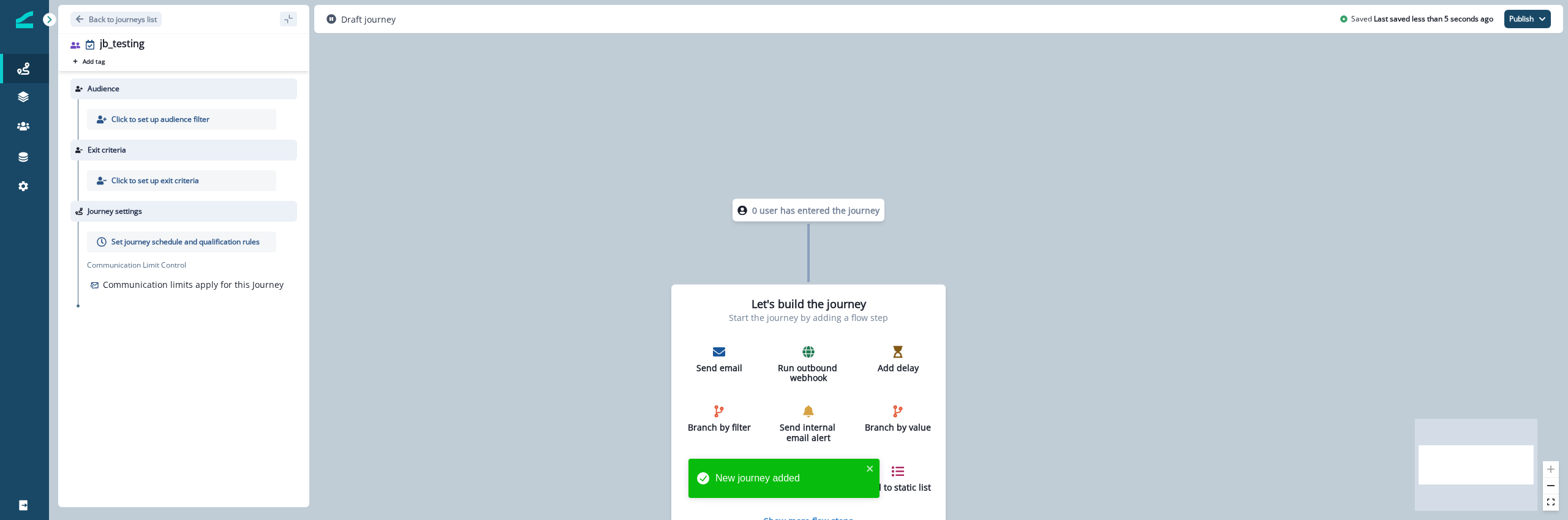
click at [248, 122] on div "Click to set up audience filter" at bounding box center [181, 119] width 189 height 21
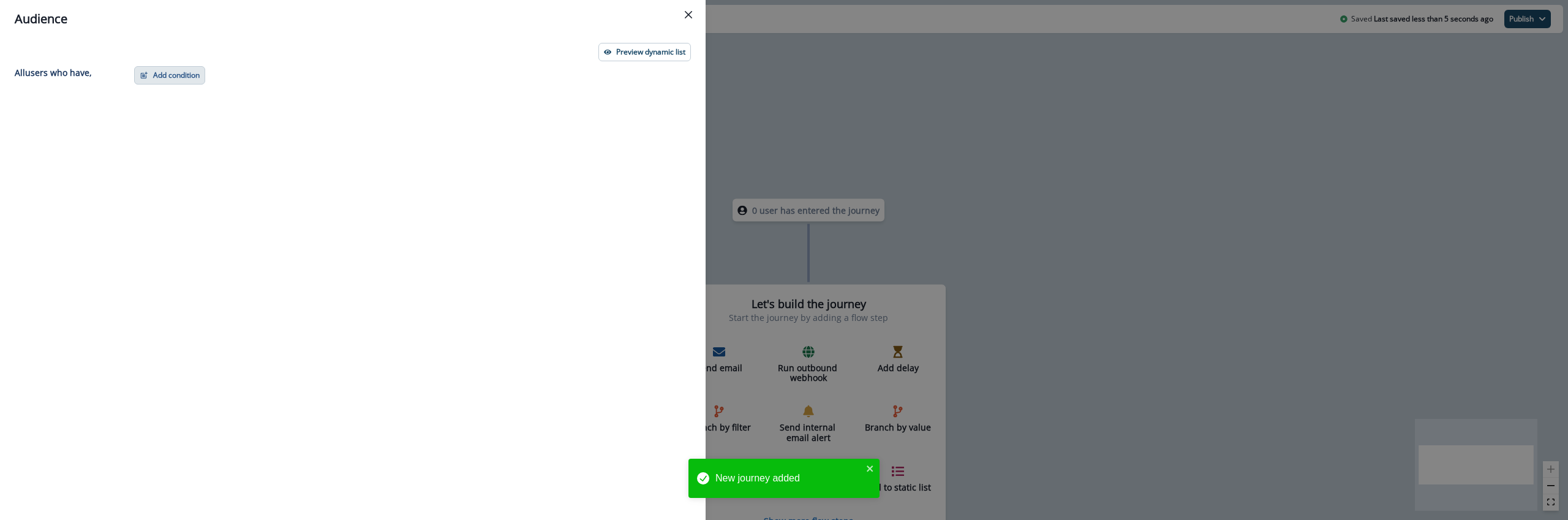
click at [165, 69] on button "Add condition" at bounding box center [169, 75] width 71 height 19
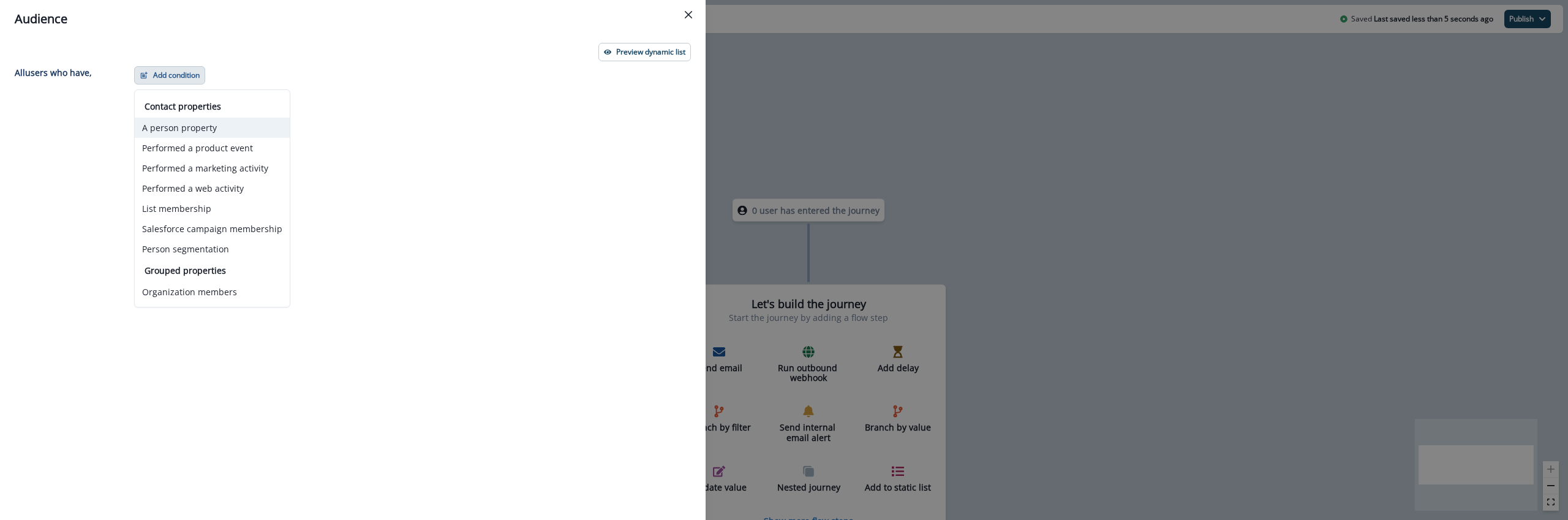
click at [197, 128] on button "A person property" at bounding box center [212, 127] width 155 height 20
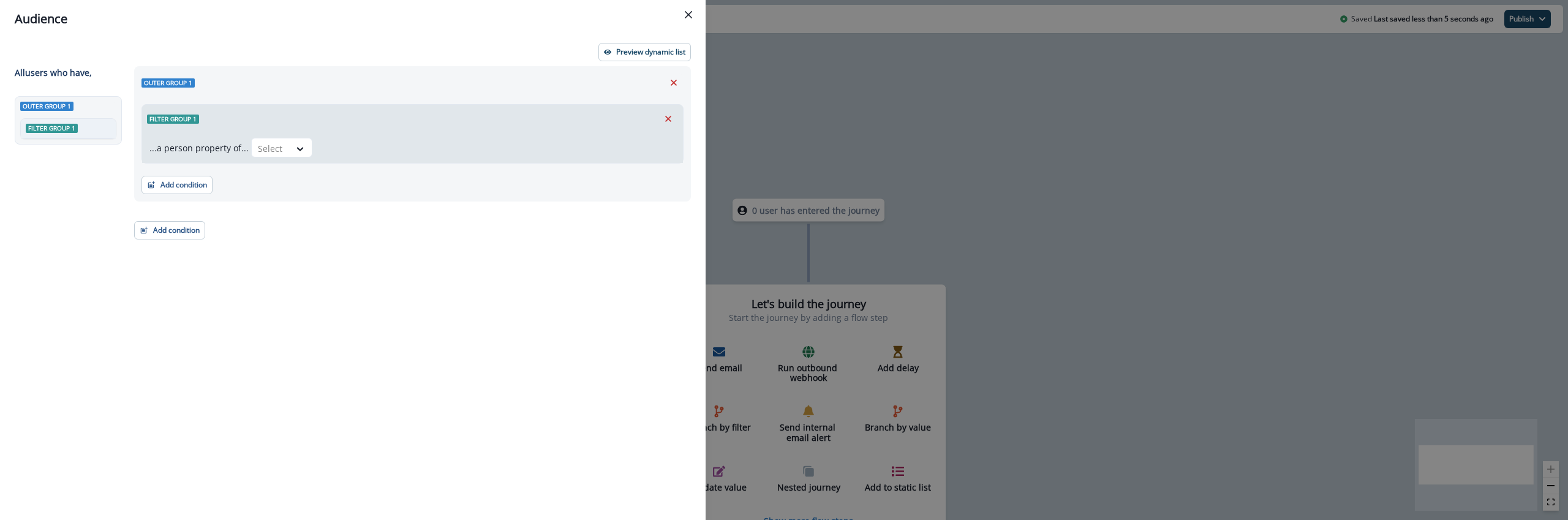
click at [244, 143] on p "...a person property of..." at bounding box center [199, 148] width 100 height 13
click at [282, 158] on div "Select" at bounding box center [271, 148] width 38 height 20
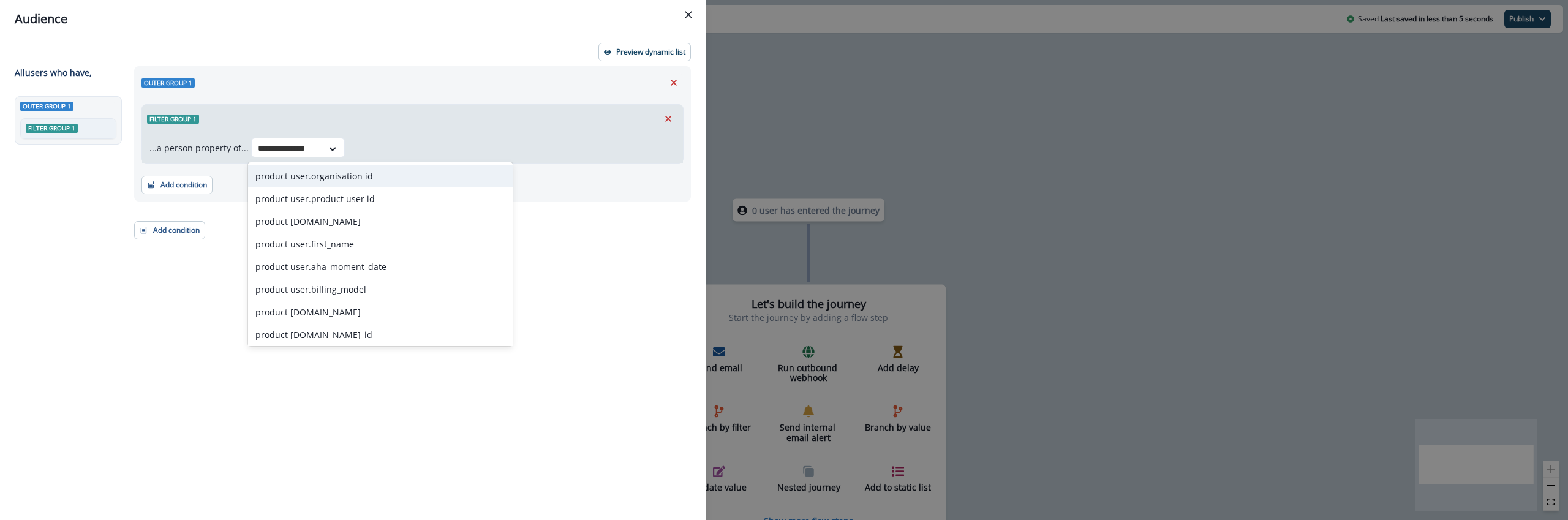
type input "**********"
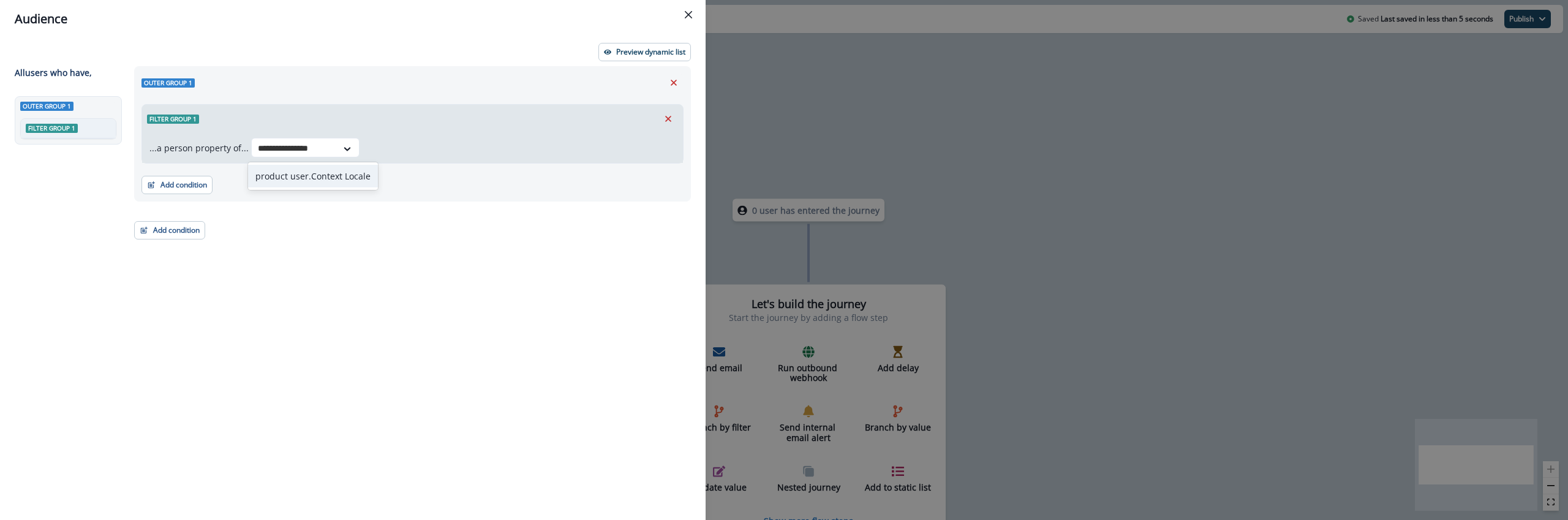
click at [319, 184] on div "product user.Context Locale" at bounding box center [312, 176] width 130 height 23
click at [332, 302] on div "Outer group 1 Filter group 1 ...a person property of... product user.Context Lo…" at bounding box center [409, 270] width 564 height 409
click at [451, 136] on div "...a person property of... product user.Context Locale Select" at bounding box center [412, 148] width 541 height 30
click at [449, 141] on div at bounding box center [456, 148] width 22 height 20
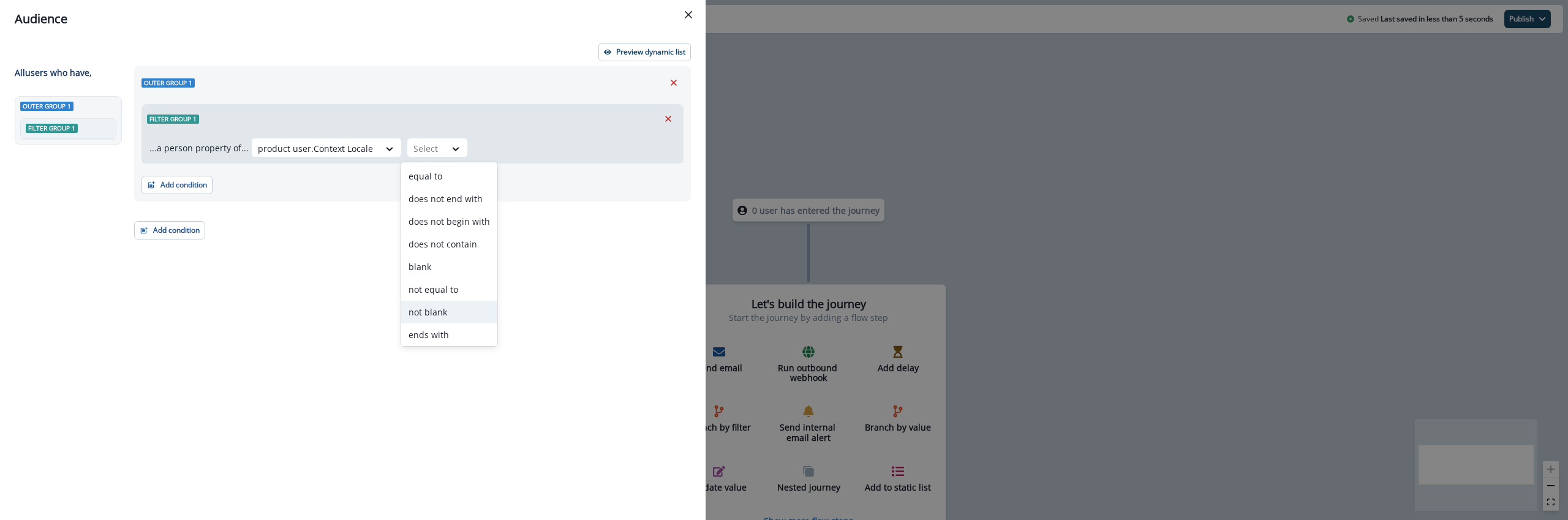
click at [436, 310] on div "not blank" at bounding box center [449, 312] width 96 height 23
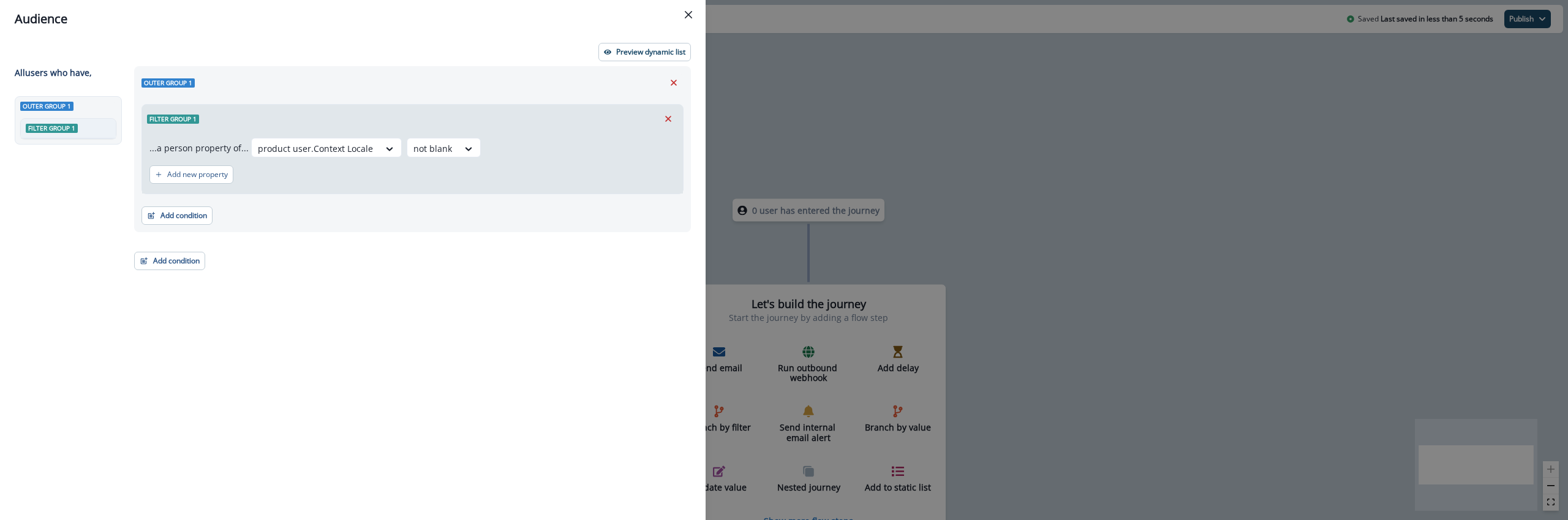
click at [436, 310] on div "Outer group 1 Filter group 1 ...a person property of... product user.Context Lo…" at bounding box center [409, 270] width 564 height 409
click at [633, 57] on p "Preview dynamic list" at bounding box center [650, 52] width 69 height 9
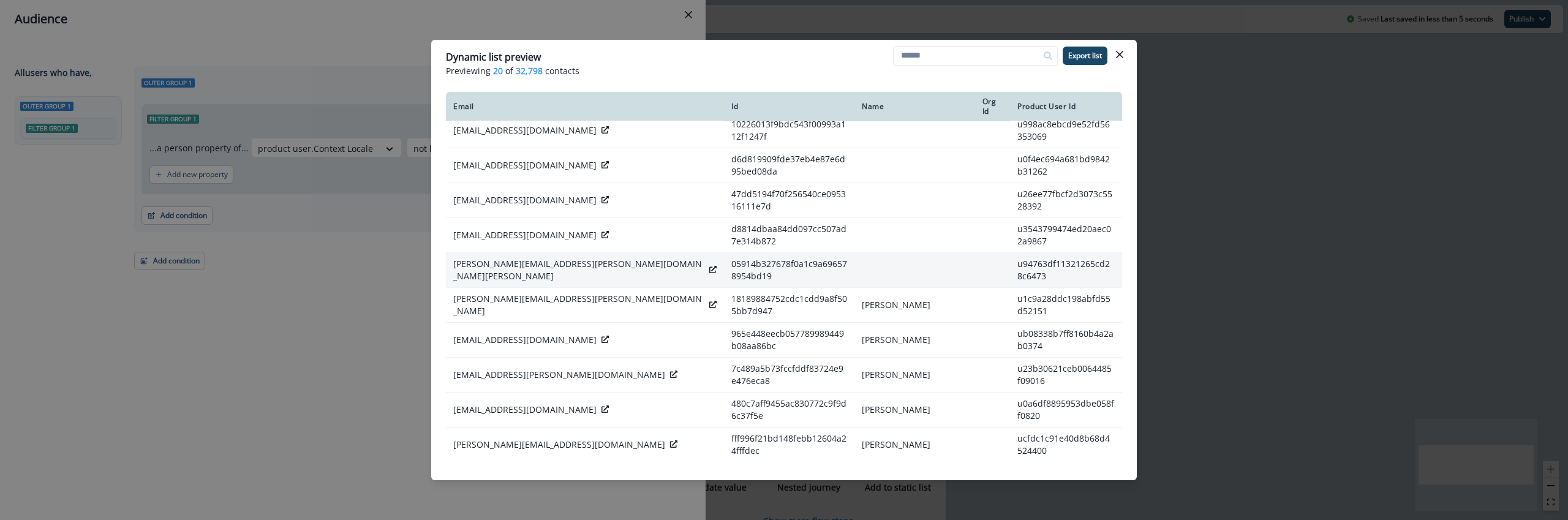
scroll to position [44, 0]
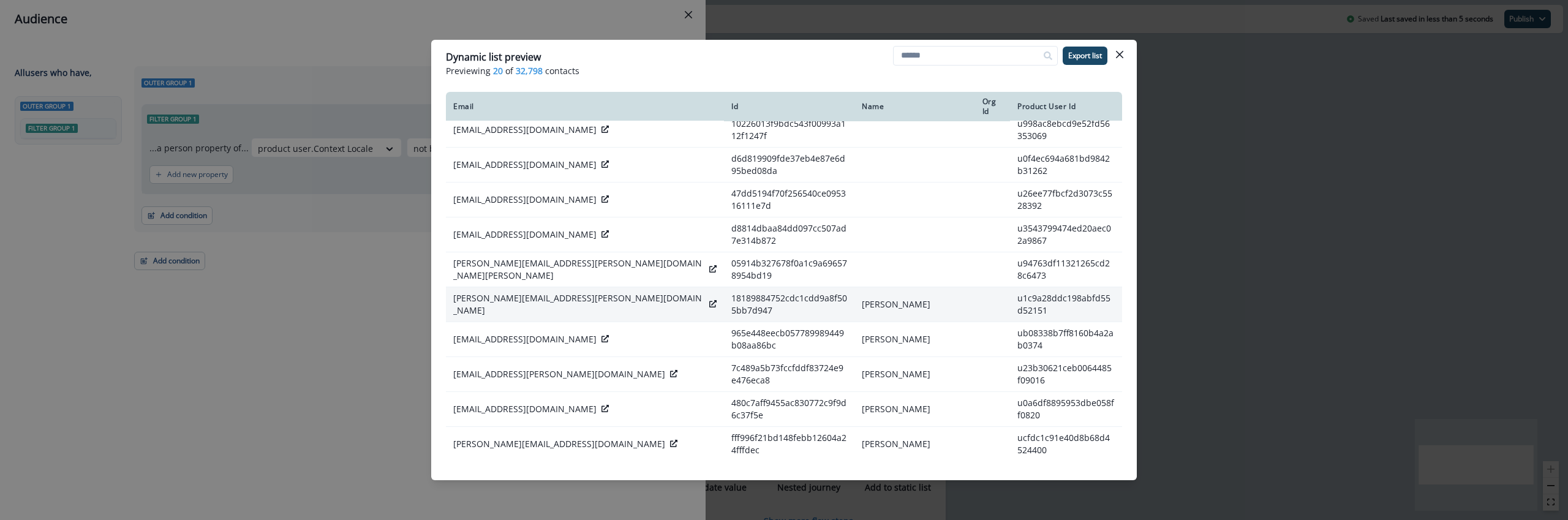
click at [709, 306] on icon at bounding box center [713, 304] width 7 height 7
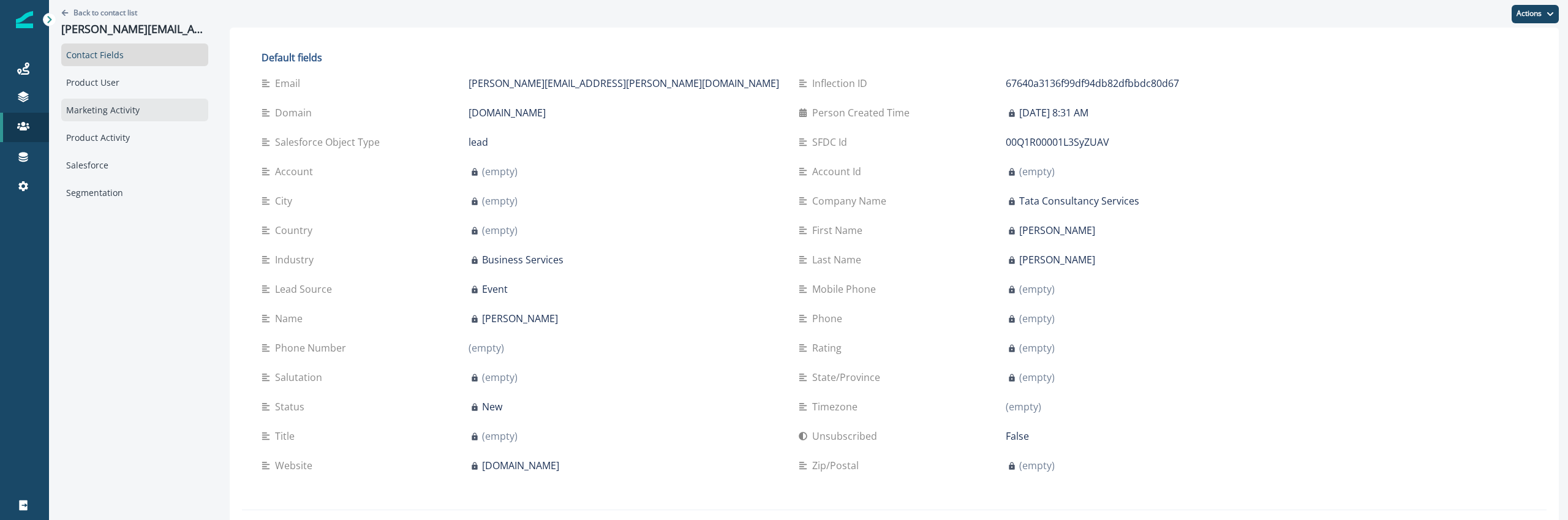
click at [97, 111] on div "Marketing Activity" at bounding box center [135, 110] width 147 height 23
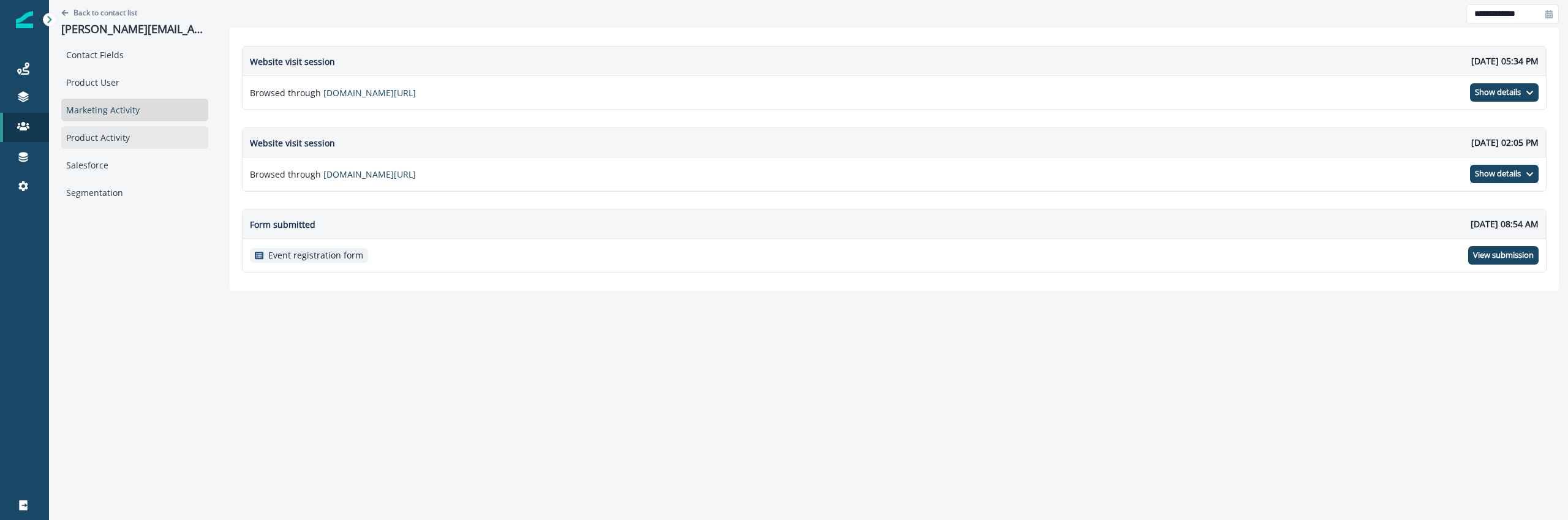
click at [150, 145] on div "Product Activity" at bounding box center [135, 138] width 147 height 23
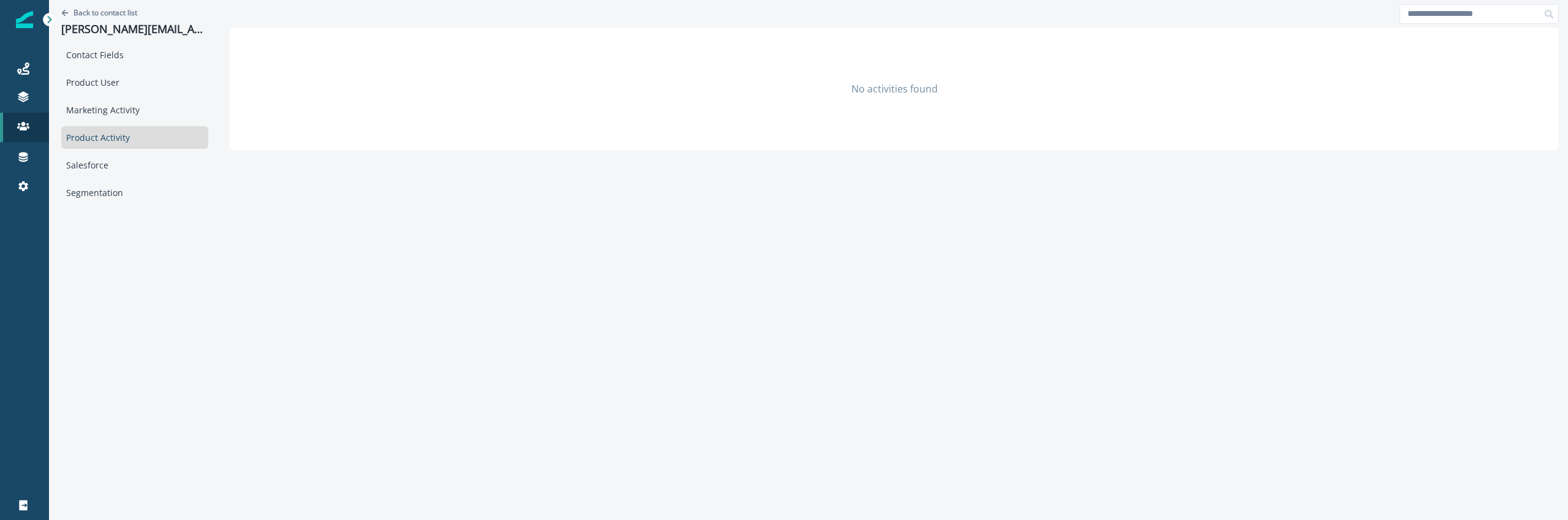
click at [136, 69] on div "Contact Fields Product User Marketing Activity Product Activity Salesforce Segm…" at bounding box center [135, 124] width 147 height 160
click at [134, 77] on div "Product User" at bounding box center [135, 82] width 147 height 23
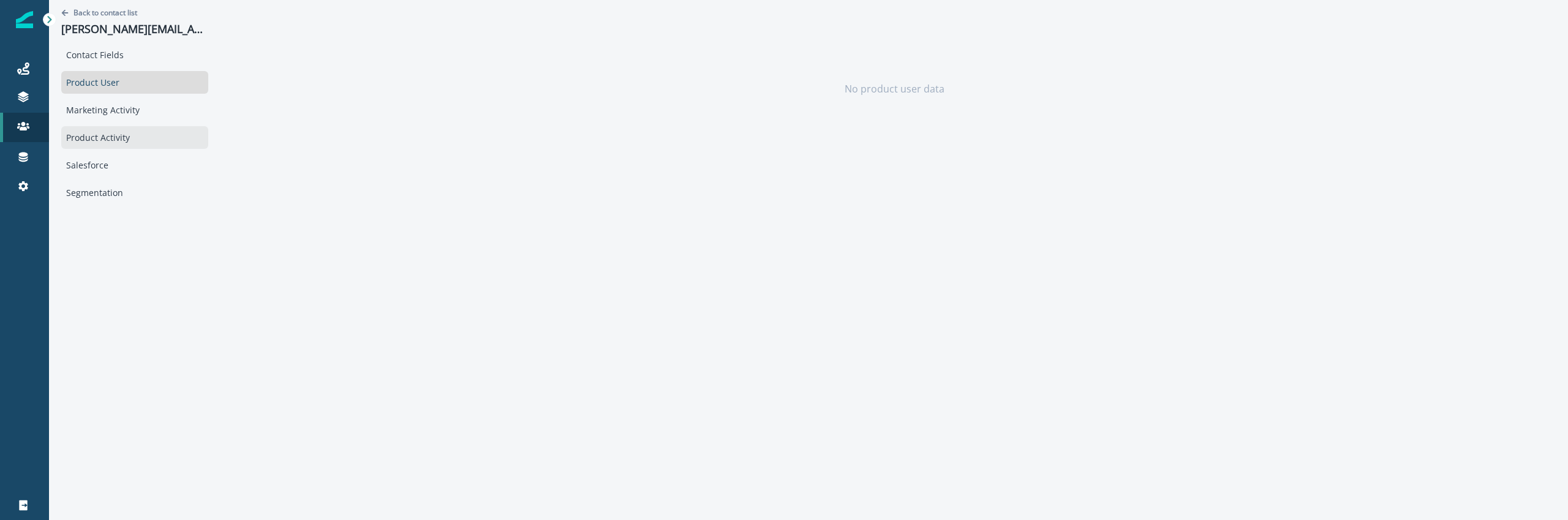
click at [131, 145] on div "Product Activity" at bounding box center [135, 138] width 147 height 23
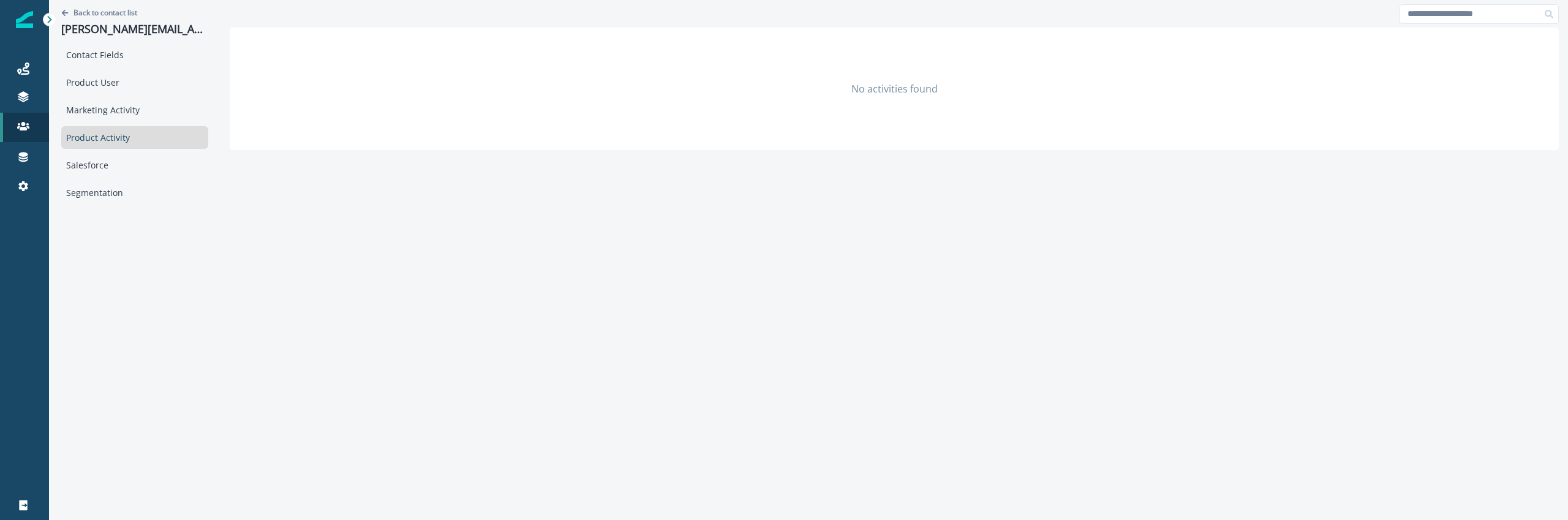
click at [121, 206] on div "Back to contact list michael.rawling@tcs.com Contact Fields Product User Market…" at bounding box center [134, 259] width 171 height 517
click at [121, 194] on div "Segmentation" at bounding box center [135, 193] width 147 height 23
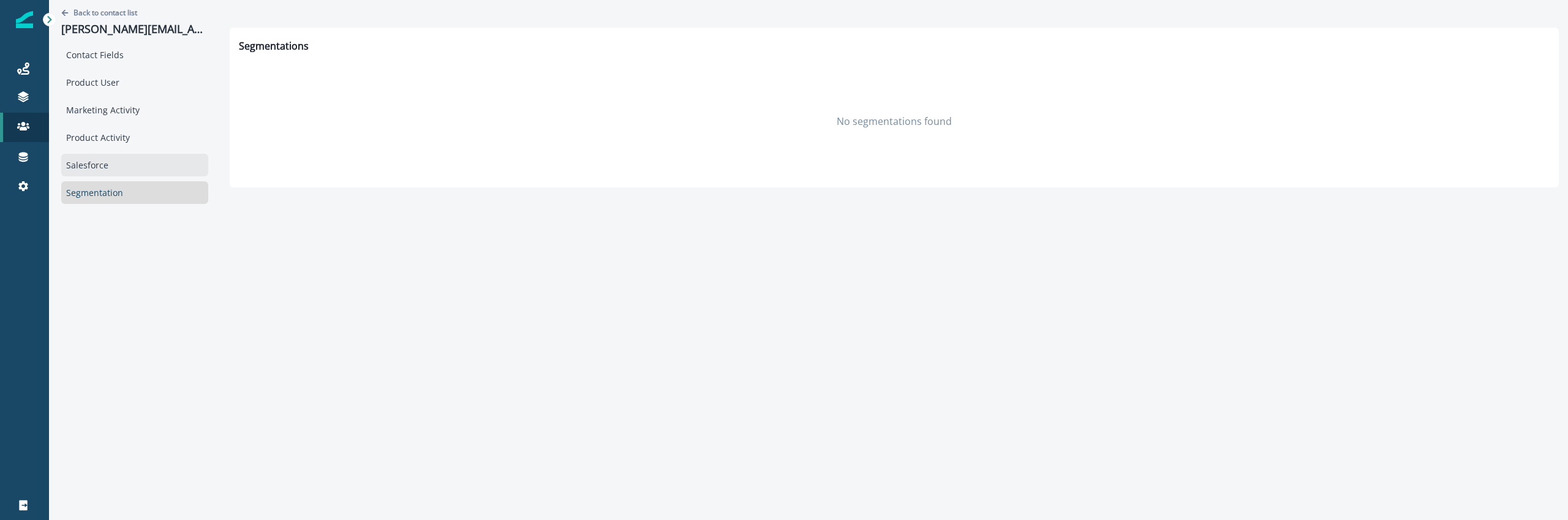
click at [120, 163] on div "Salesforce" at bounding box center [135, 165] width 147 height 23
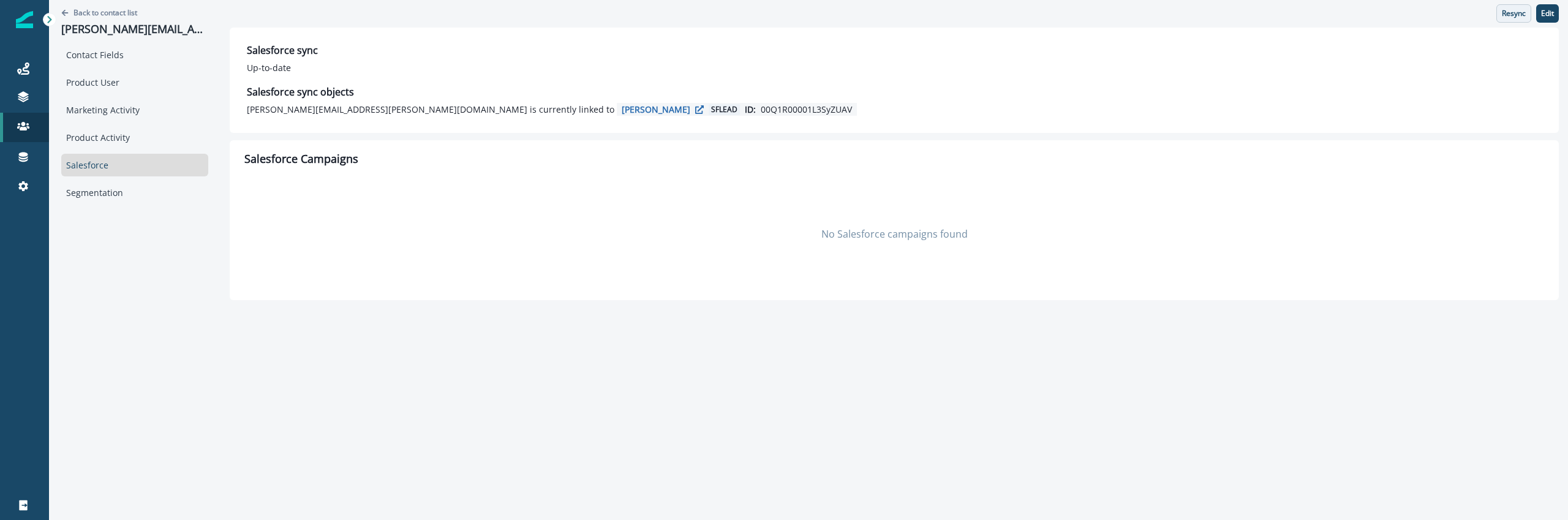
click at [1514, 16] on p "Resync" at bounding box center [1514, 14] width 24 height 9
click at [175, 47] on div "Contact Fields" at bounding box center [135, 55] width 147 height 23
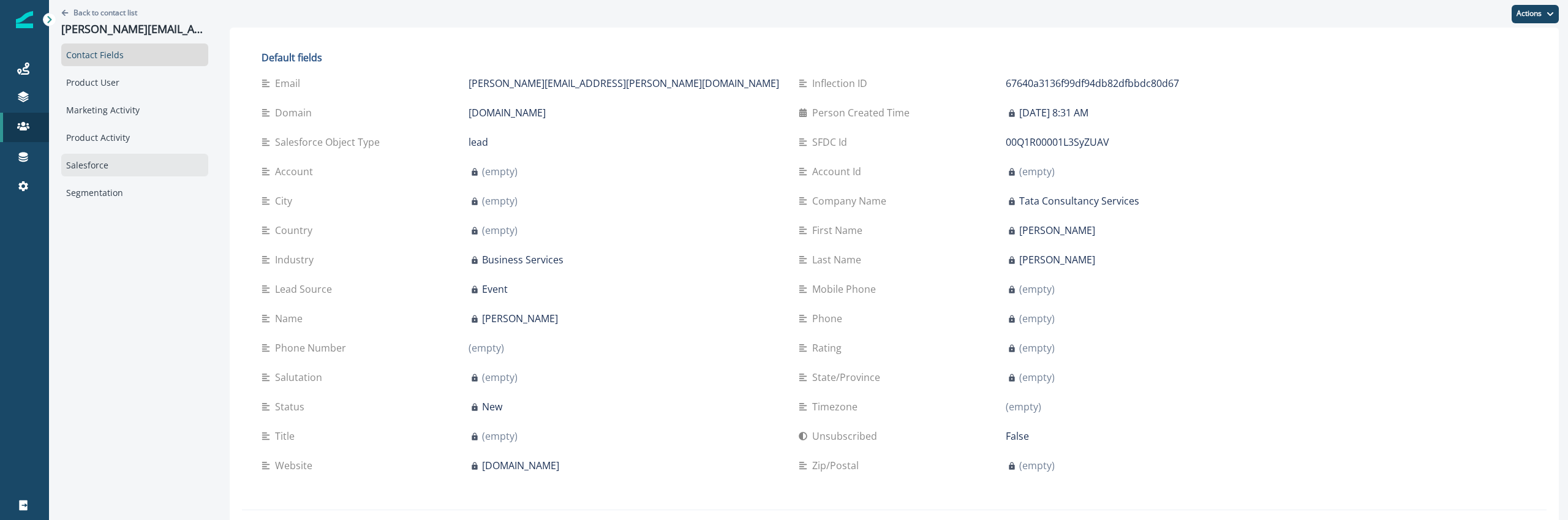
click at [112, 165] on div "Salesforce" at bounding box center [135, 165] width 147 height 23
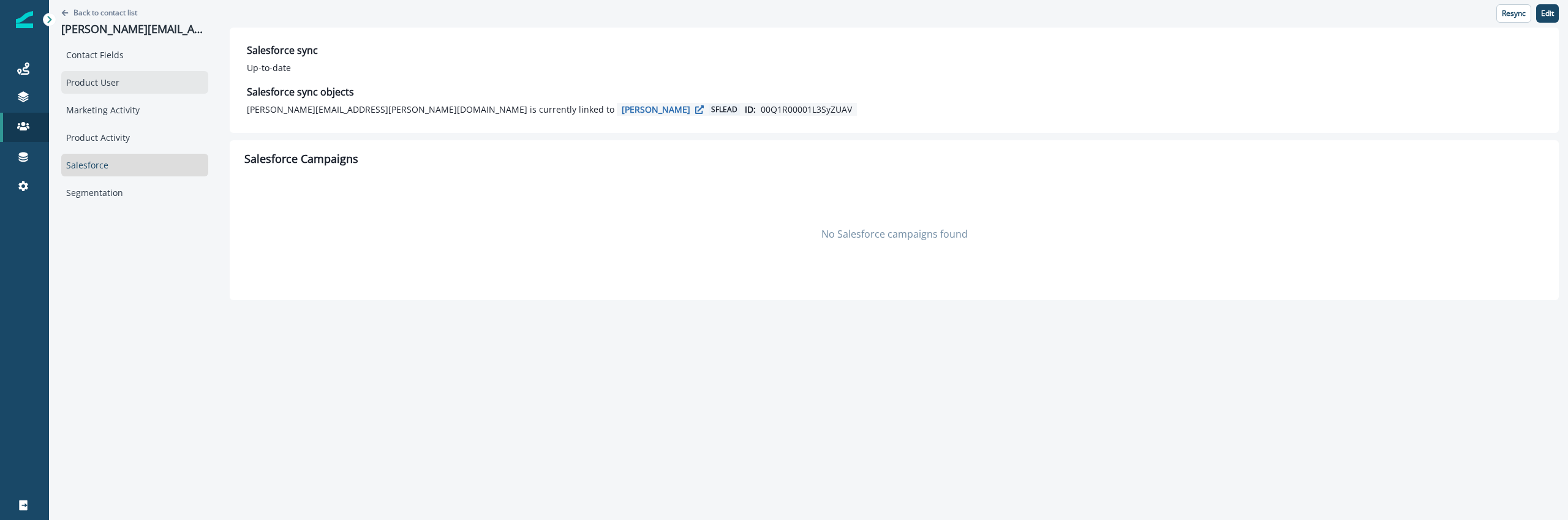
click at [107, 81] on div "Product User" at bounding box center [135, 82] width 147 height 23
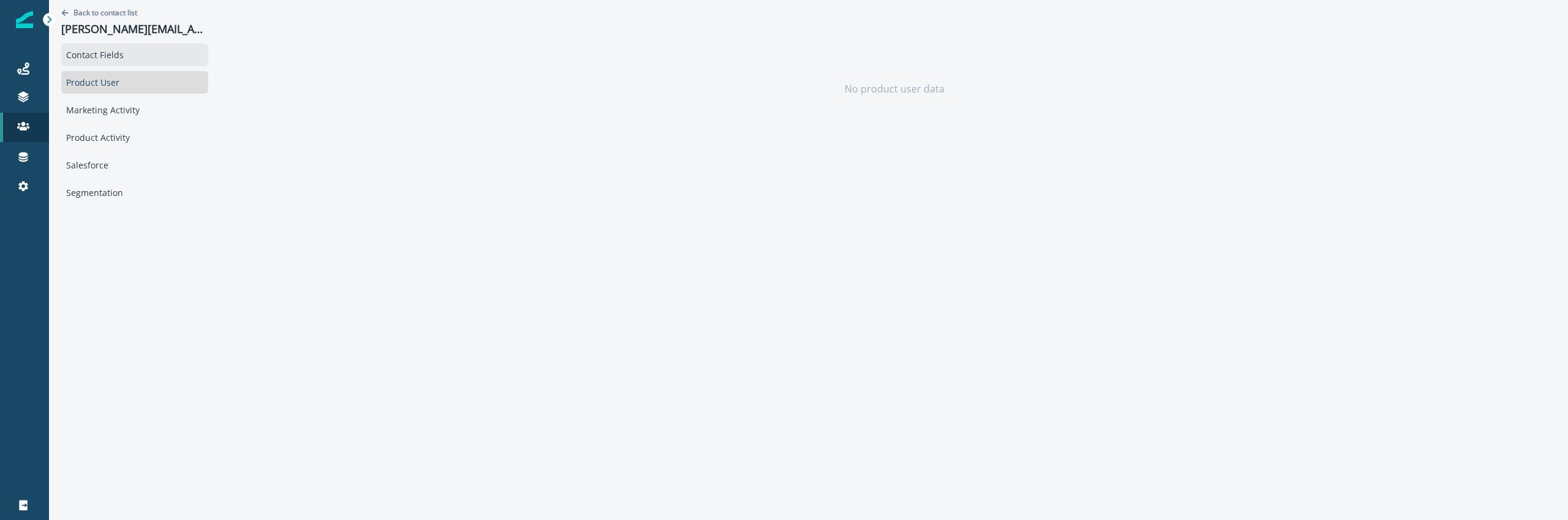
click at [110, 57] on div "Contact Fields" at bounding box center [135, 55] width 147 height 23
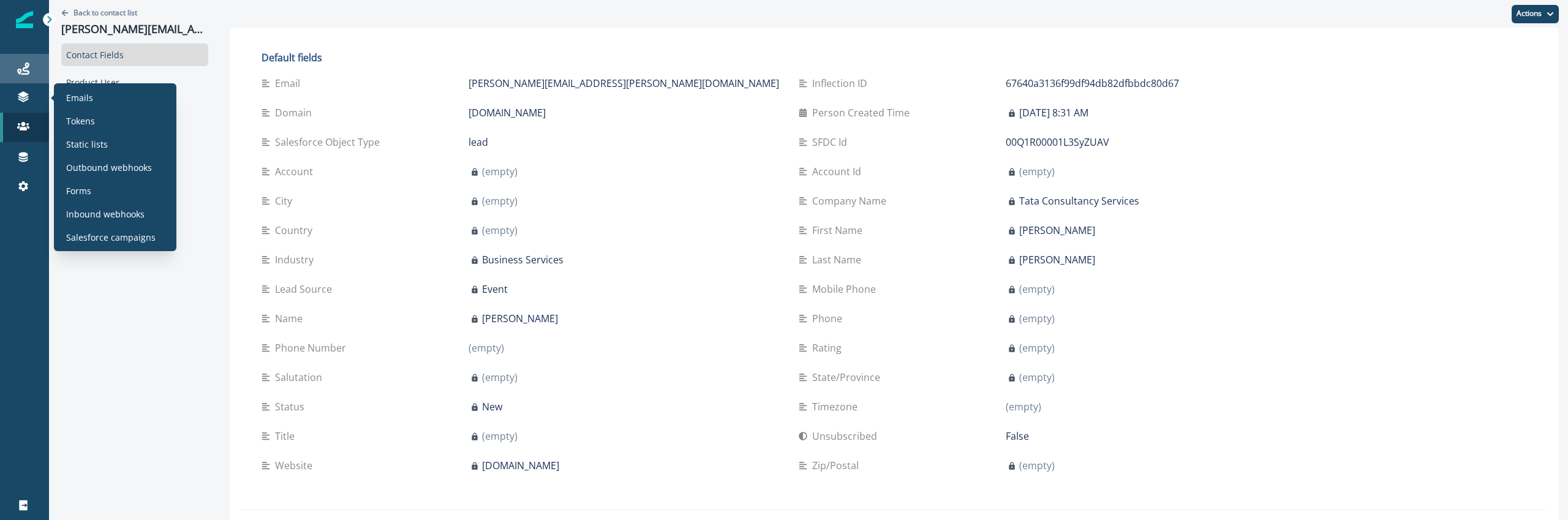
click at [27, 74] on div "Journeys" at bounding box center [24, 69] width 39 height 15
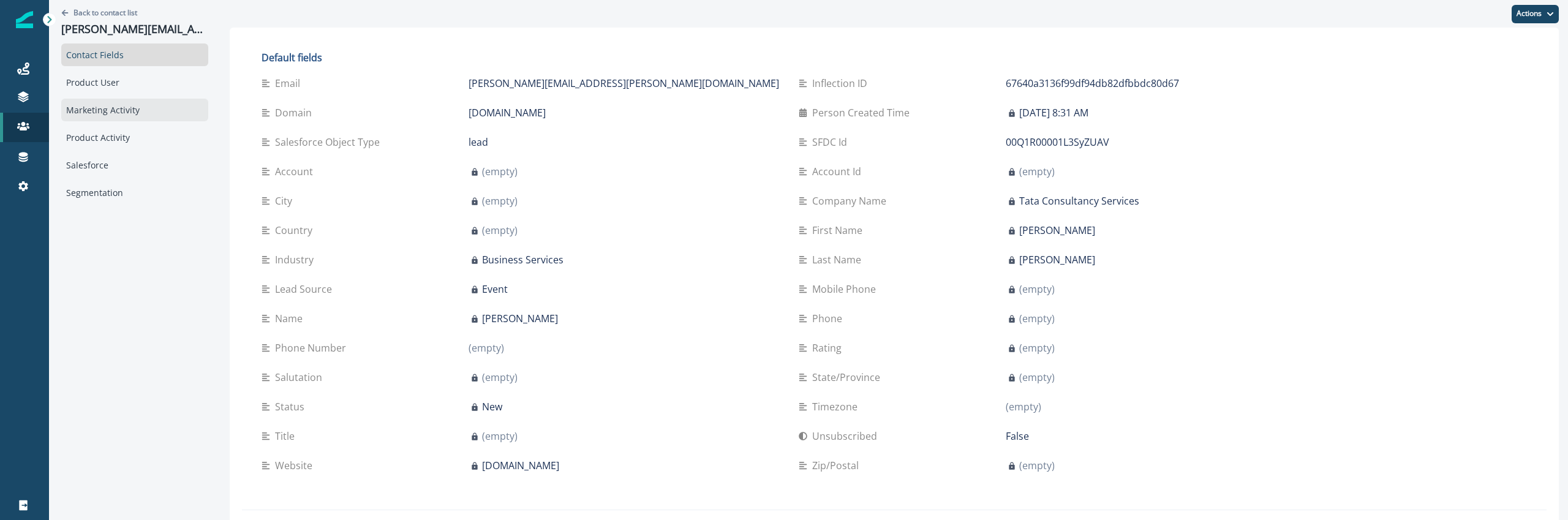
click at [120, 112] on div "Marketing Activity" at bounding box center [135, 110] width 147 height 23
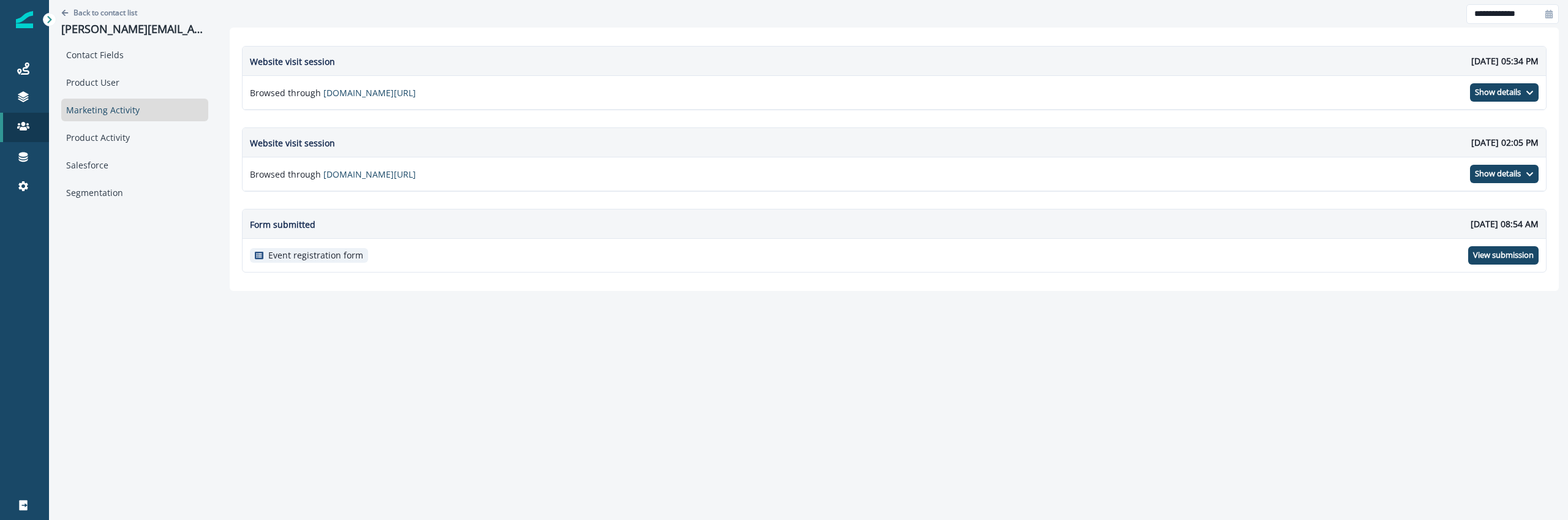
click at [1511, 245] on div "Event registration form View submission" at bounding box center [895, 256] width 1304 height 33
click at [1511, 251] on p "View submission" at bounding box center [1504, 256] width 61 height 10
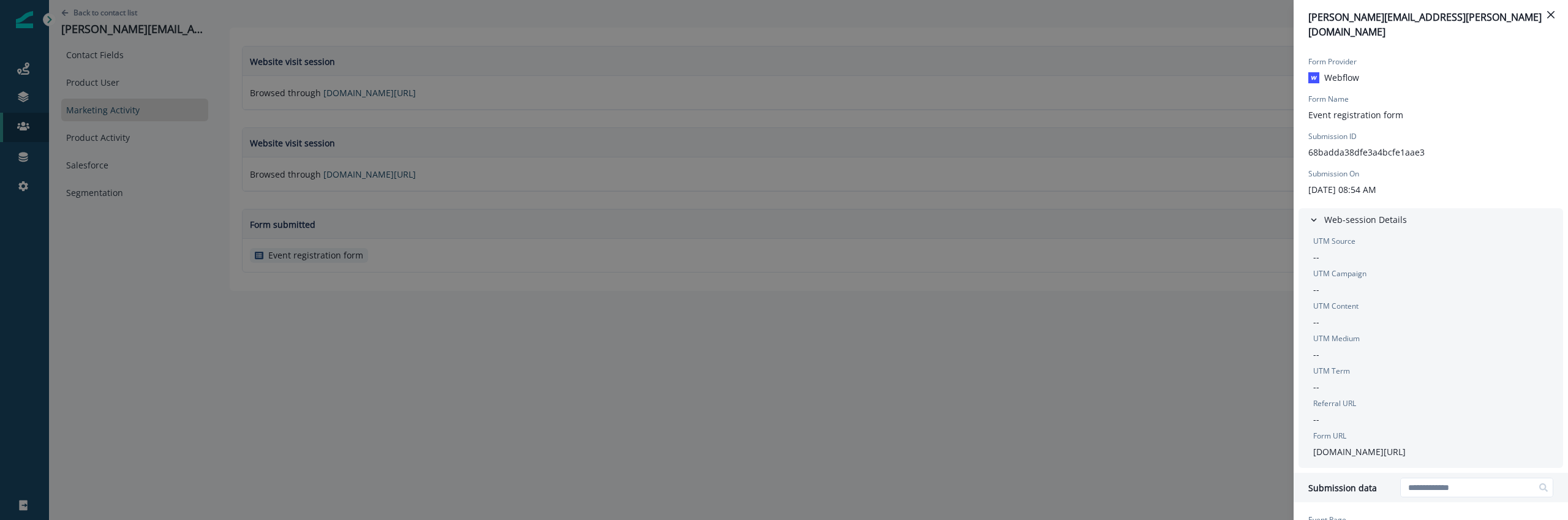
click at [967, 407] on div "michael.rawling@tcs.com Form Provider Webflow Form Name Event registration form…" at bounding box center [784, 260] width 1568 height 520
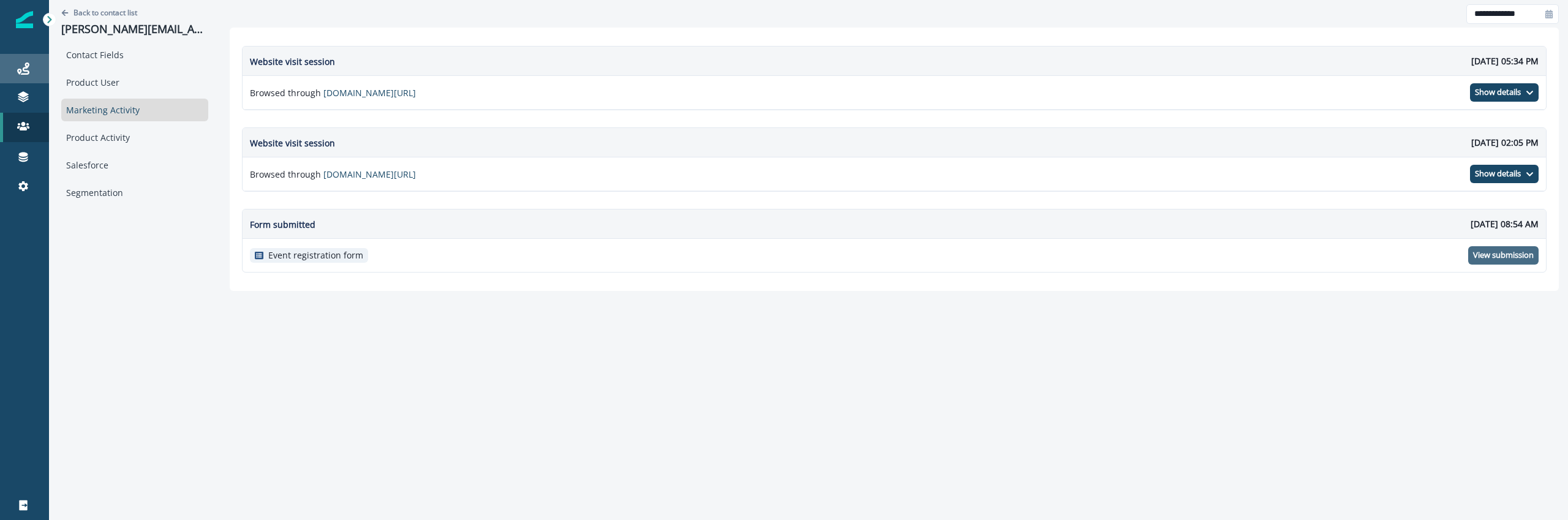
click at [33, 76] on link "Journeys" at bounding box center [24, 68] width 49 height 29
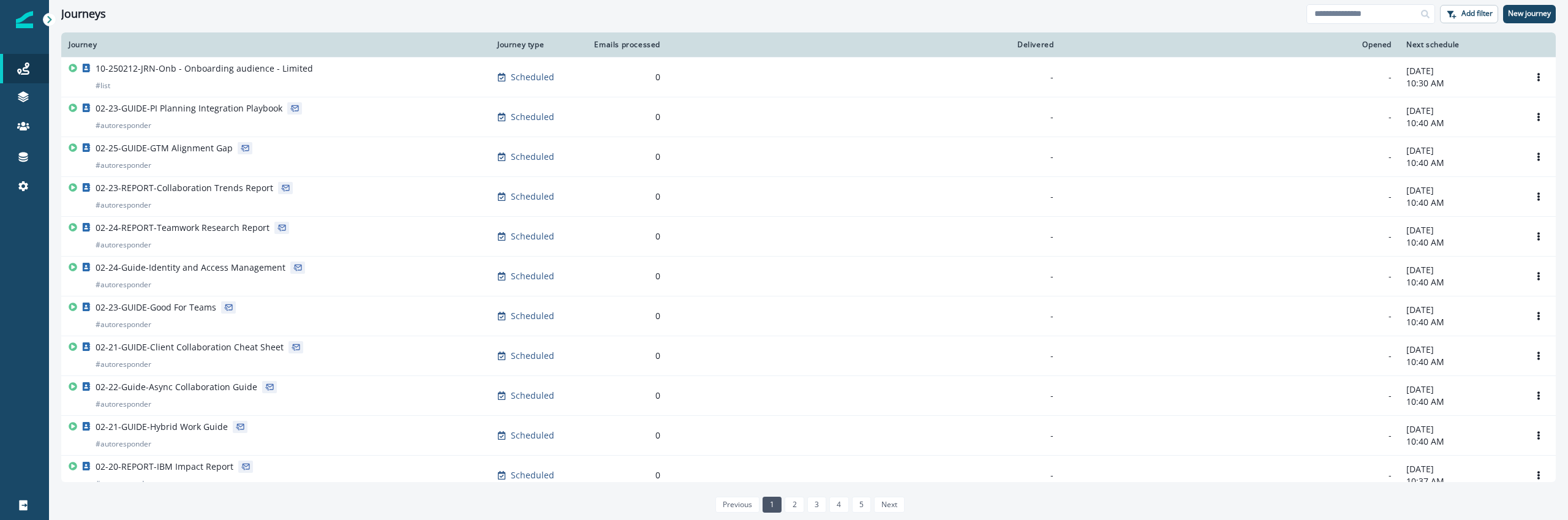
click at [100, 194] on div "Forms" at bounding box center [115, 191] width 112 height 19
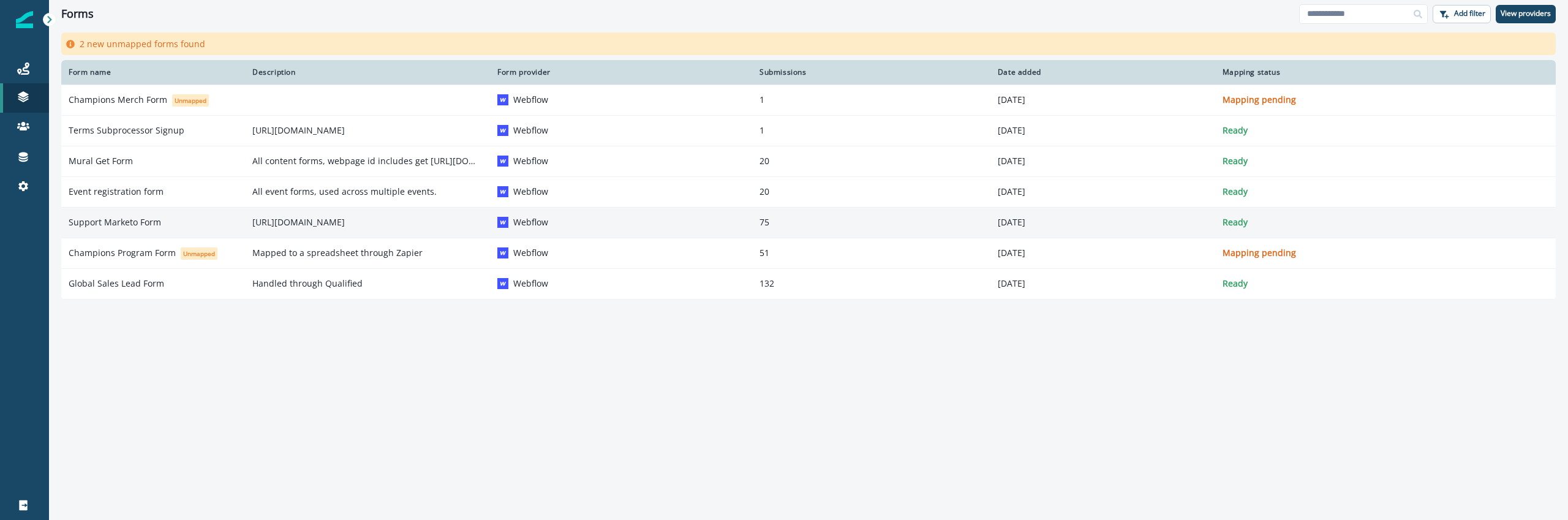
click at [1090, 230] on td "August 21, 2025" at bounding box center [1103, 222] width 225 height 31
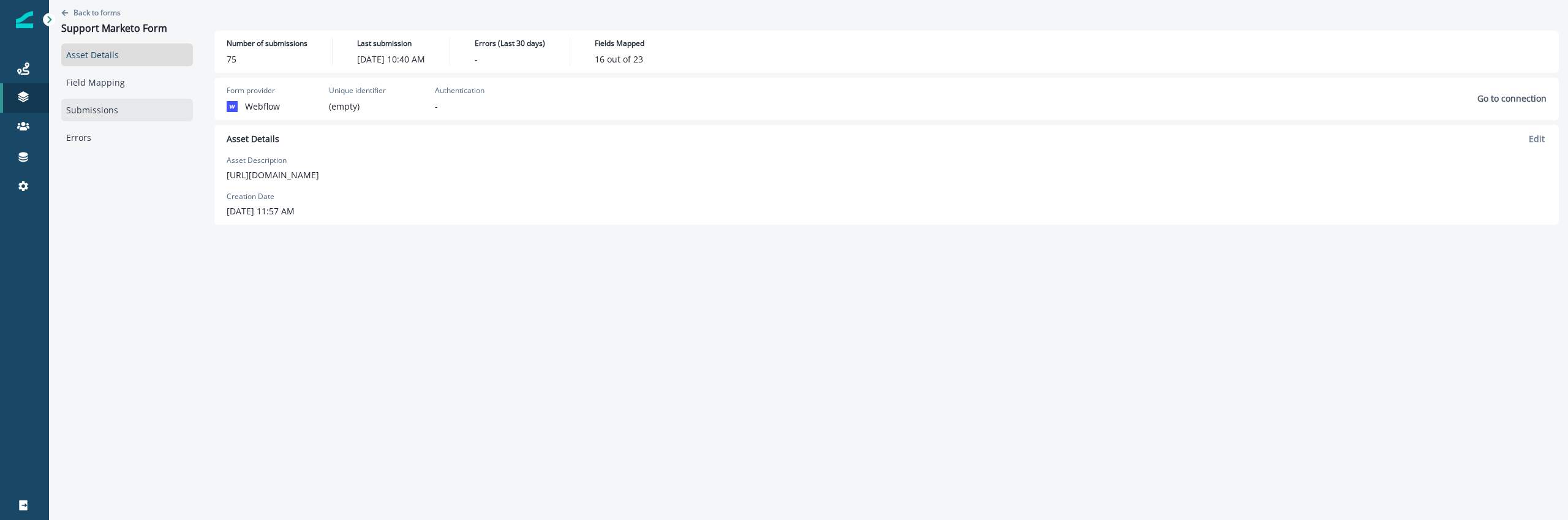
click at [118, 116] on link "Submissions" at bounding box center [128, 110] width 132 height 23
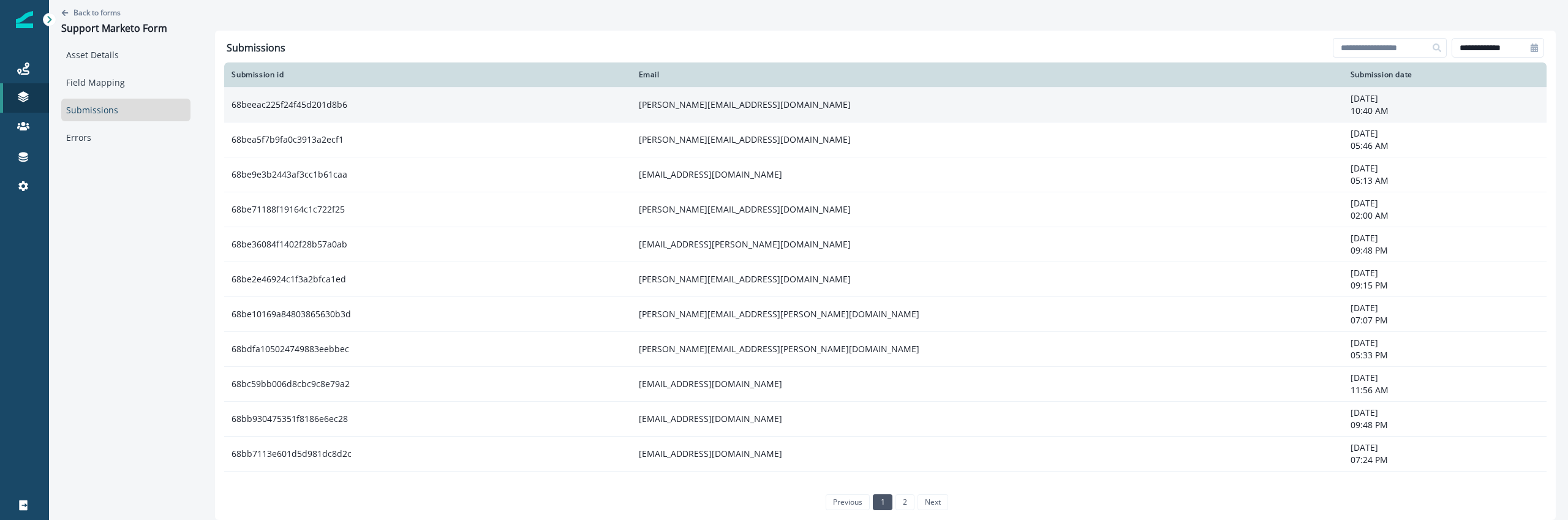
click at [778, 116] on td "lenka.vesela@msd.com" at bounding box center [988, 104] width 712 height 35
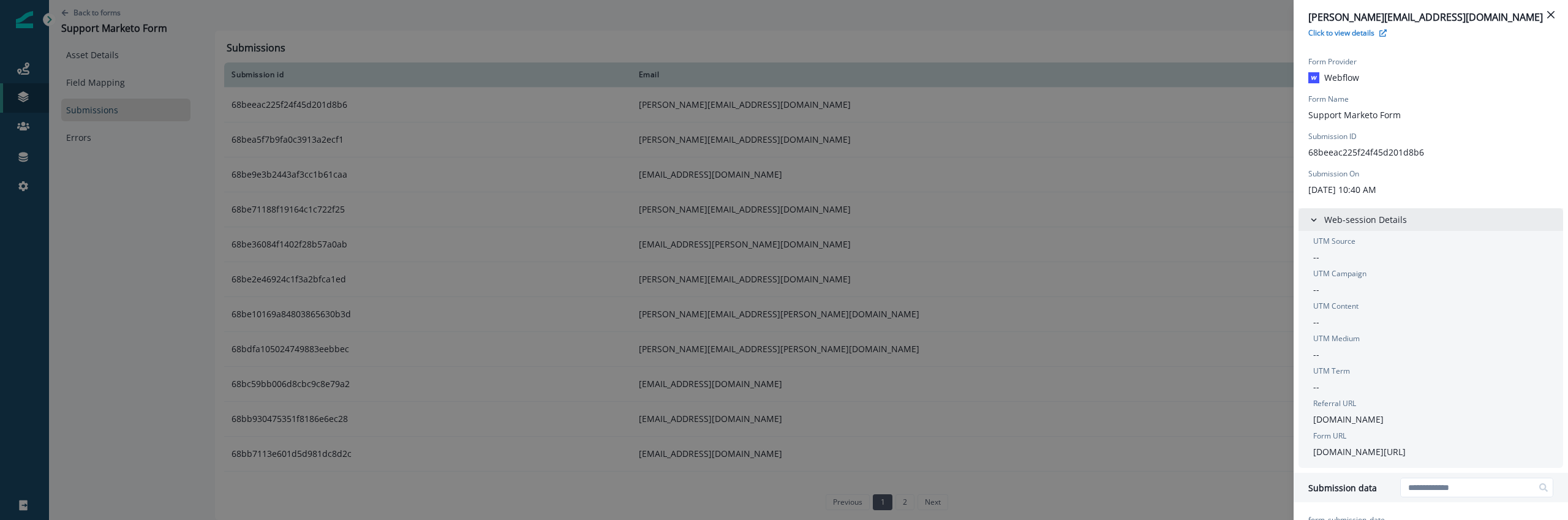
click at [1357, 223] on p "Web-session Details" at bounding box center [1365, 220] width 82 height 13
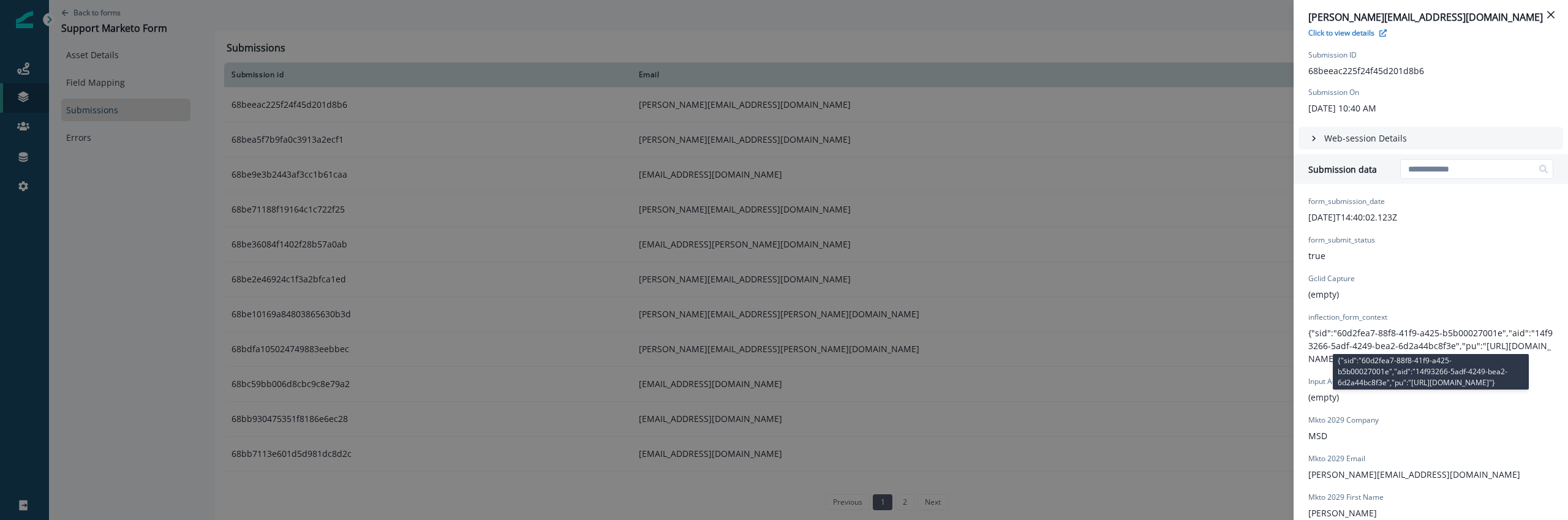
scroll to position [80, 0]
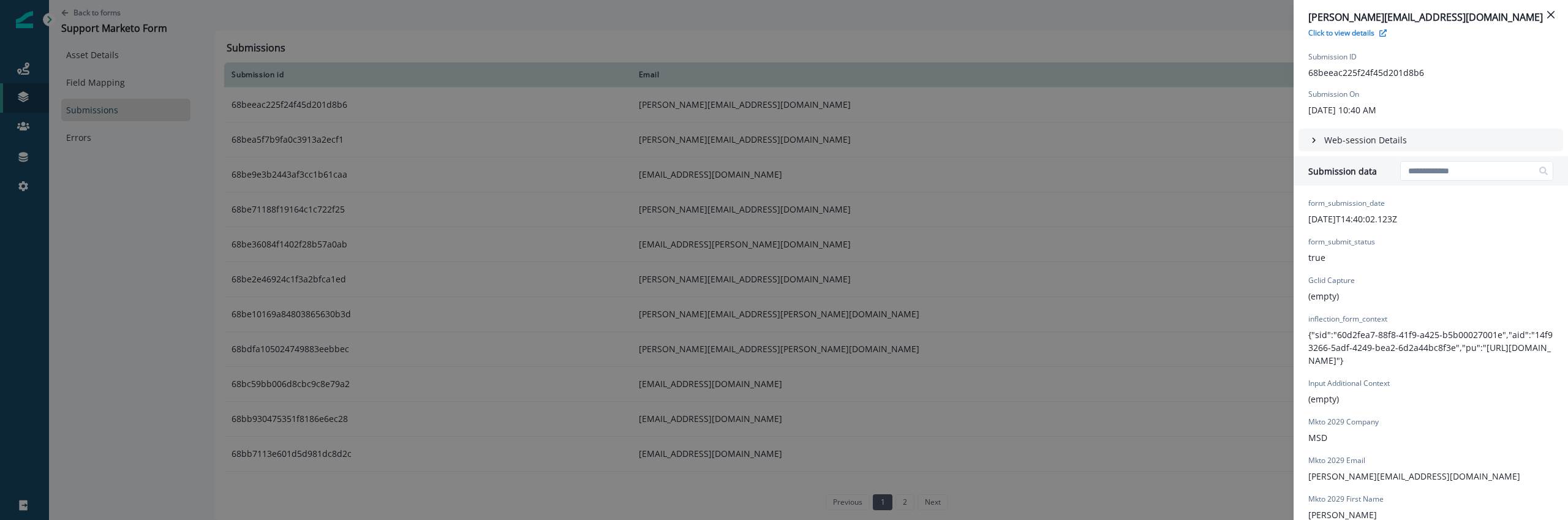
click at [479, 159] on div "lenka.vesela@msd.com Click to view details Form Provider Webflow Form Name Supp…" at bounding box center [784, 260] width 1568 height 520
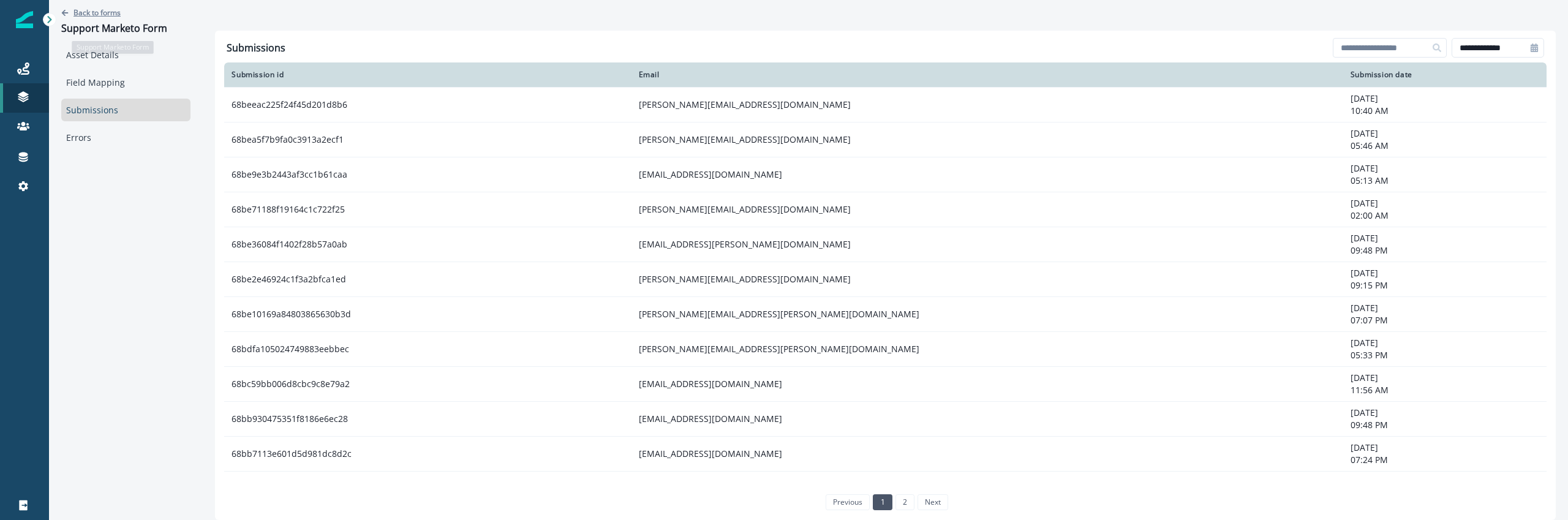
click at [94, 9] on p "Back to forms" at bounding box center [97, 12] width 47 height 11
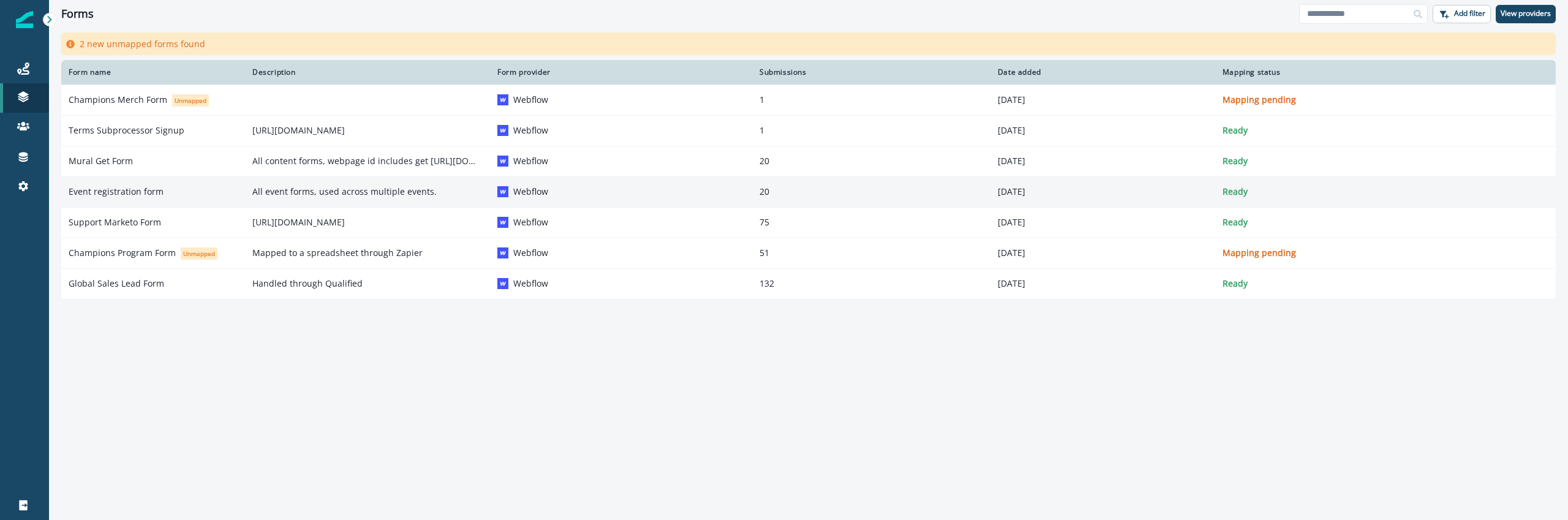
click at [272, 193] on p "All event forms, used across multiple events." at bounding box center [367, 191] width 231 height 12
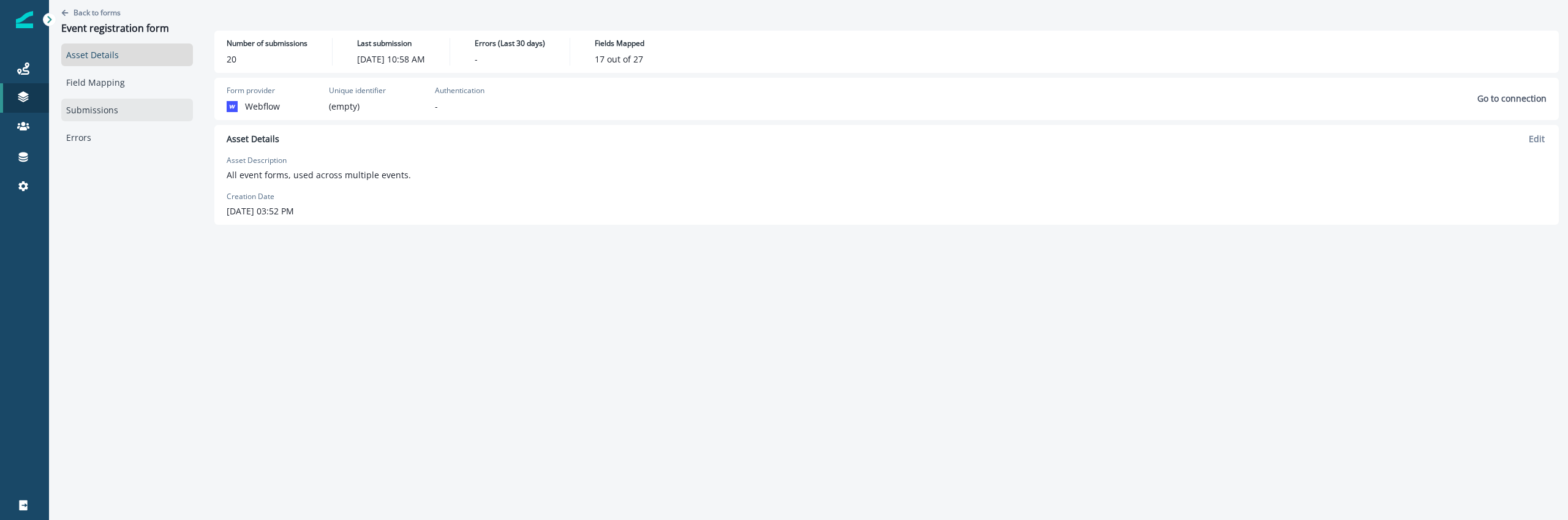
click at [110, 113] on link "Submissions" at bounding box center [128, 110] width 132 height 23
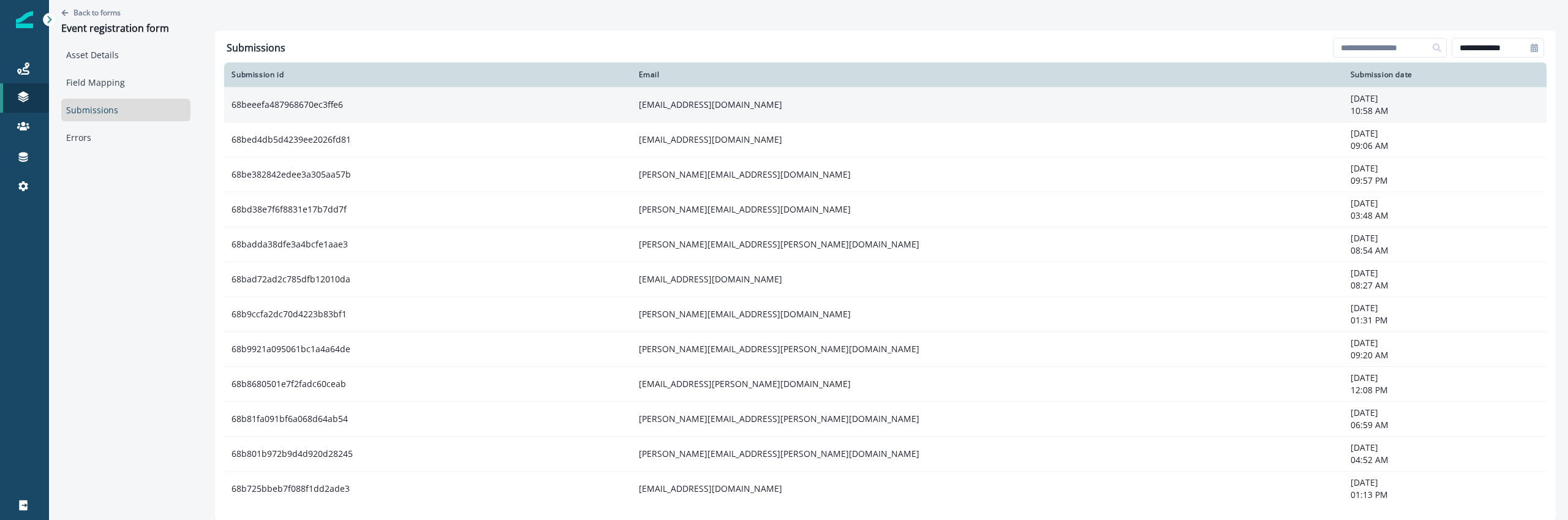
click at [371, 110] on td "68beeefa487968670ec3ffe6" at bounding box center [428, 104] width 407 height 35
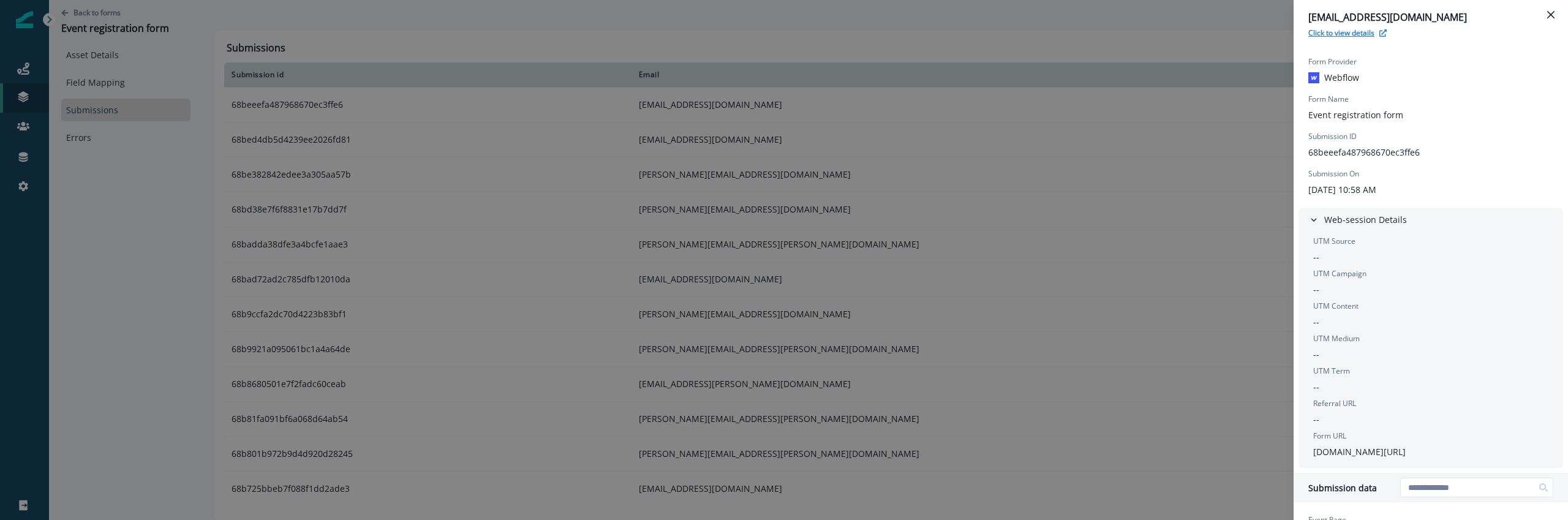
click at [1362, 37] on p "Click to view details" at bounding box center [1342, 32] width 66 height 11
click at [304, 244] on div "alecam@mural.co Click to view details Form Provider Webflow Form Name Event reg…" at bounding box center [784, 260] width 1568 height 520
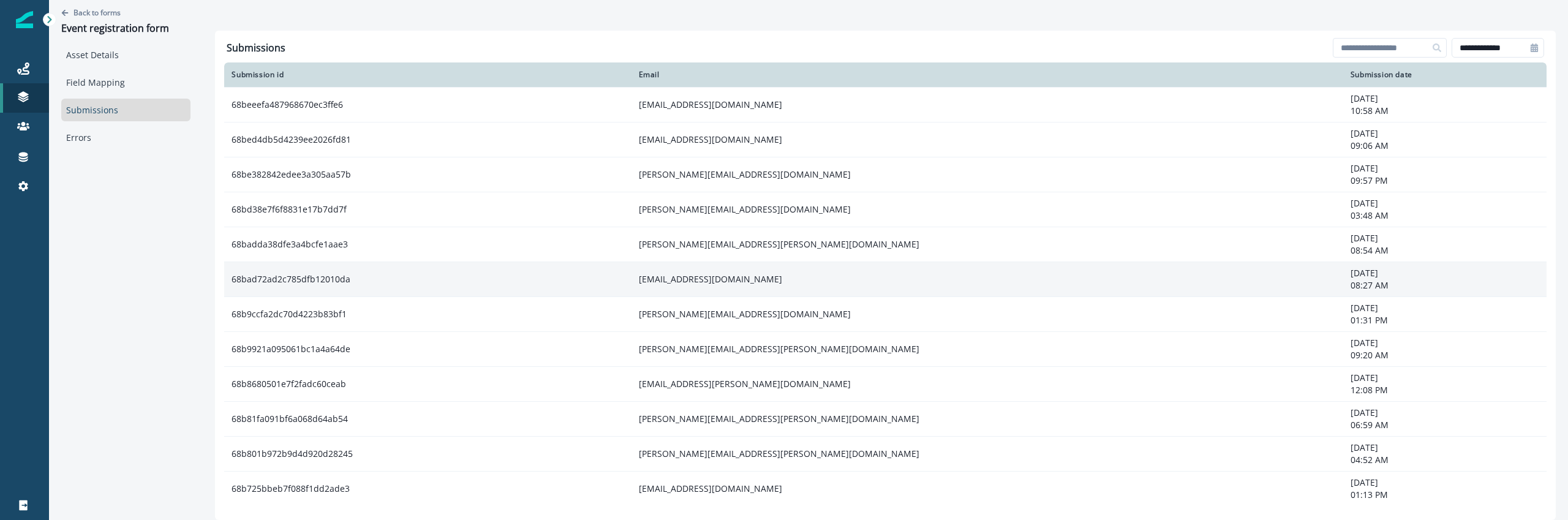
click at [494, 276] on td "68bad72ad2c785dfb12010da" at bounding box center [428, 279] width 407 height 35
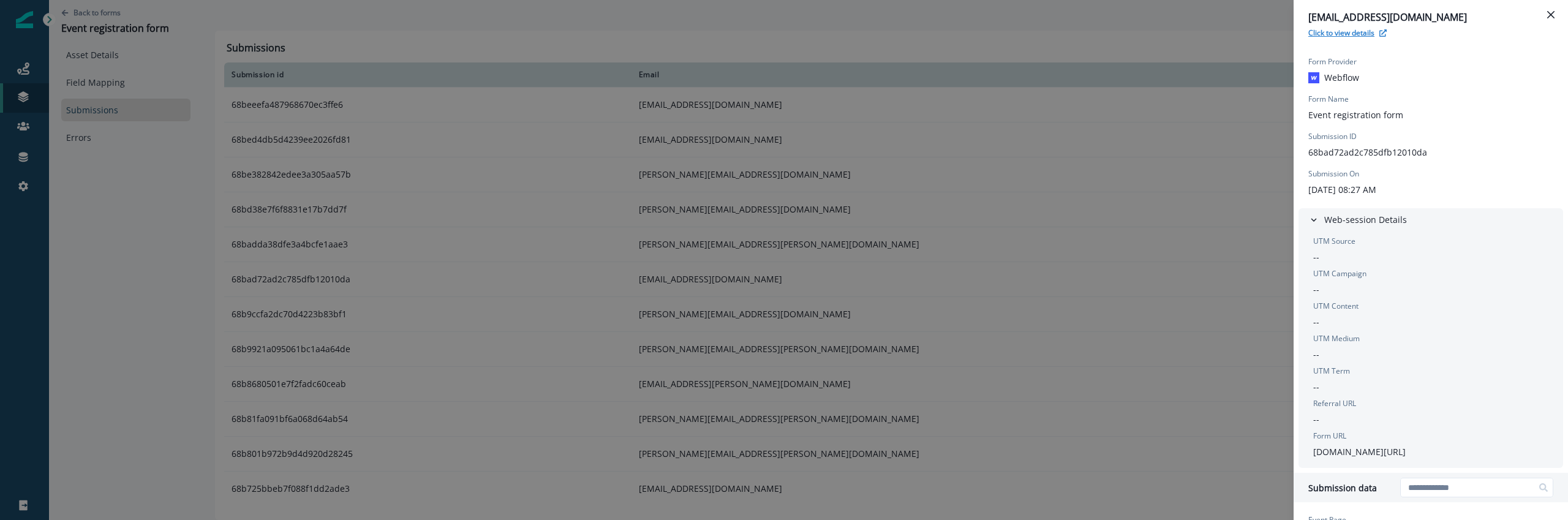
click at [1382, 36] on icon "button" at bounding box center [1383, 33] width 7 height 7
click at [424, 206] on div "sanjay.nand@capgemini.com Click to view details Form Provider Webflow Form Name…" at bounding box center [784, 260] width 1568 height 520
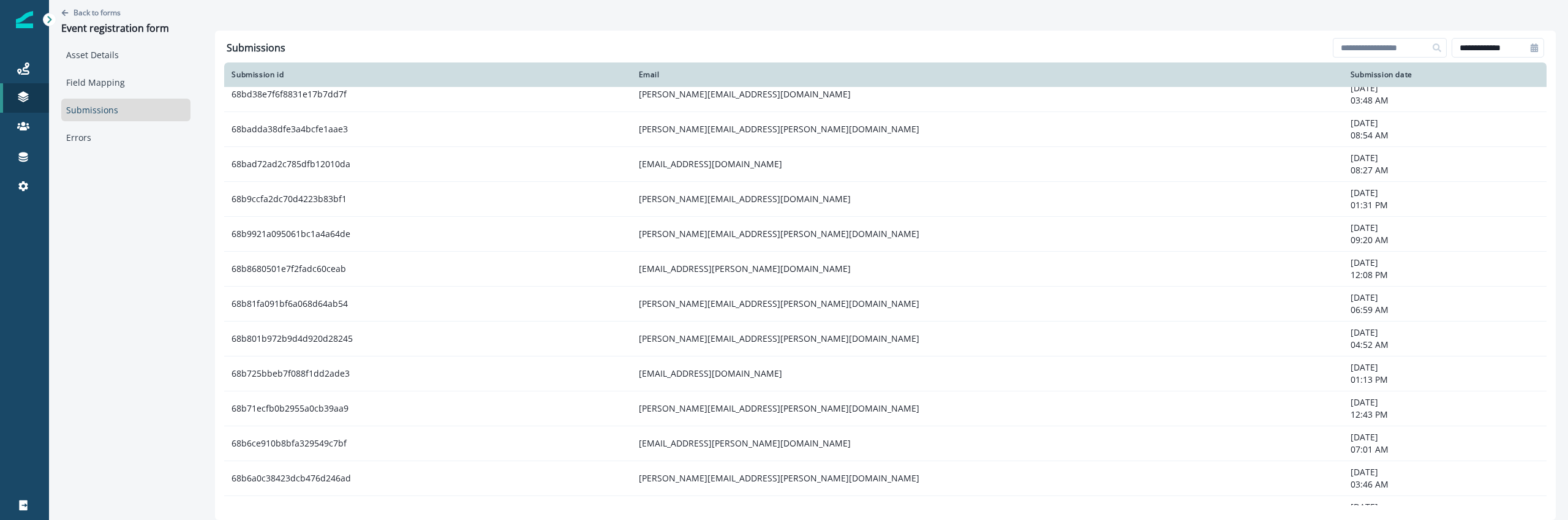
scroll to position [117, 0]
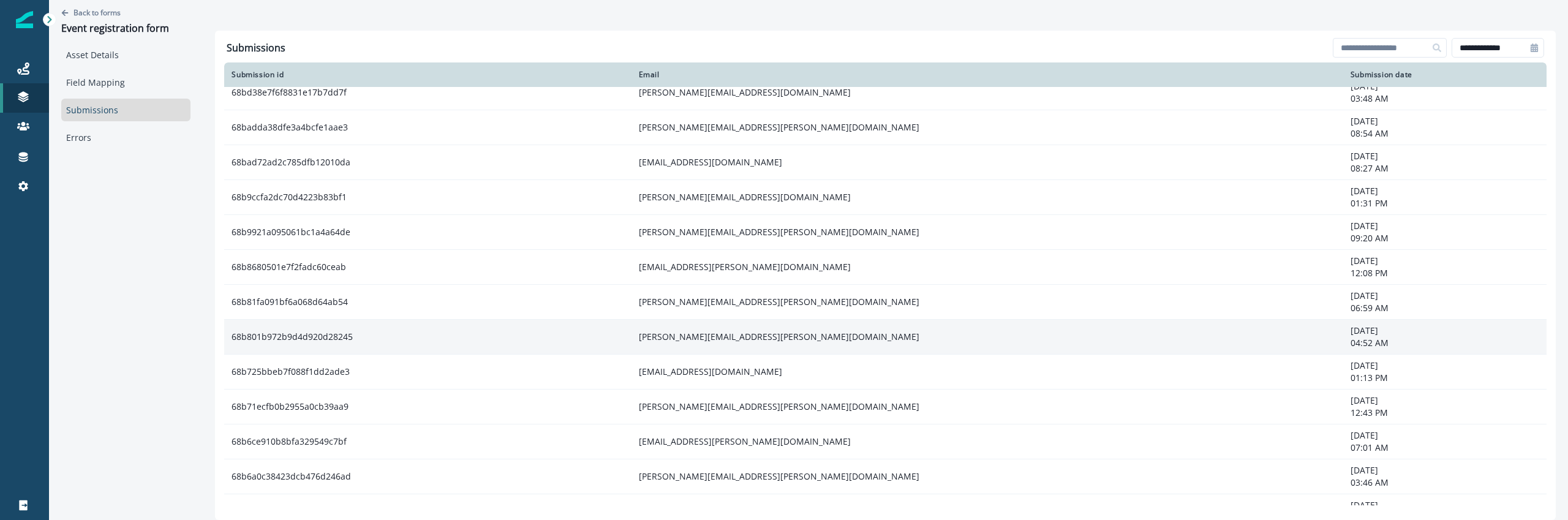
click at [453, 324] on td "68b801b972b9d4d920d28245" at bounding box center [428, 337] width 407 height 35
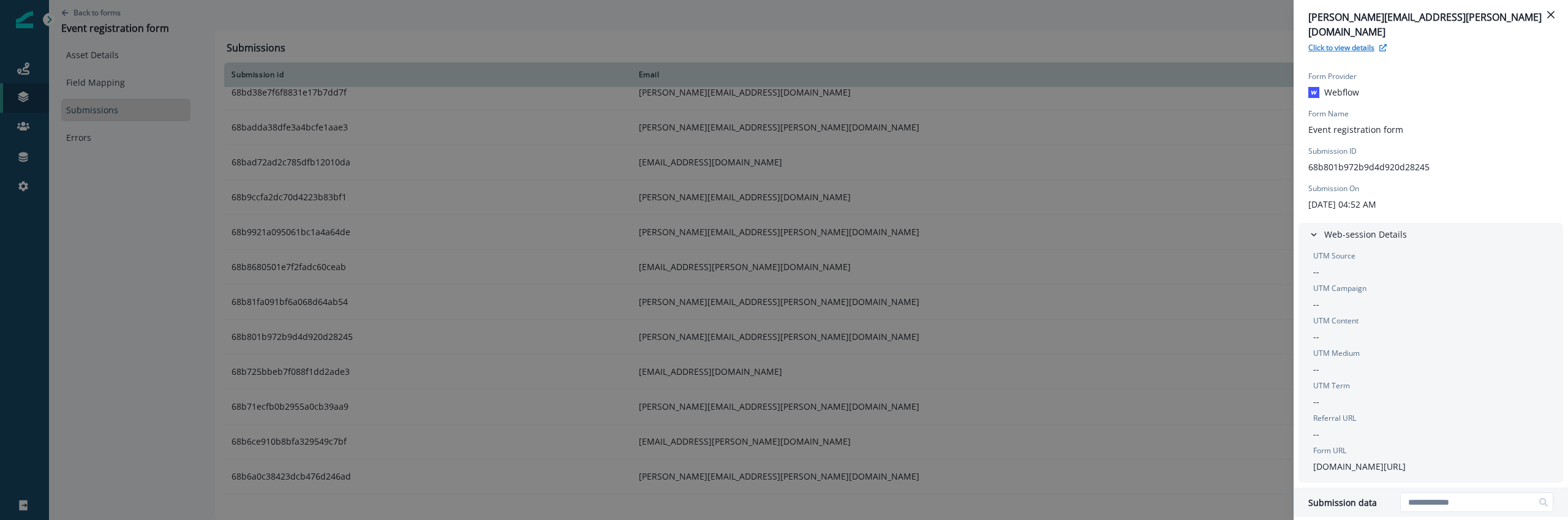
click at [1362, 42] on p "Click to view details" at bounding box center [1342, 47] width 66 height 11
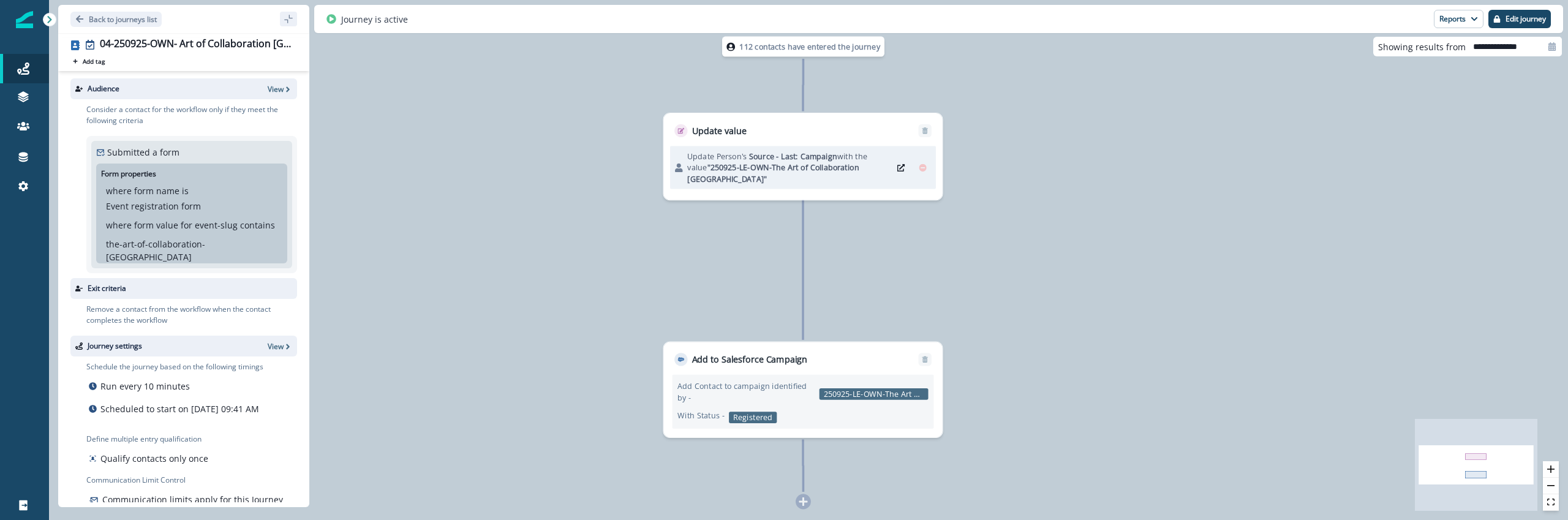
click at [779, 360] on p "Add to Salesforce Campaign" at bounding box center [750, 360] width 116 height 13
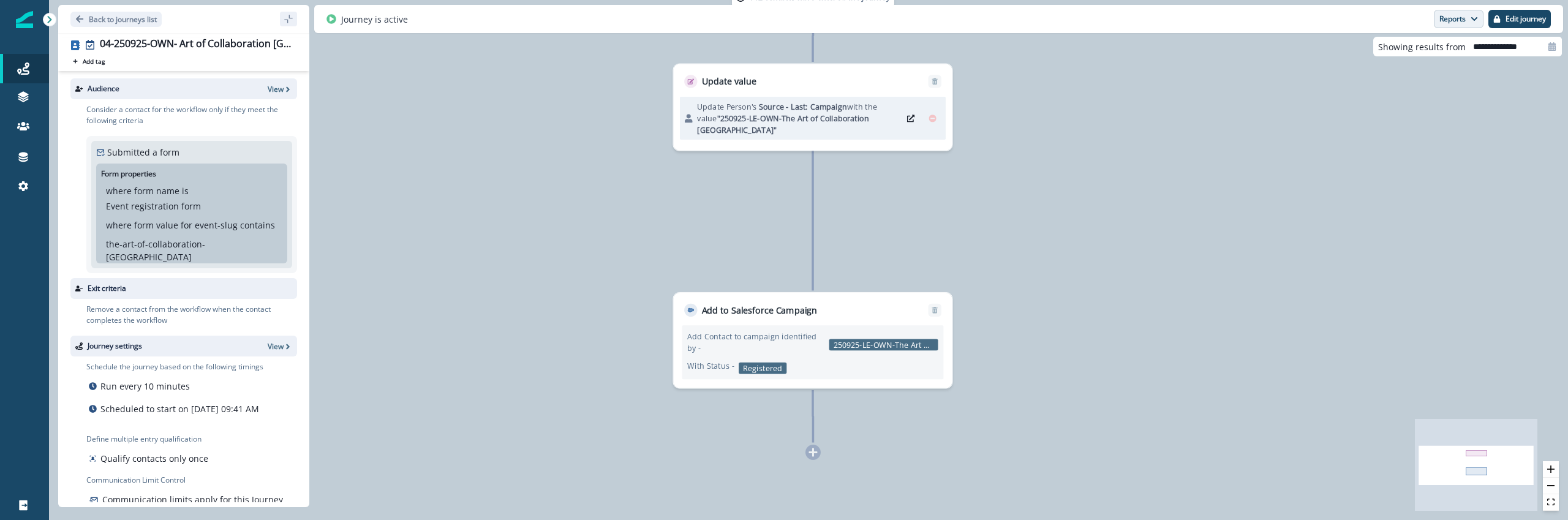
click at [1441, 11] on button "Reports" at bounding box center [1458, 19] width 49 height 19
click at [1404, 77] on p "Journey Member Report" at bounding box center [1420, 72] width 112 height 15
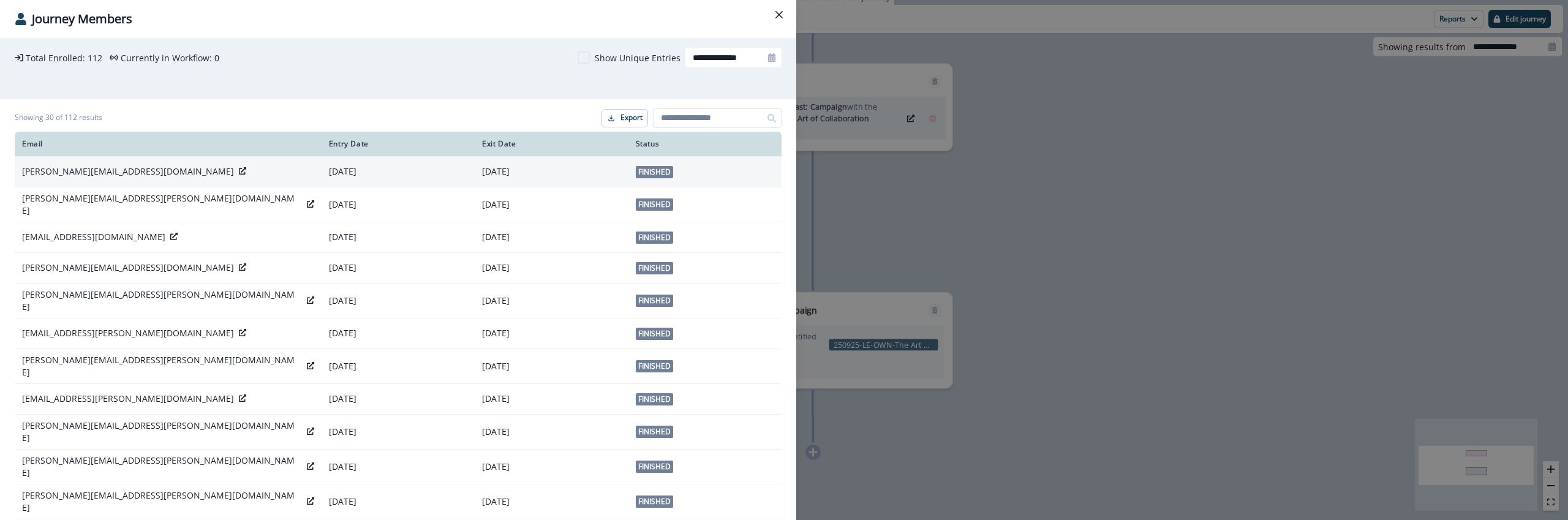
click at [239, 170] on icon at bounding box center [243, 170] width 7 height 7
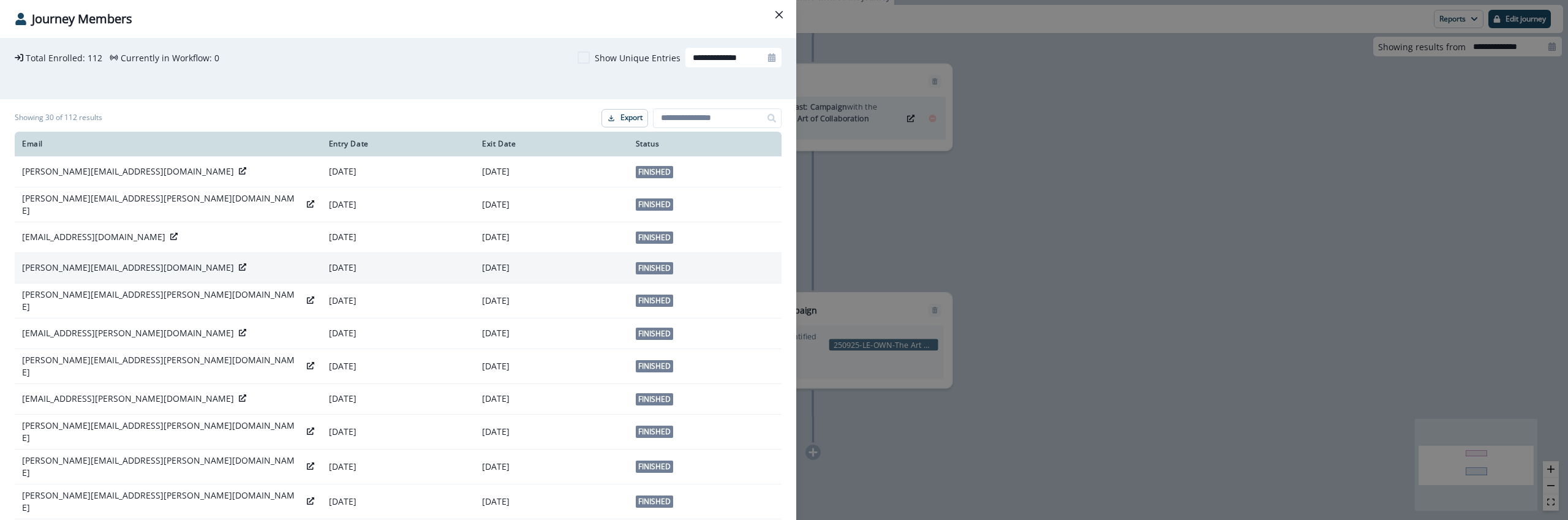
scroll to position [596, 0]
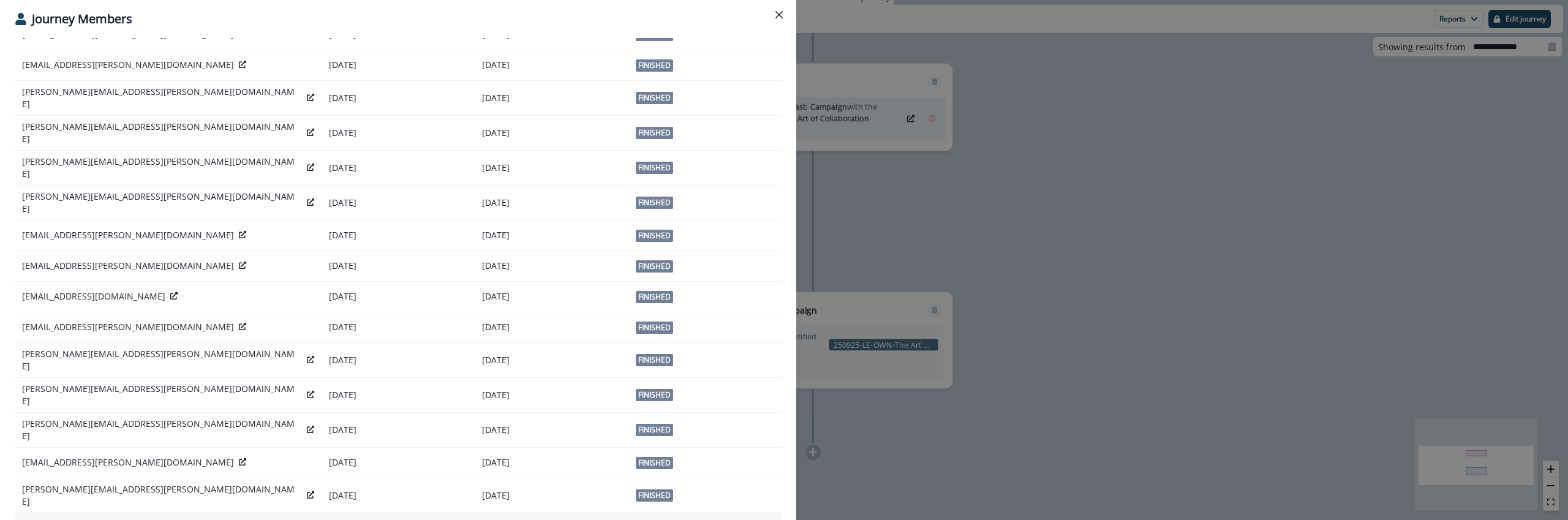
click at [170, 519] on icon at bounding box center [174, 527] width 7 height 7
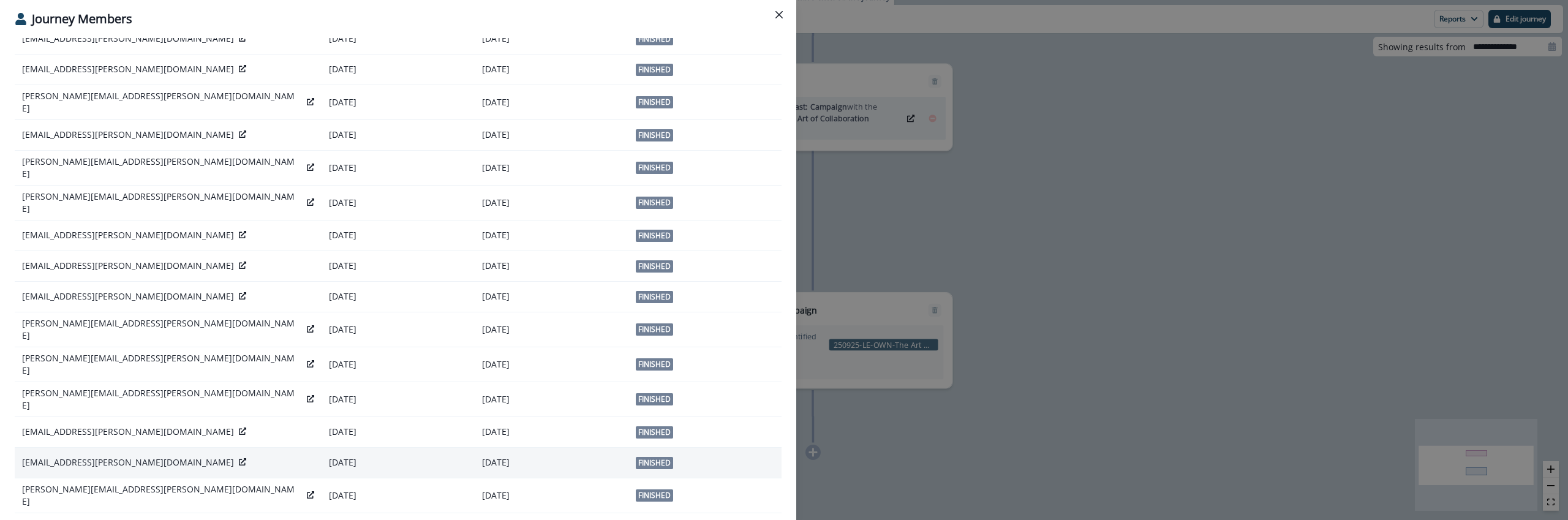
click at [146, 456] on div "[EMAIL_ADDRESS][PERSON_NAME][DOMAIN_NAME]" at bounding box center [168, 462] width 292 height 12
click at [142, 456] on div "[EMAIL_ADDRESS][PERSON_NAME][DOMAIN_NAME]" at bounding box center [168, 462] width 292 height 12
click at [239, 458] on icon at bounding box center [243, 462] width 7 height 7
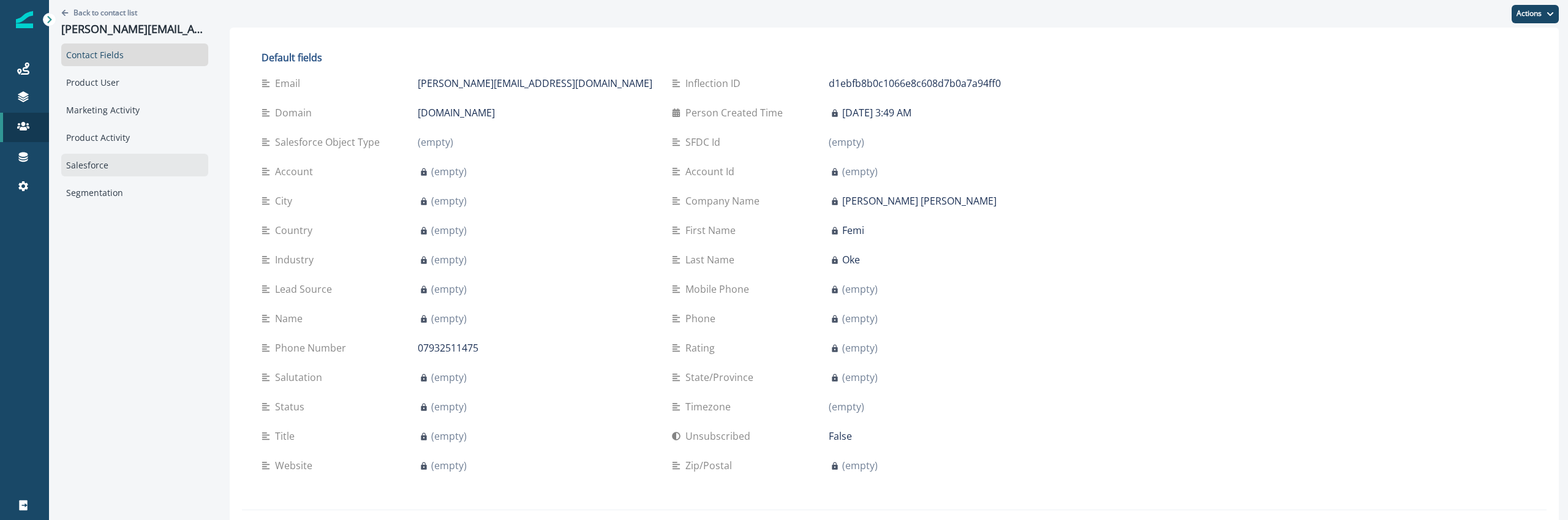
click at [116, 159] on div "Salesforce" at bounding box center [135, 165] width 147 height 23
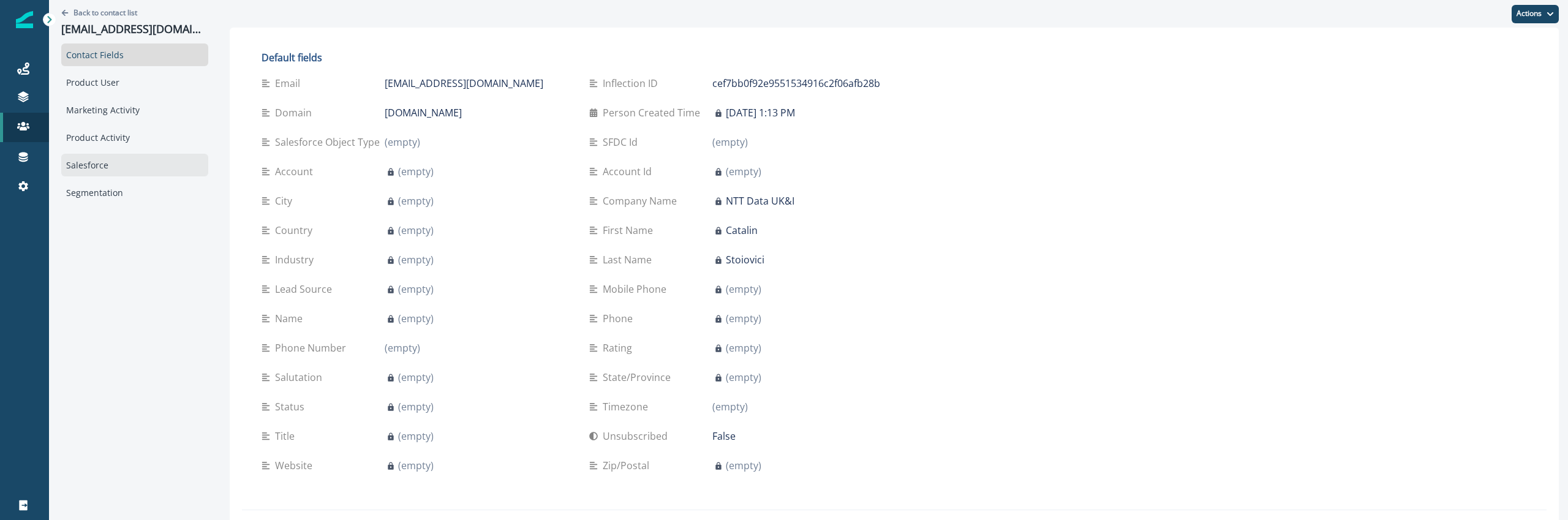
click at [112, 170] on div "Salesforce" at bounding box center [135, 165] width 147 height 23
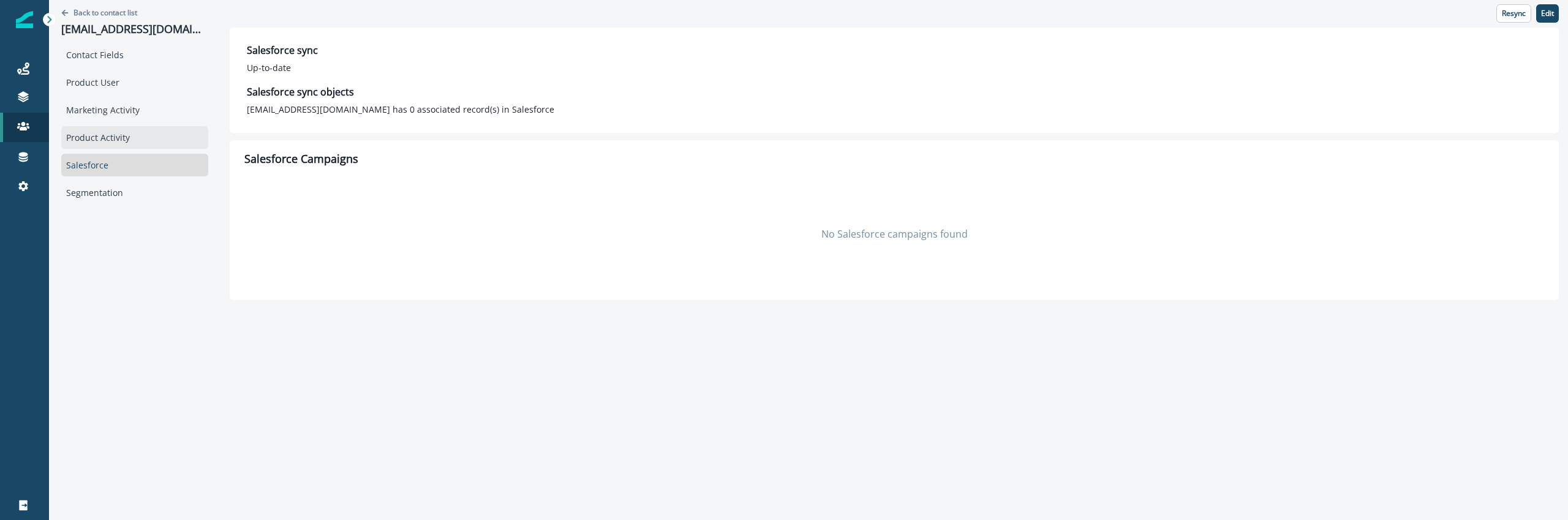
click at [108, 138] on div "Product Activity" at bounding box center [135, 138] width 147 height 23
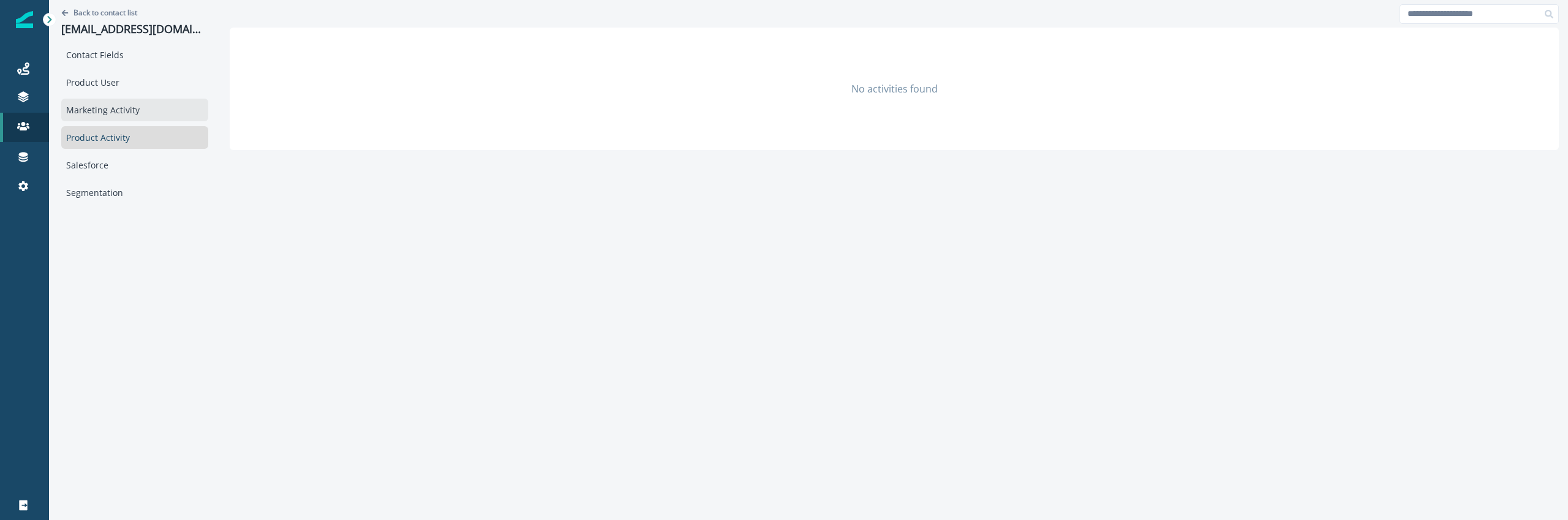
click at [110, 120] on div "Marketing Activity" at bounding box center [135, 110] width 147 height 23
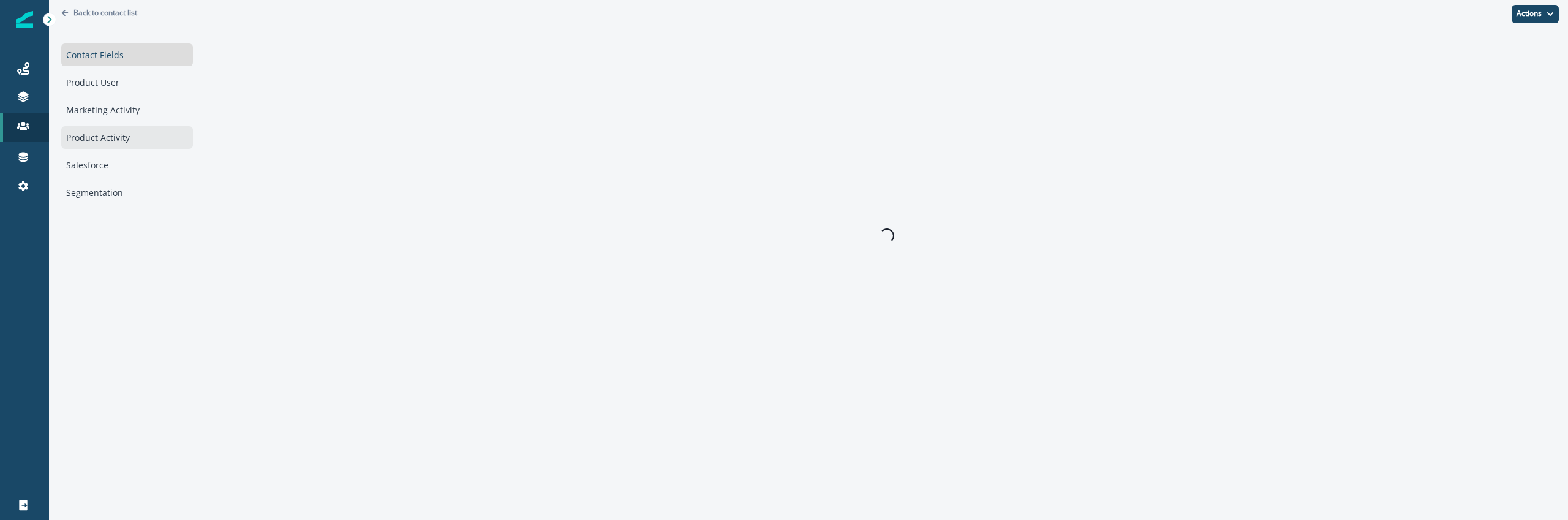
click at [130, 127] on div "Product Activity" at bounding box center [128, 138] width 132 height 23
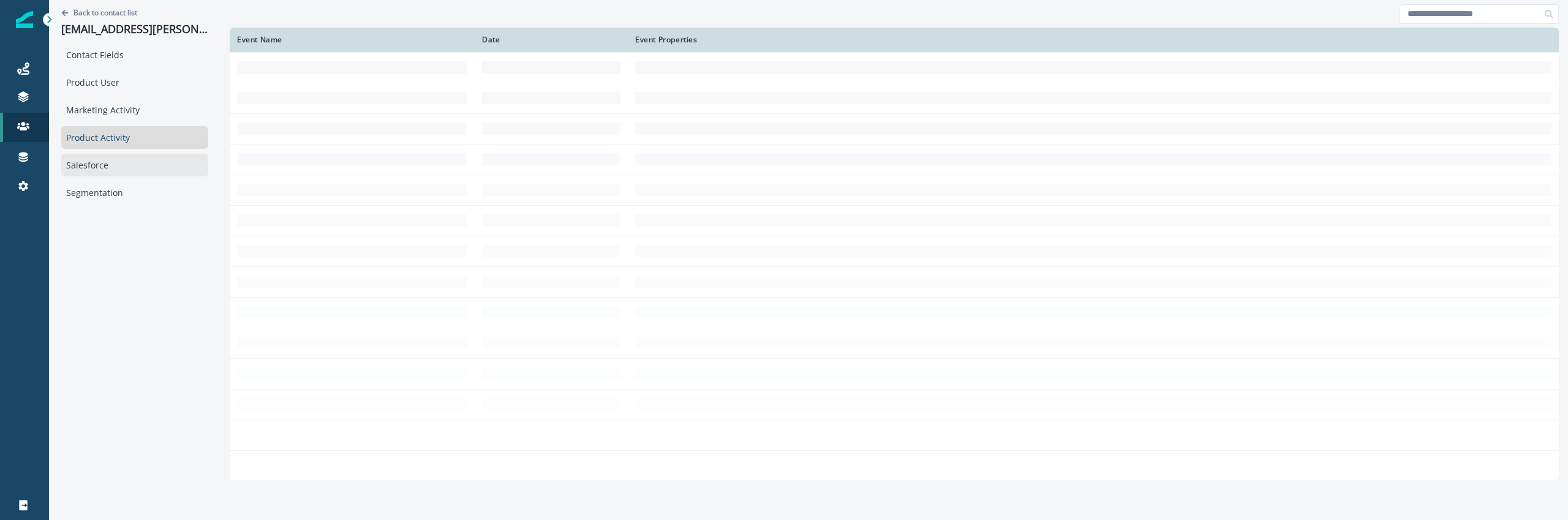
click at [114, 172] on div "Salesforce" at bounding box center [135, 165] width 147 height 23
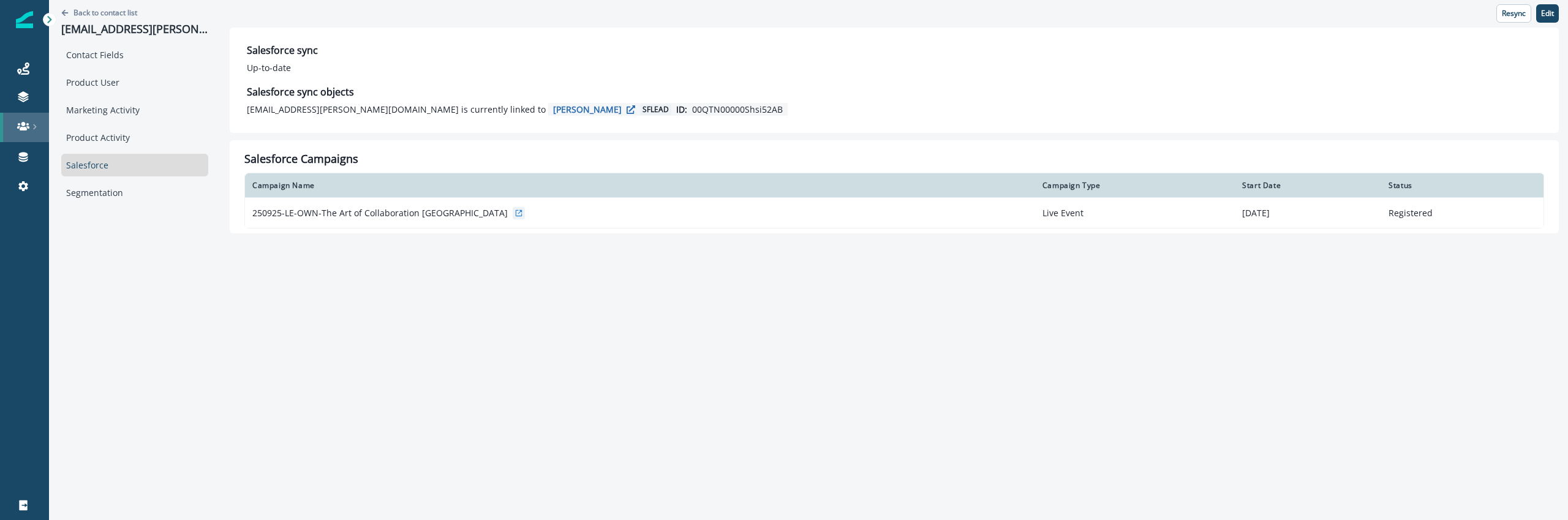
click at [32, 126] on icon at bounding box center [34, 127] width 6 height 6
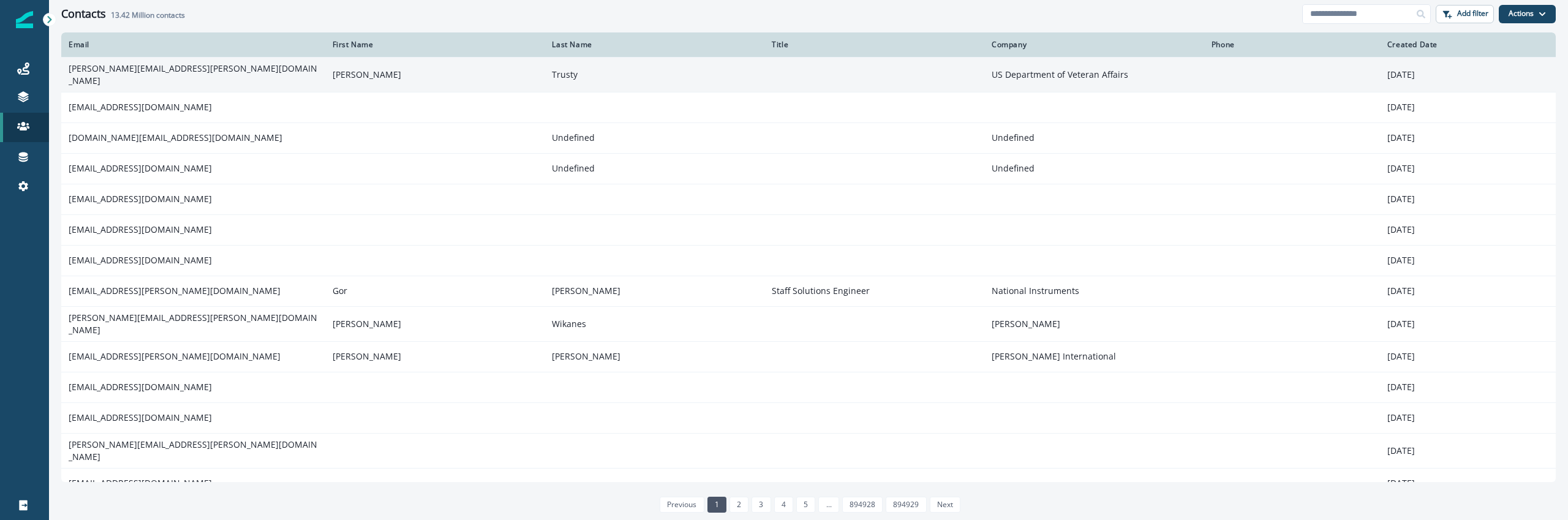
click at [216, 77] on td "jami.trusty@va.gov" at bounding box center [193, 74] width 264 height 35
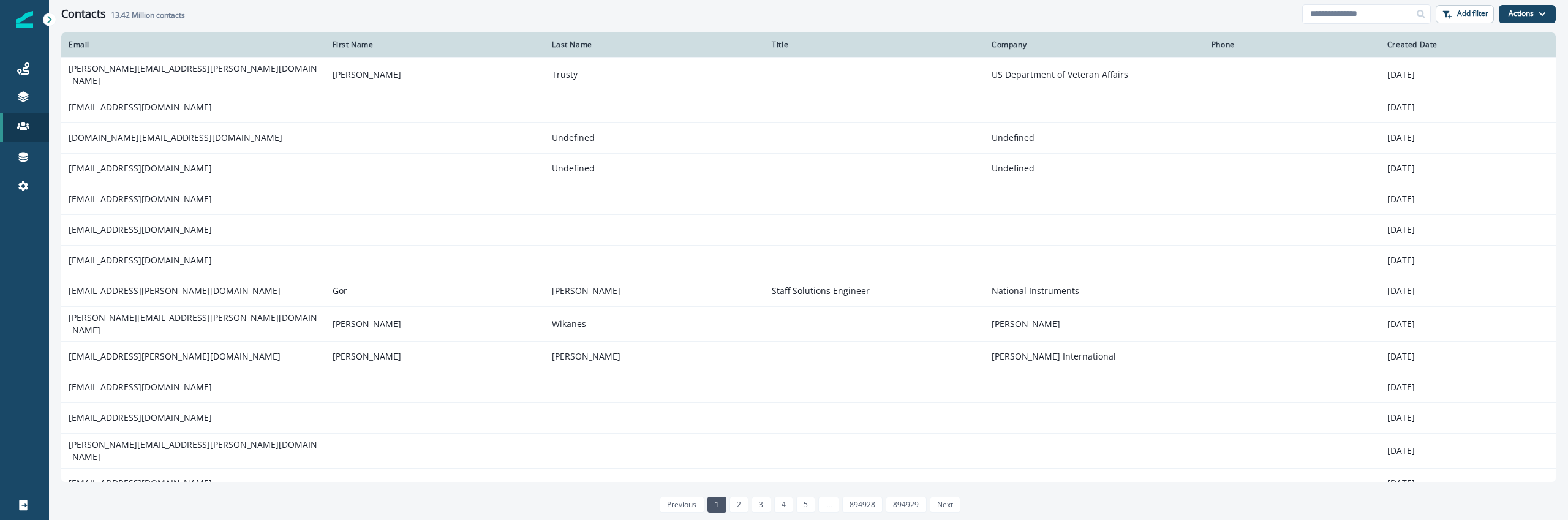
click at [1416, 44] on div "Created Date" at bounding box center [1468, 45] width 161 height 10
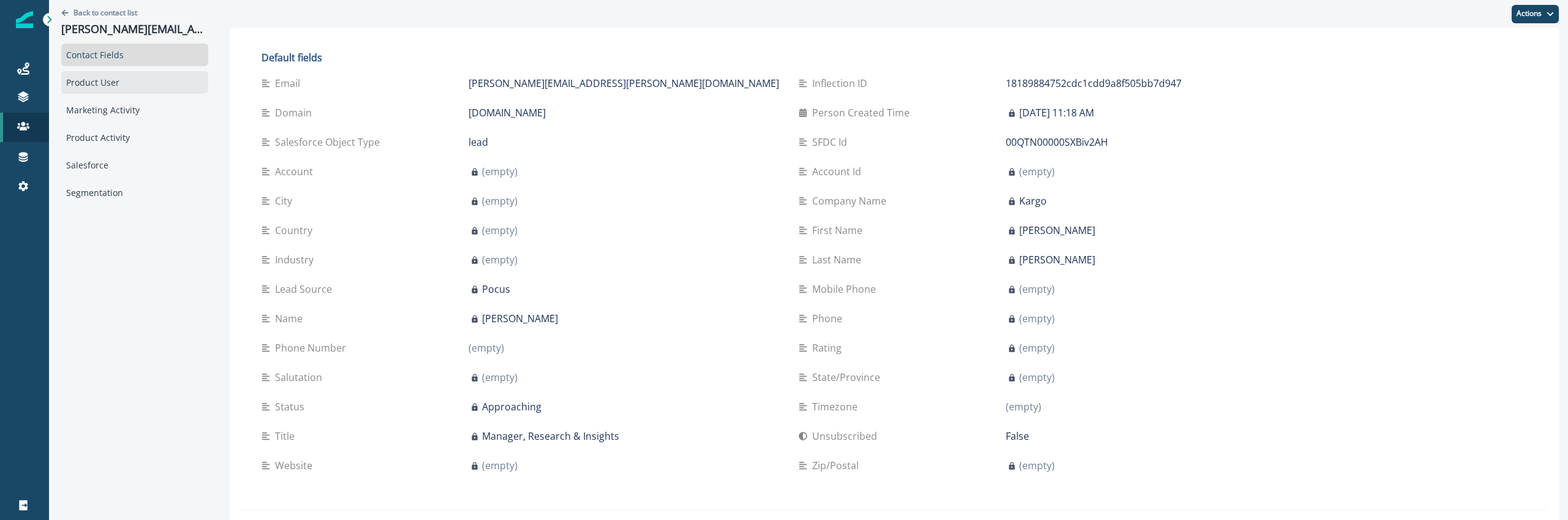
click at [142, 87] on div "Product User" at bounding box center [135, 82] width 147 height 23
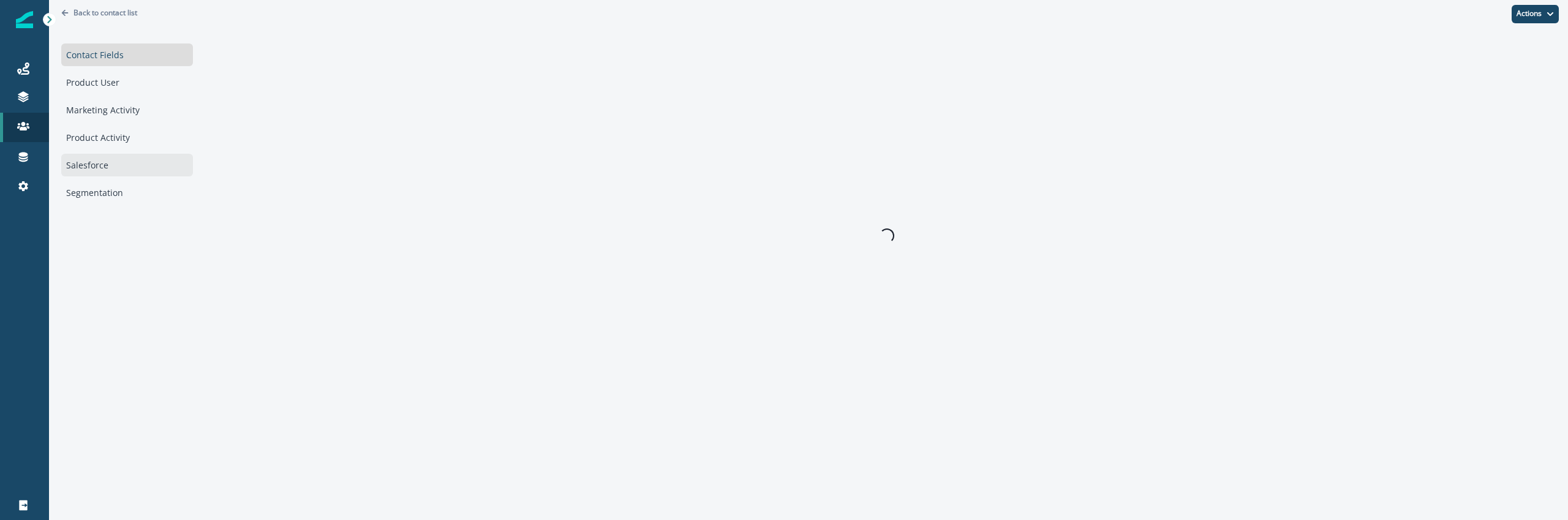
click at [107, 174] on div "Salesforce" at bounding box center [128, 165] width 132 height 23
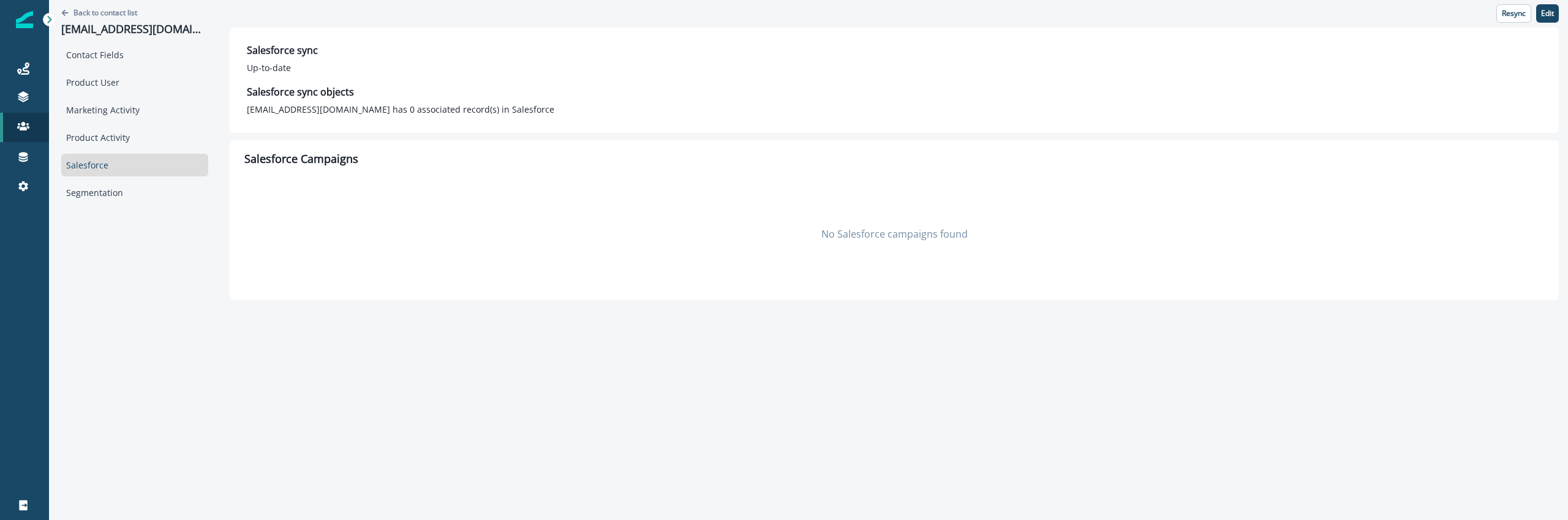
click at [239, 249] on div "Salesforce Campaigns No Salesforce campaigns found" at bounding box center [895, 220] width 1329 height 160
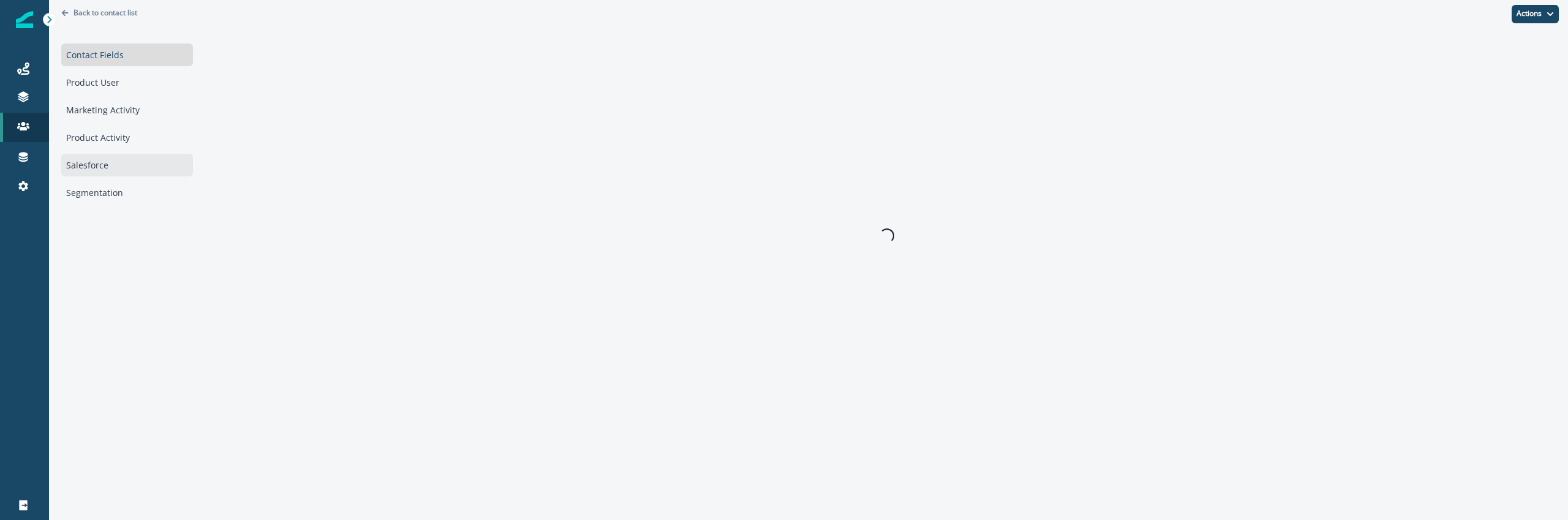
click at [102, 163] on div "Salesforce" at bounding box center [128, 165] width 132 height 23
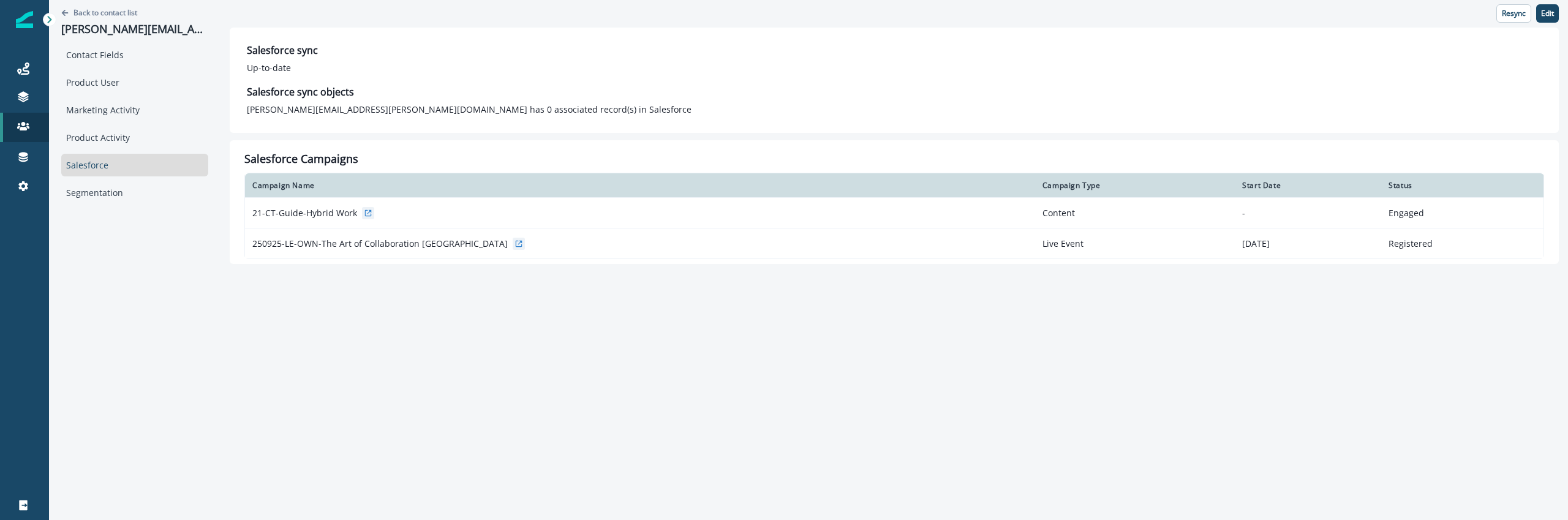
click at [366, 342] on div "Back to contact list [PERSON_NAME][EMAIL_ADDRESS][PERSON_NAME][DOMAIN_NAME] Con…" at bounding box center [808, 260] width 1519 height 520
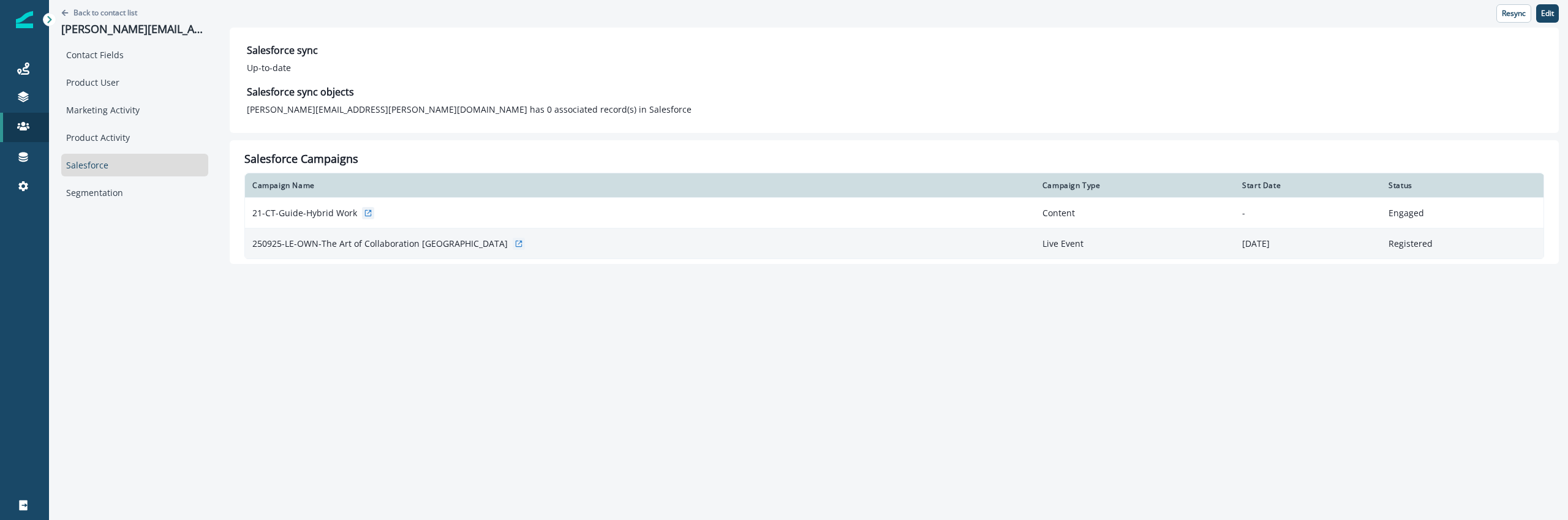
click at [514, 241] on icon at bounding box center [519, 244] width 9 height 9
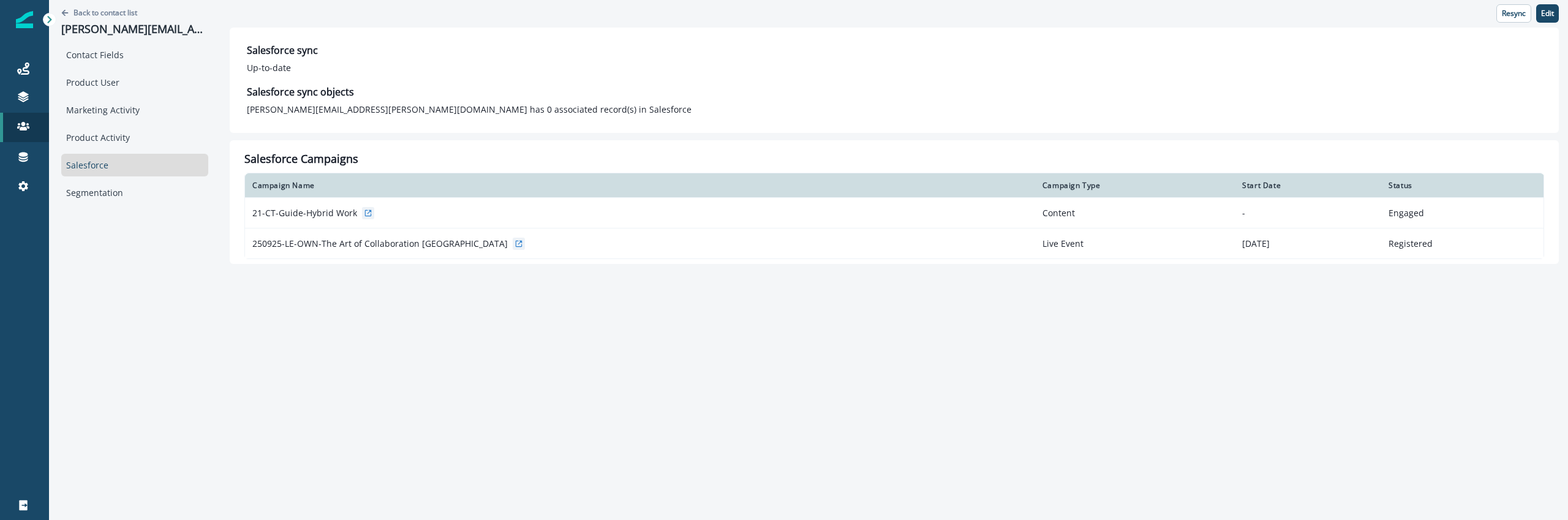
click at [519, 408] on div "Back to contact list [PERSON_NAME][EMAIL_ADDRESS][PERSON_NAME][DOMAIN_NAME] Con…" at bounding box center [808, 260] width 1519 height 520
